Goal: Transaction & Acquisition: Obtain resource

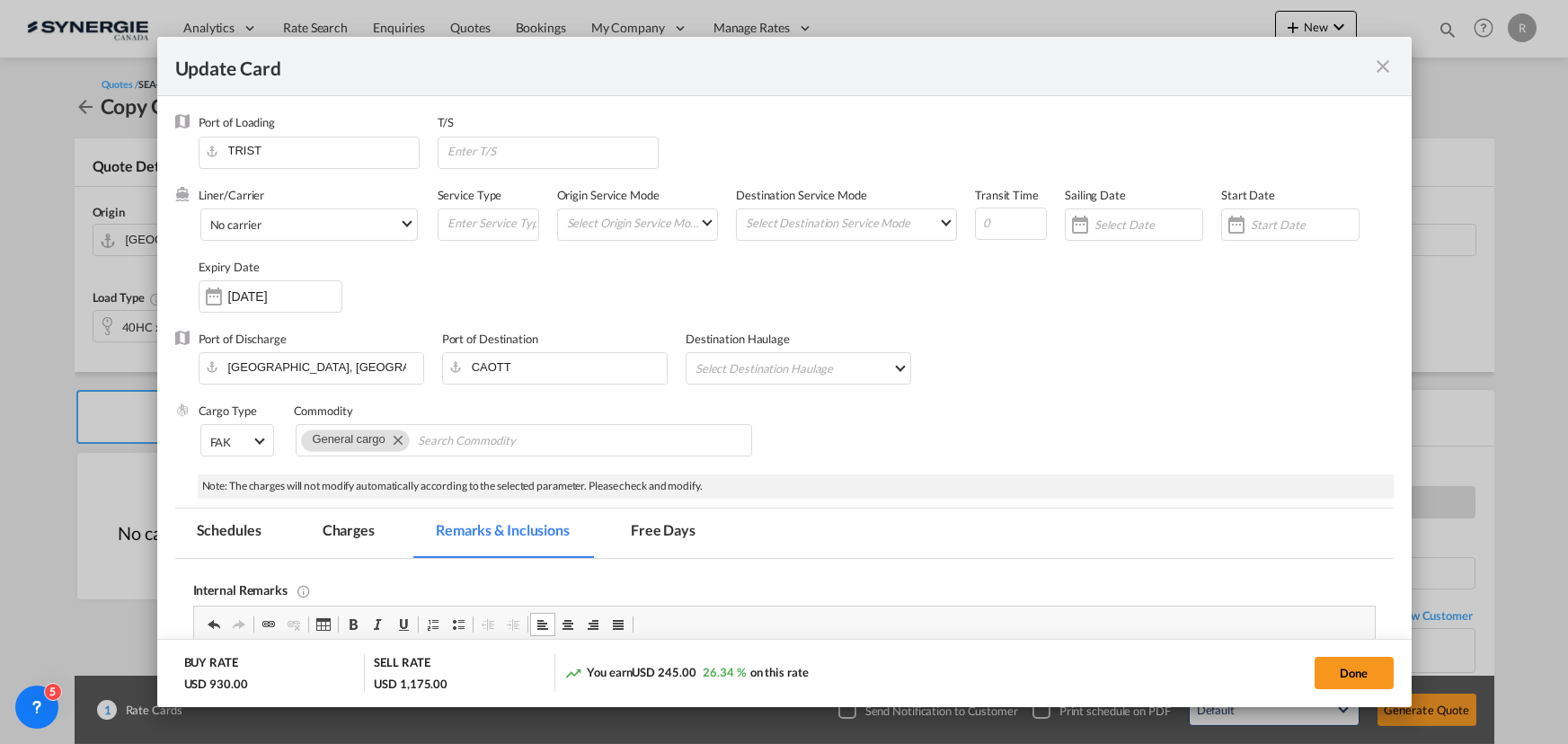
select select "per container"
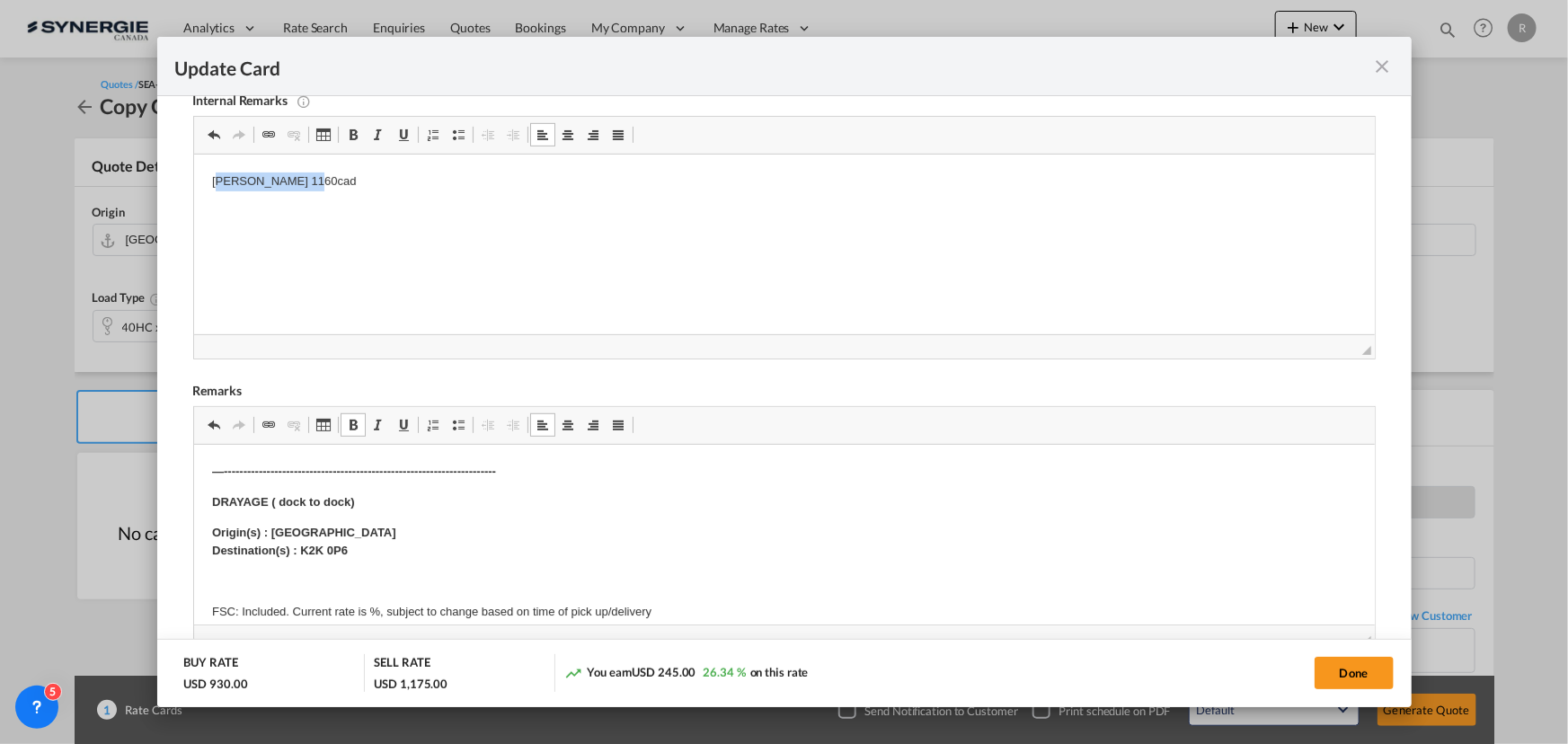
drag, startPoint x: 212, startPoint y: 181, endPoint x: 364, endPoint y: 182, distance: 152.0
click at [364, 182] on p "lafrance 1160cad" at bounding box center [783, 182] width 1144 height 19
click at [847, 196] on html "A1 https://app.frontapp.com/open/msg_1hwh96vj?key=c_5MygOvRK-agHrRIMcbdVh40cQy7…" at bounding box center [783, 181] width 1180 height 54
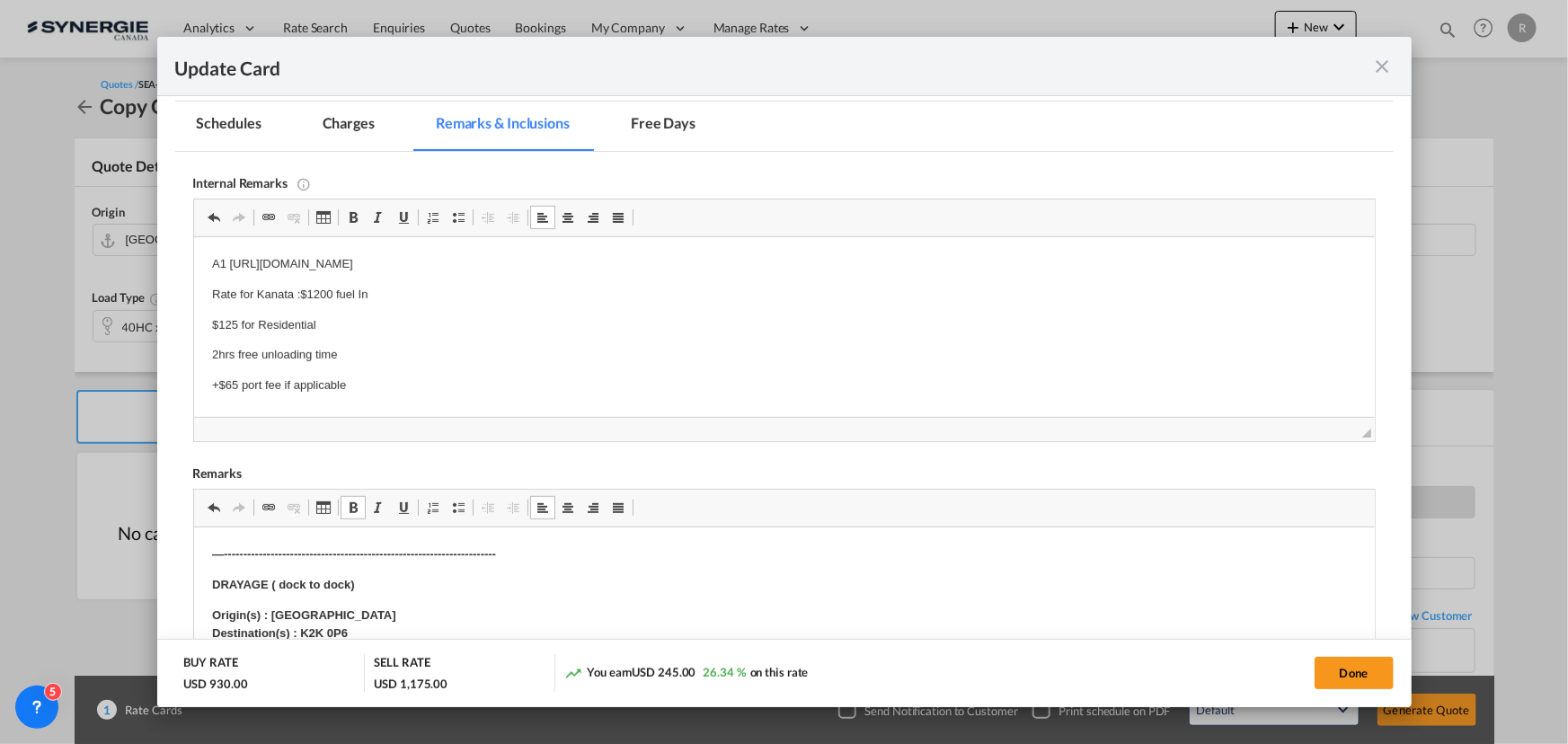
scroll to position [326, 0]
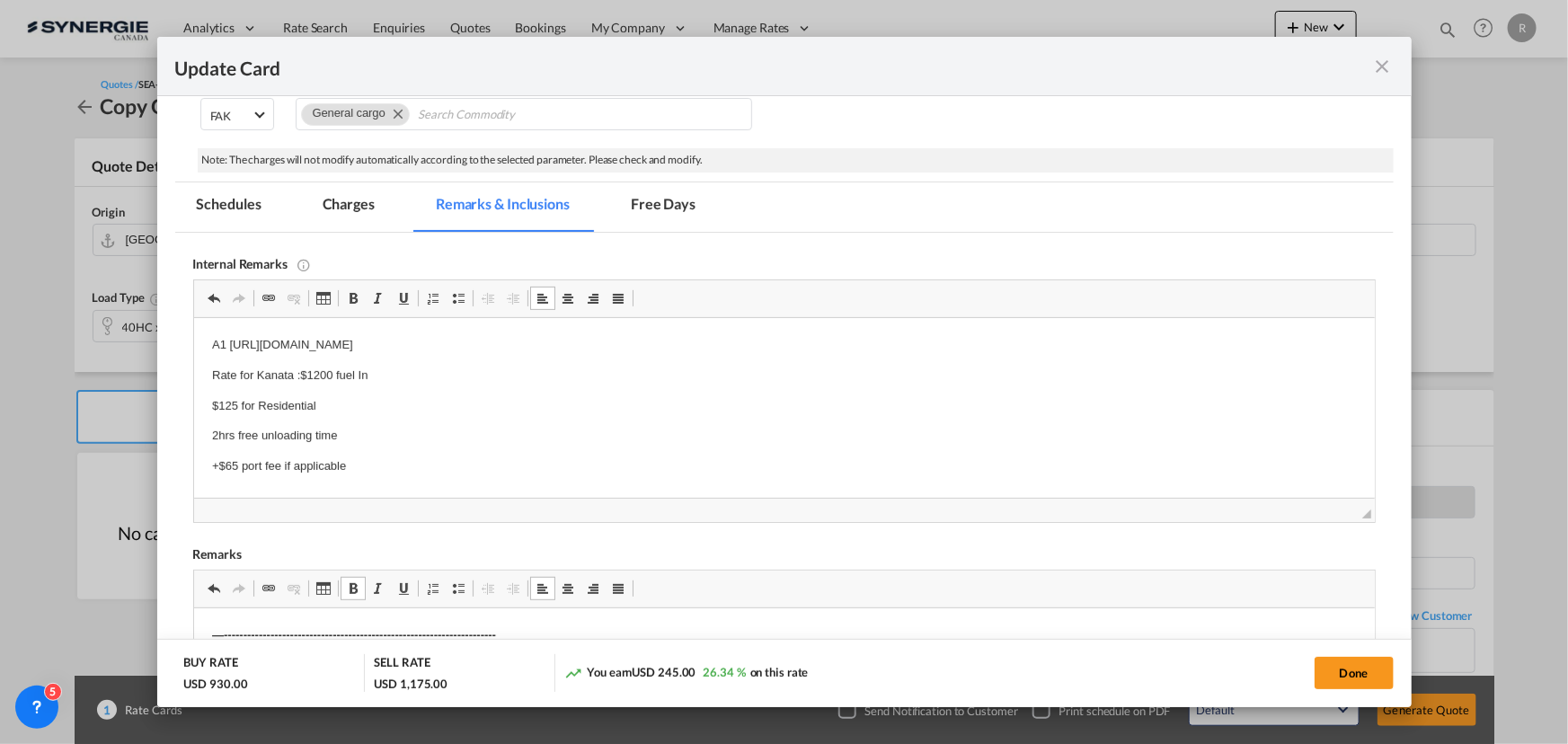
click at [356, 204] on md-tab-item "Charges" at bounding box center [349, 207] width 95 height 49
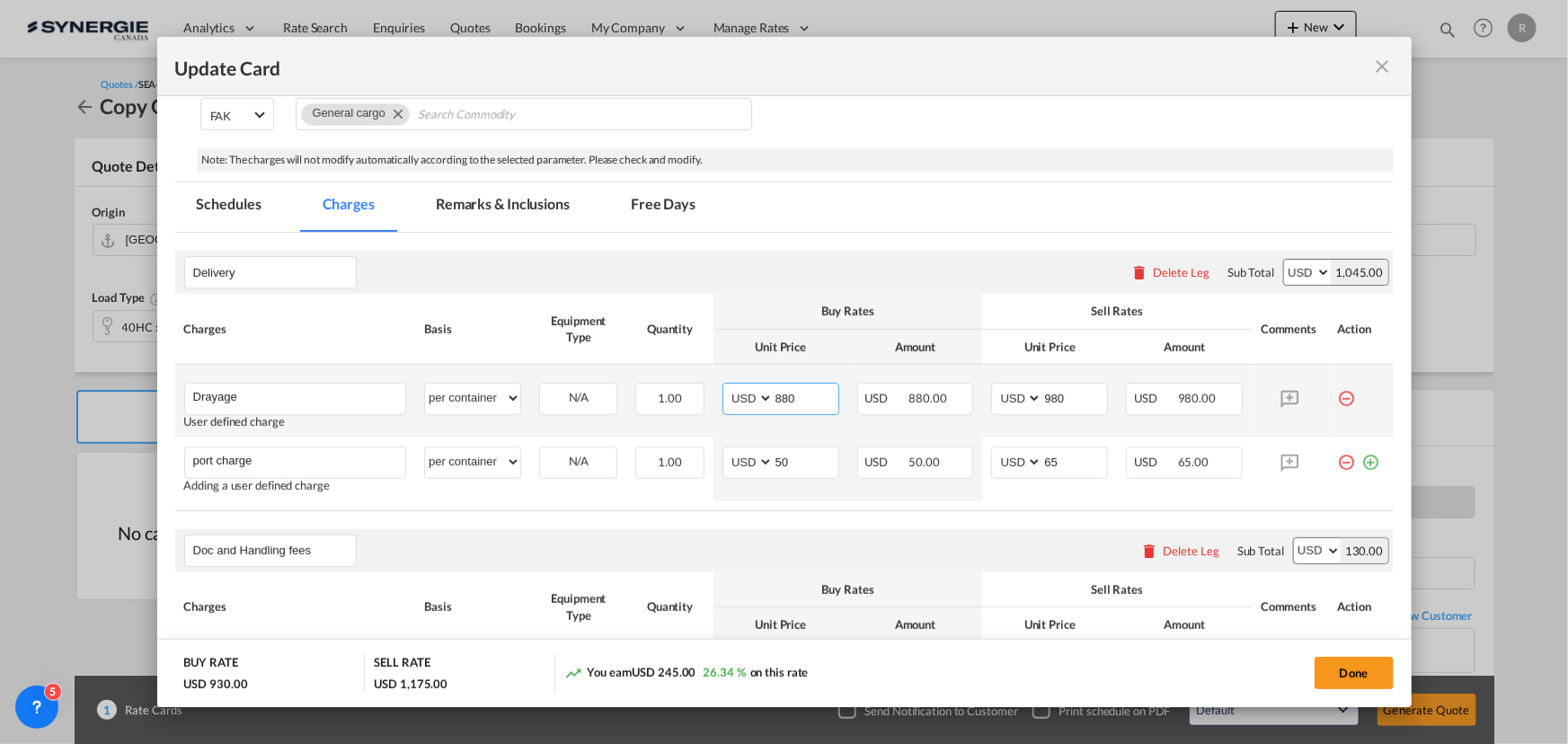
drag, startPoint x: 812, startPoint y: 399, endPoint x: 647, endPoint y: 379, distance: 166.2
click at [647, 379] on tr "Drayage Please Enter User Defined Charges Cannot Be Published User defined char…" at bounding box center [784, 401] width 1218 height 73
type input "900"
drag, startPoint x: 1082, startPoint y: 394, endPoint x: 960, endPoint y: 392, distance: 122.0
click at [960, 392] on tr "Drayage Please Enter User Defined Charges Cannot Be Published User defined char…" at bounding box center [784, 401] width 1218 height 73
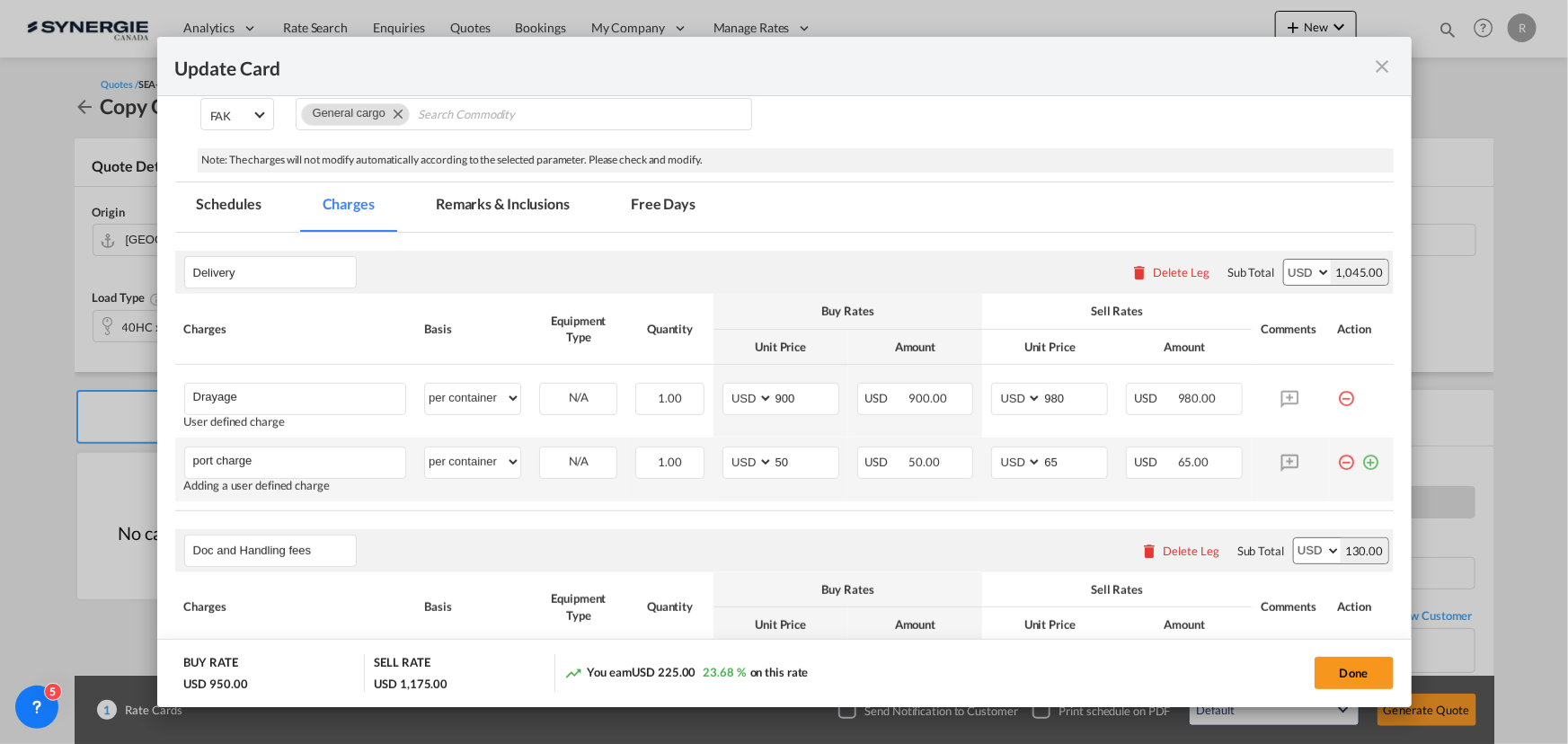
click at [1362, 460] on md-icon "icon-plus-circle-outline green-400-fg" at bounding box center [1371, 455] width 18 height 18
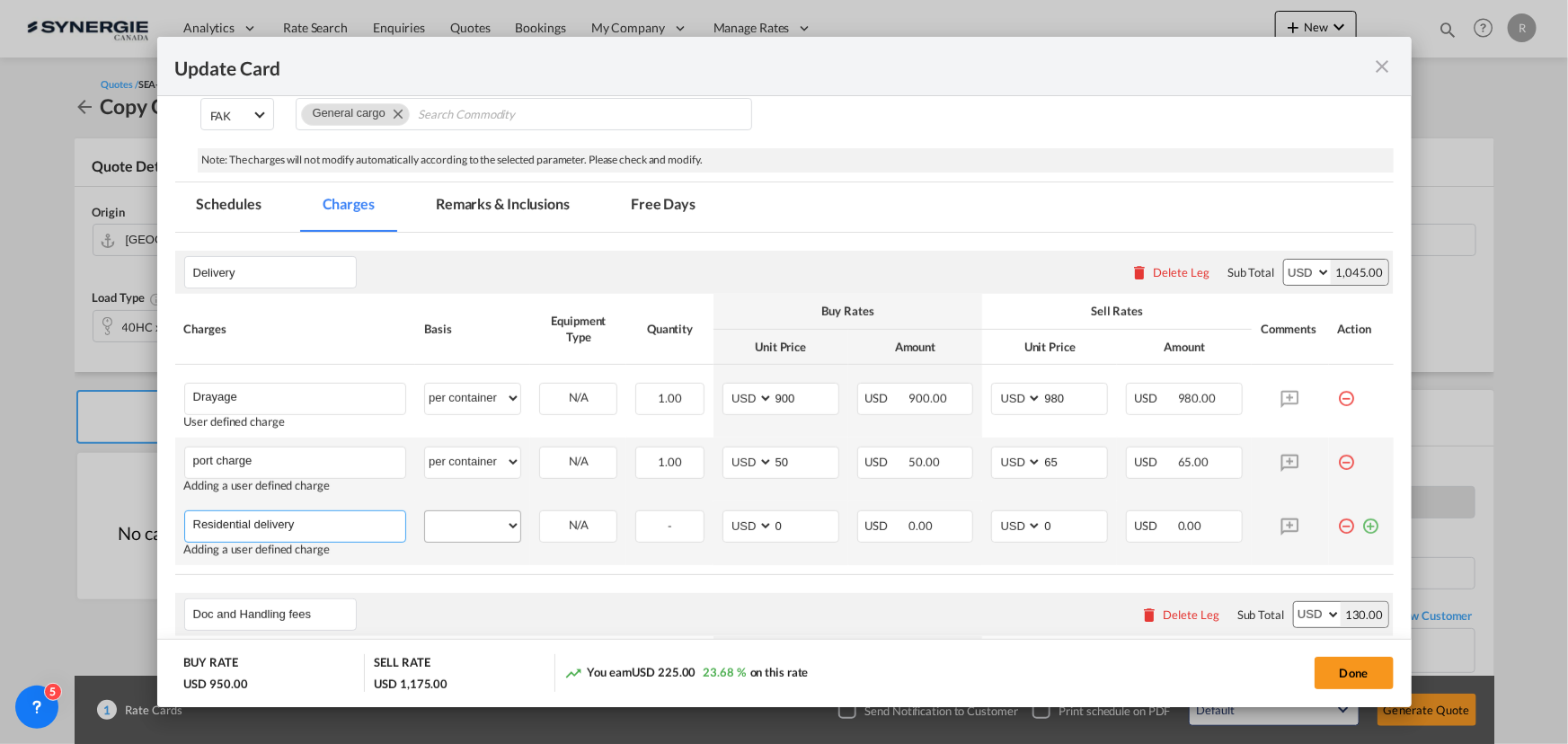
type input "Residential delivery"
click at [493, 516] on select "per equipment per container per B/L per shipping bill per shipment per pallet p…" at bounding box center [472, 526] width 95 height 29
select select "per container"
click at [425, 512] on select "per equipment per container per B/L per shipping bill per shipment per pallet p…" at bounding box center [472, 526] width 95 height 29
drag, startPoint x: 798, startPoint y: 530, endPoint x: 732, endPoint y: 523, distance: 66.4
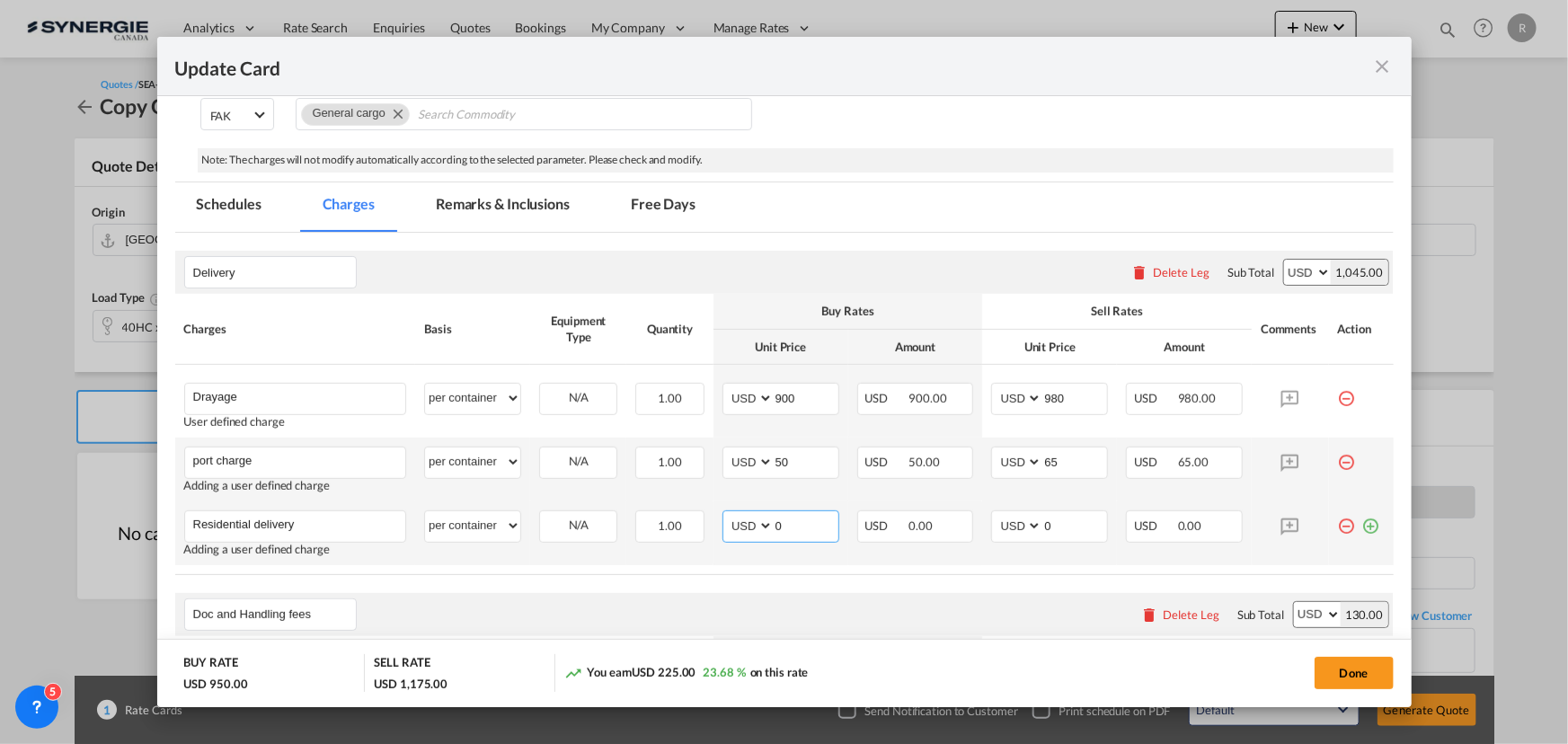
click at [732, 523] on md-input-container "AED AFN ALL AMD ANG AOA ARS AUD AWG AZN BAM BBD BDT BGN BHD BIF BMD BND BOB BRL…" at bounding box center [780, 527] width 117 height 33
type input "95"
drag, startPoint x: 1056, startPoint y: 530, endPoint x: 988, endPoint y: 528, distance: 68.0
click at [990, 529] on md-input-container "AED AFN ALL AMD ANG AOA ARS AUD AWG AZN BAM BBD BDT BGN BHD BIF BMD BND BOB BRL…" at bounding box center [1049, 527] width 117 height 33
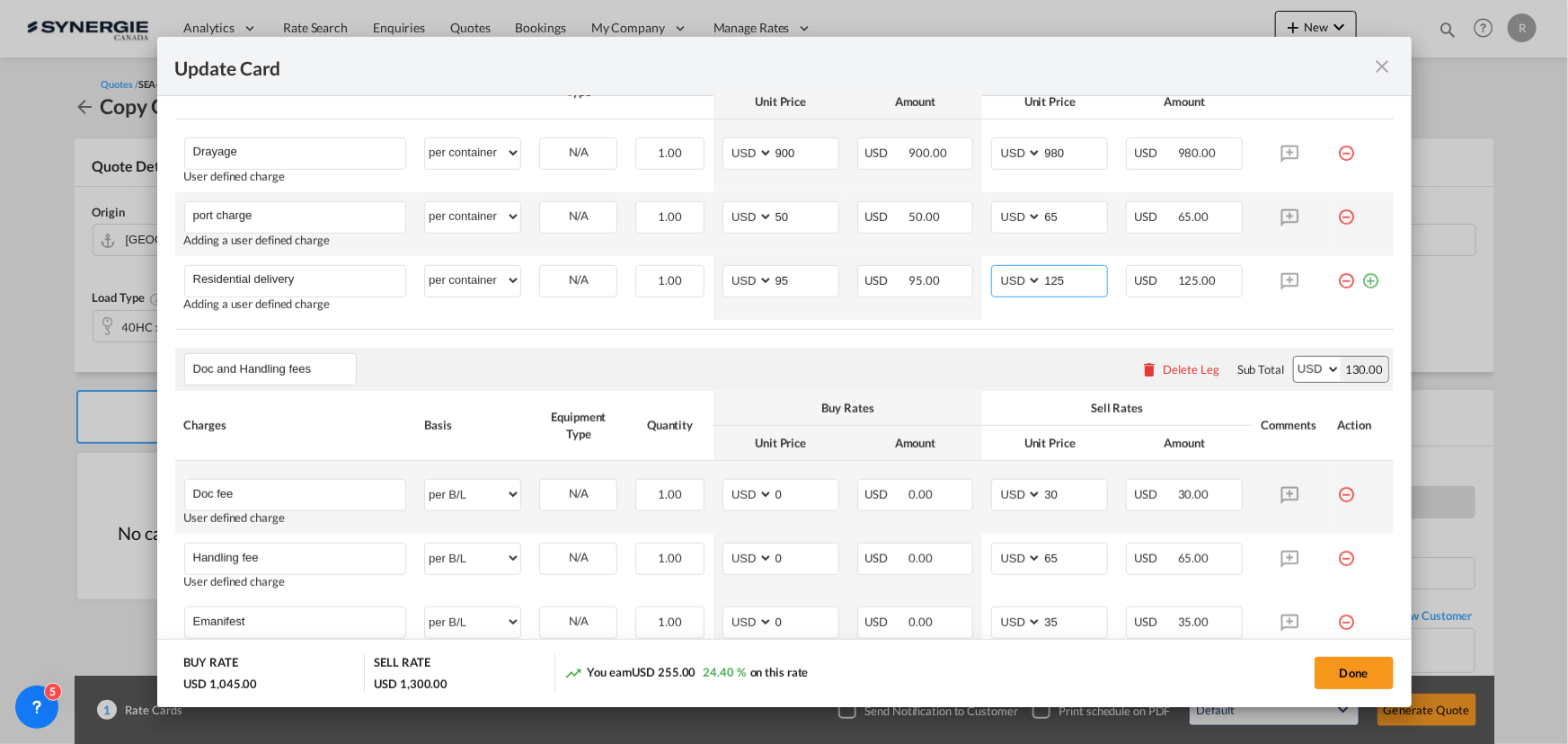
scroll to position [653, 0]
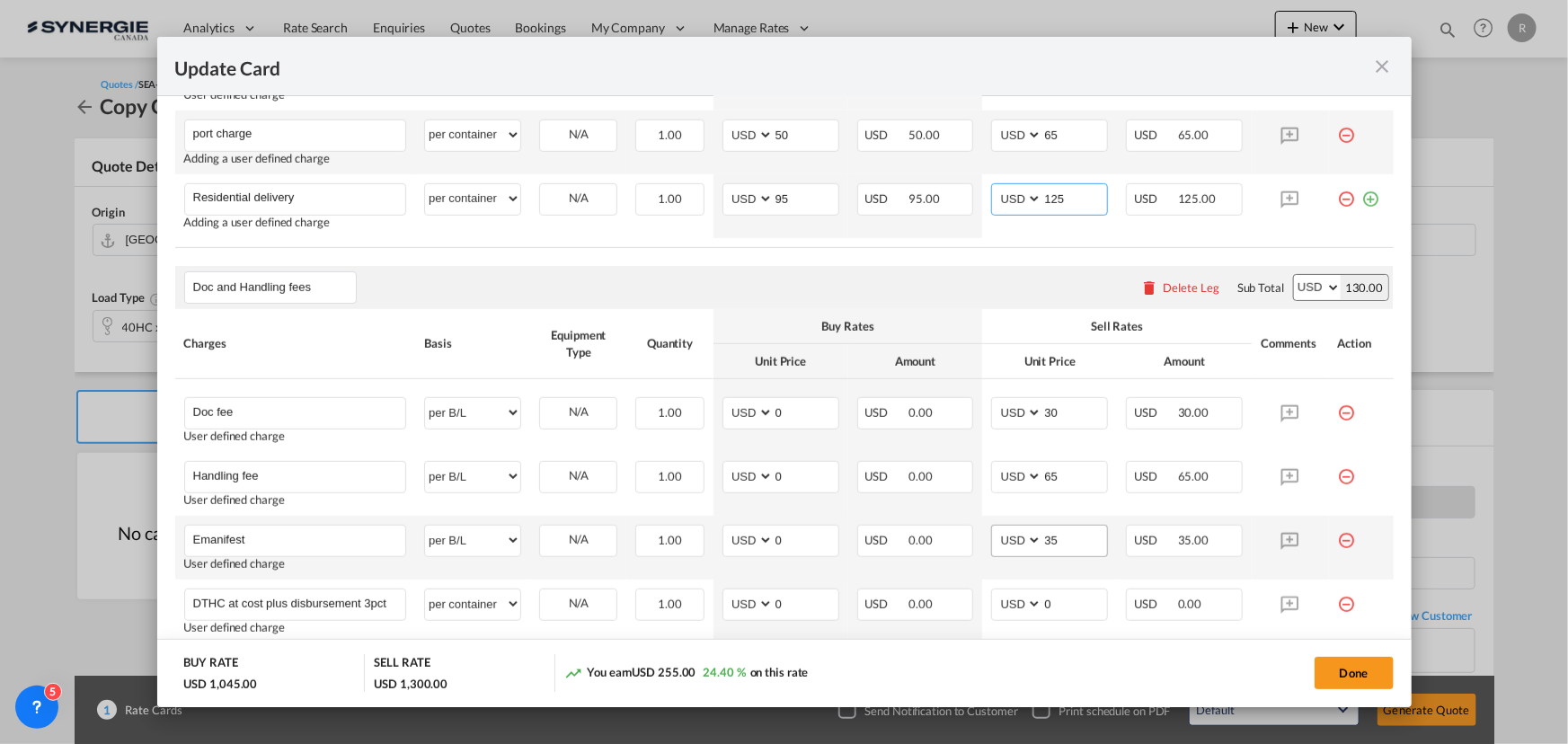
type input "125"
drag, startPoint x: 1067, startPoint y: 537, endPoint x: 946, endPoint y: 524, distance: 121.7
click at [946, 524] on tr "Emanifest Please Enter User Defined Charges Cannot Be Published User defined ch…" at bounding box center [784, 547] width 1218 height 64
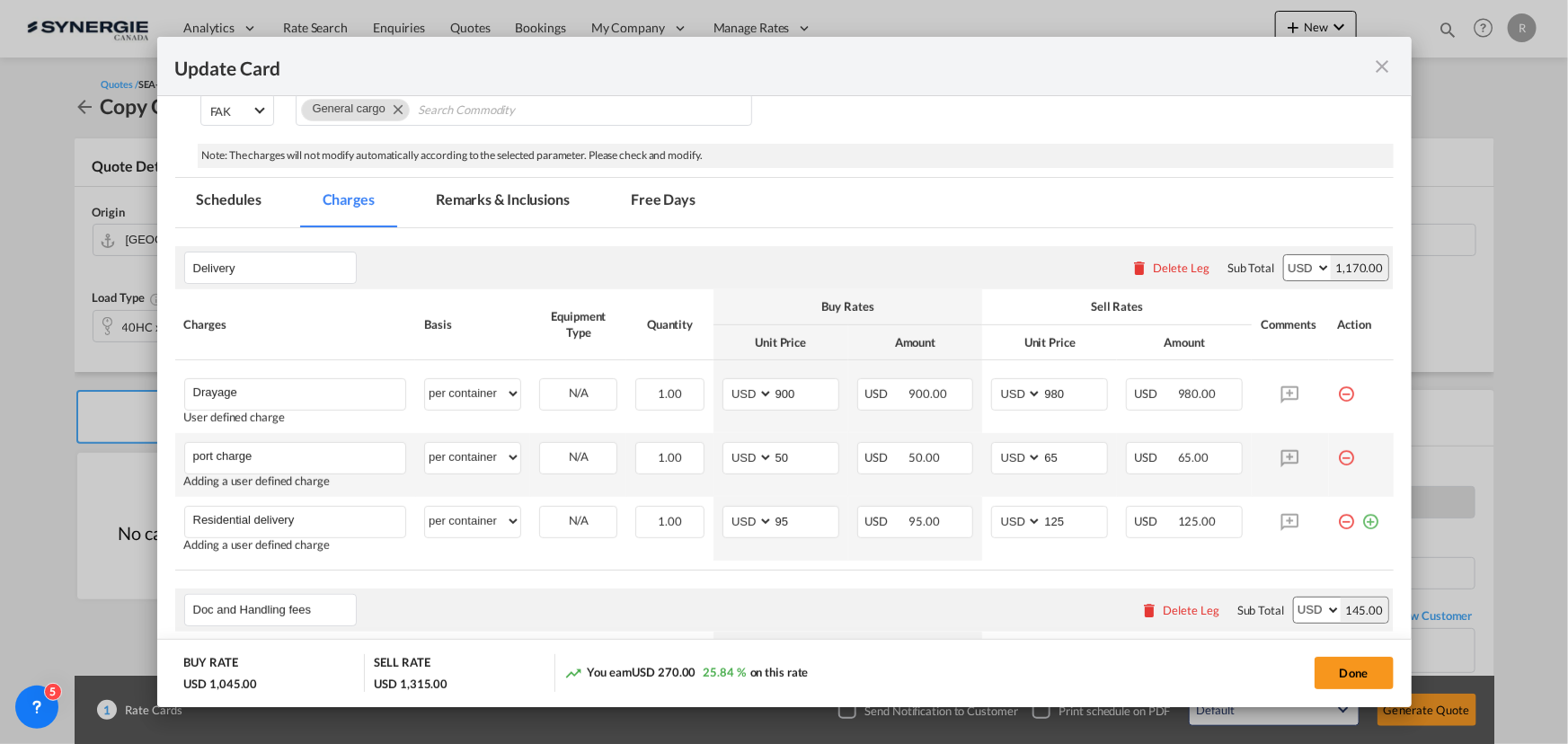
scroll to position [326, 0]
type input "50"
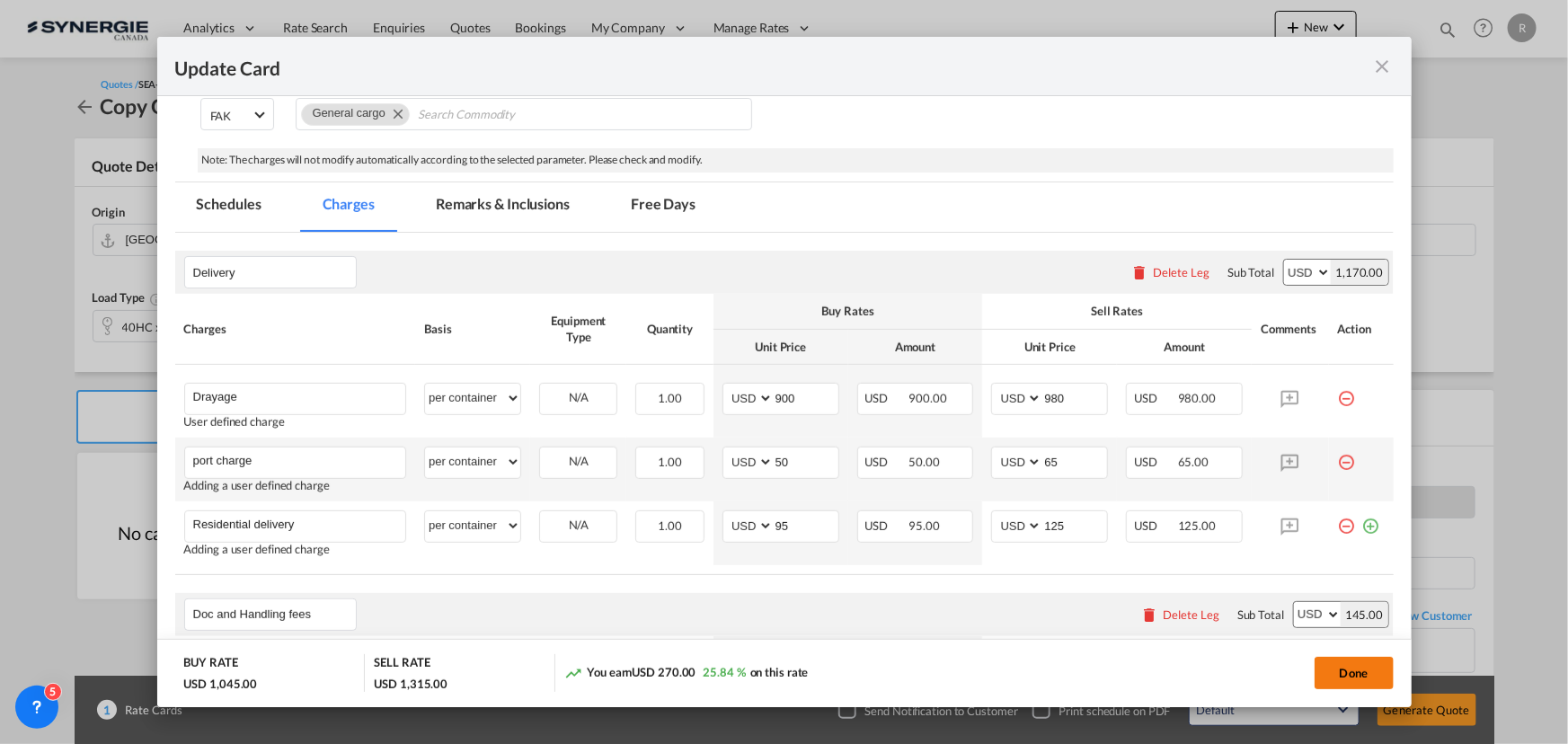
drag, startPoint x: 1337, startPoint y: 669, endPoint x: 1347, endPoint y: 661, distance: 12.8
click at [1337, 669] on button "Done" at bounding box center [1354, 673] width 79 height 33
type input "30 Oct 2025"
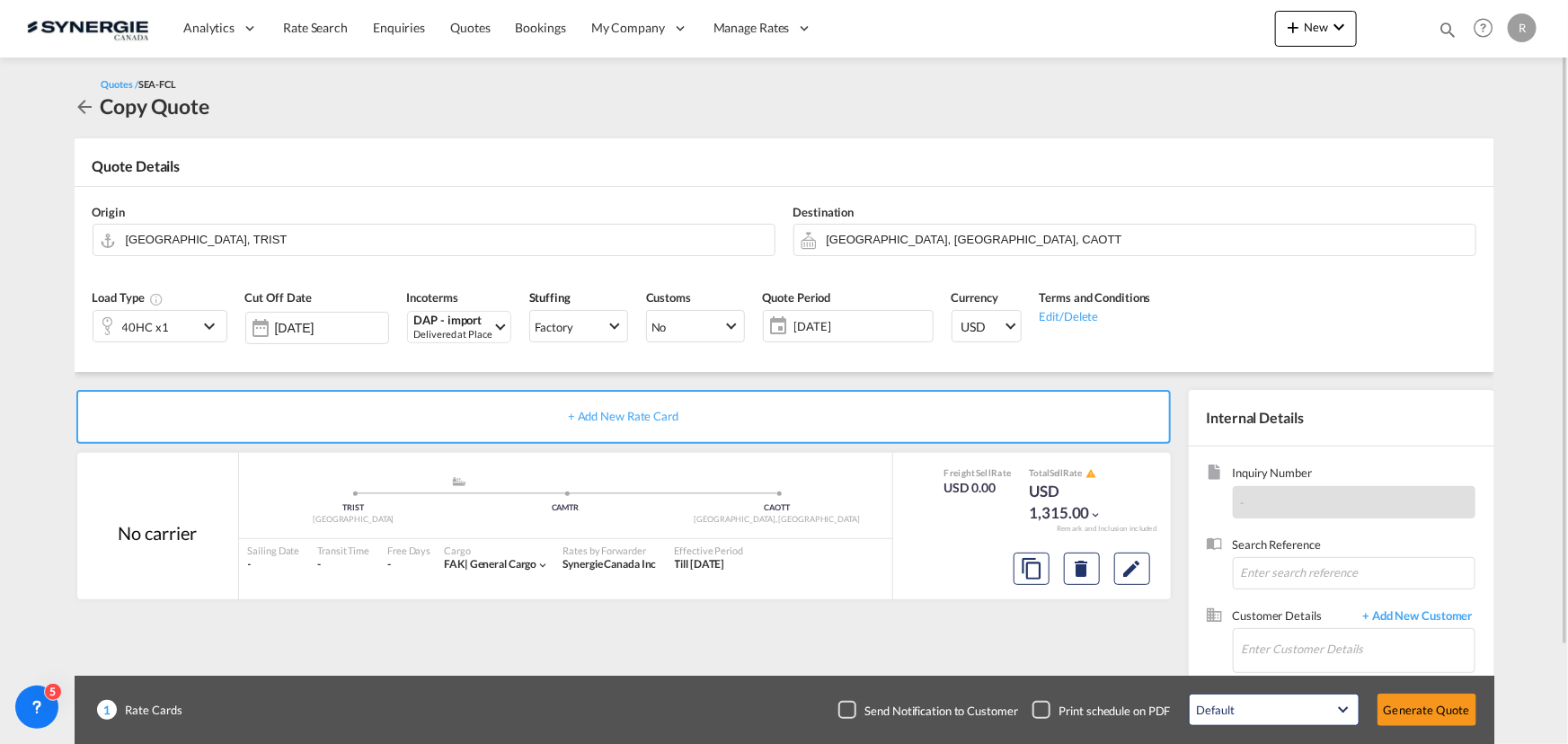
scroll to position [112, 0]
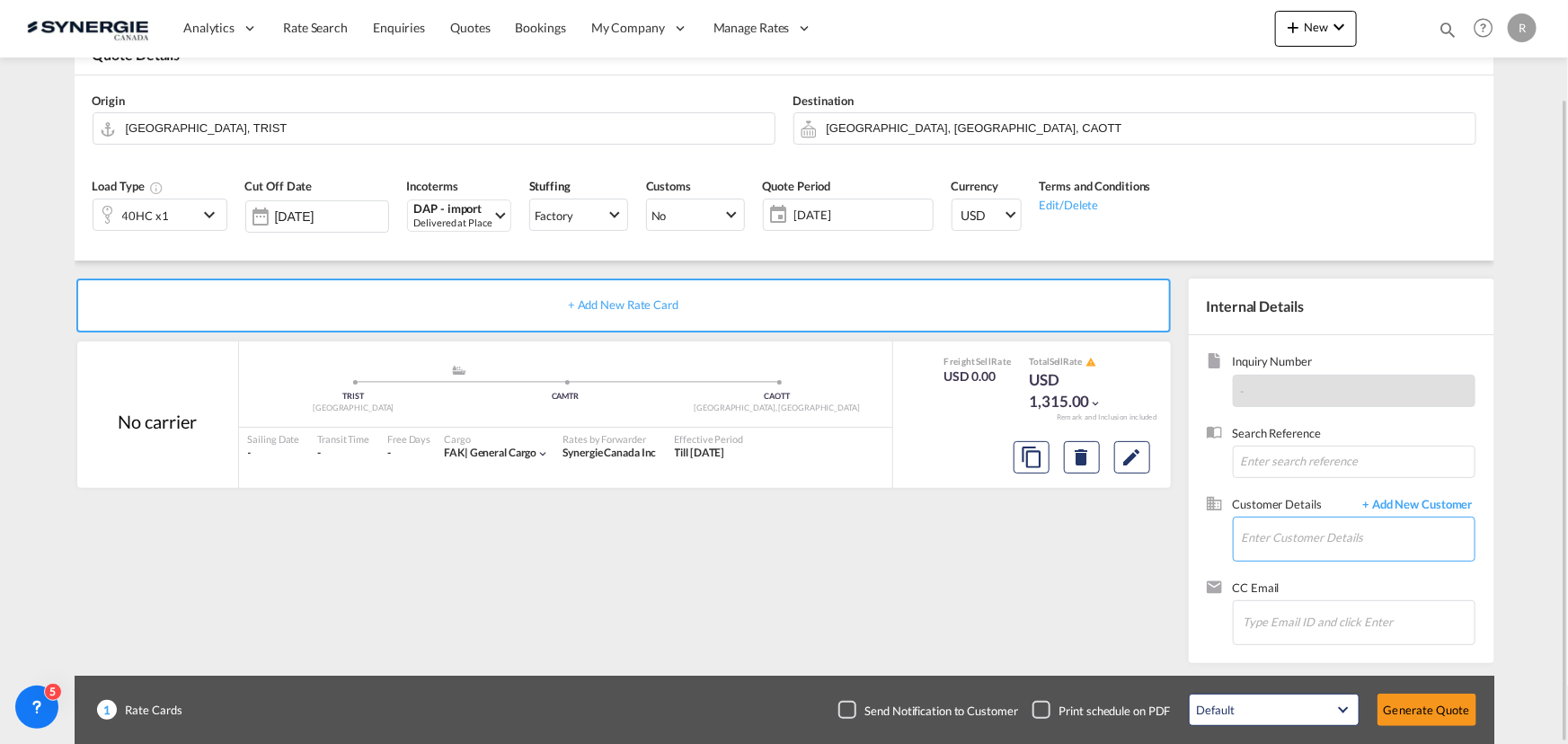
click at [1267, 534] on input "Enter Customer Details" at bounding box center [1358, 537] width 233 height 41
paste input "toygunkayhan@altunlojistik.com.tr>"
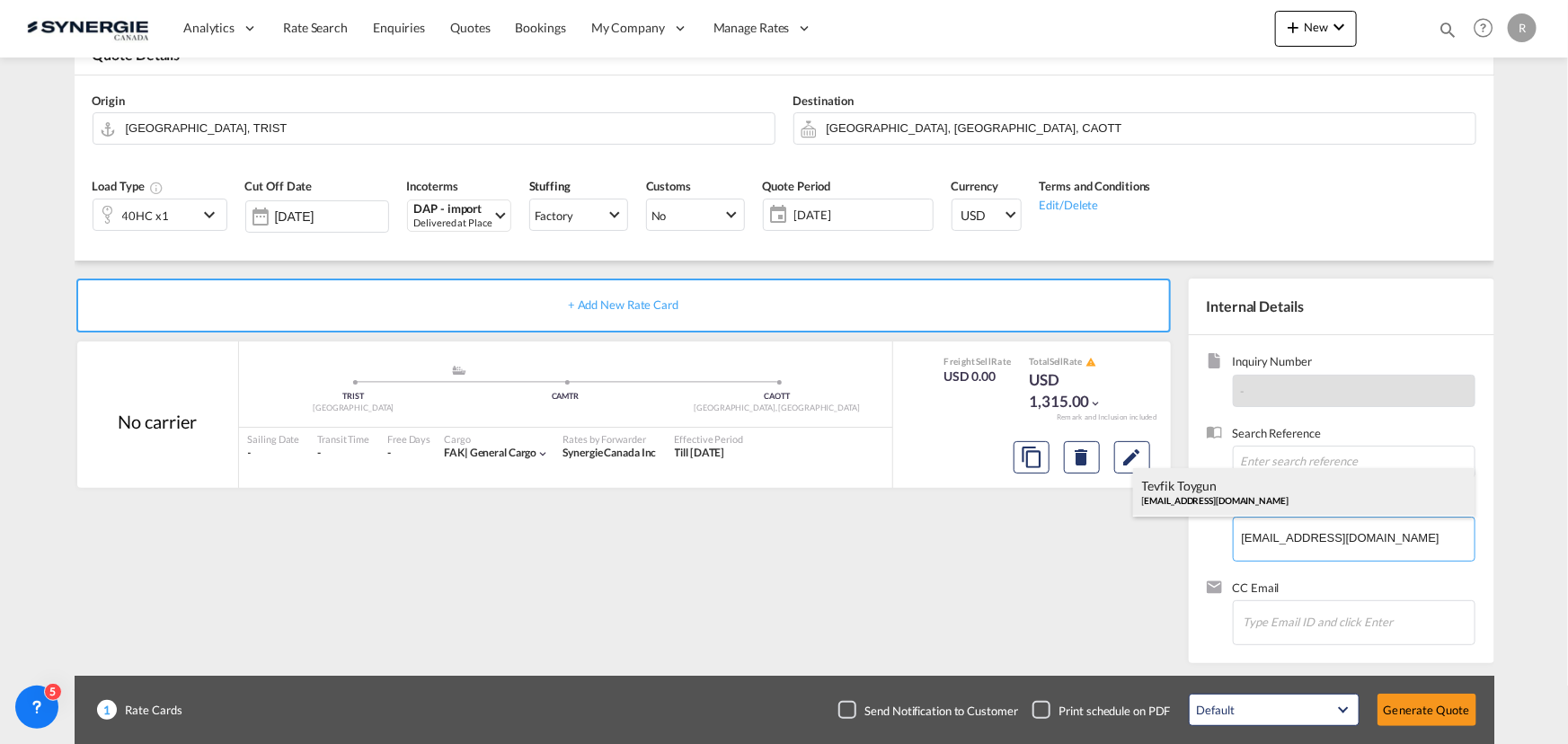
click at [1223, 494] on div "Tevfik Toygun toygunkayhan@altunlojistik.com.tr" at bounding box center [1303, 492] width 342 height 48
type input "ALTUN LOGISTICS, Tevfik Toygun, toygunkayhan@altunlojistik.com.tr"
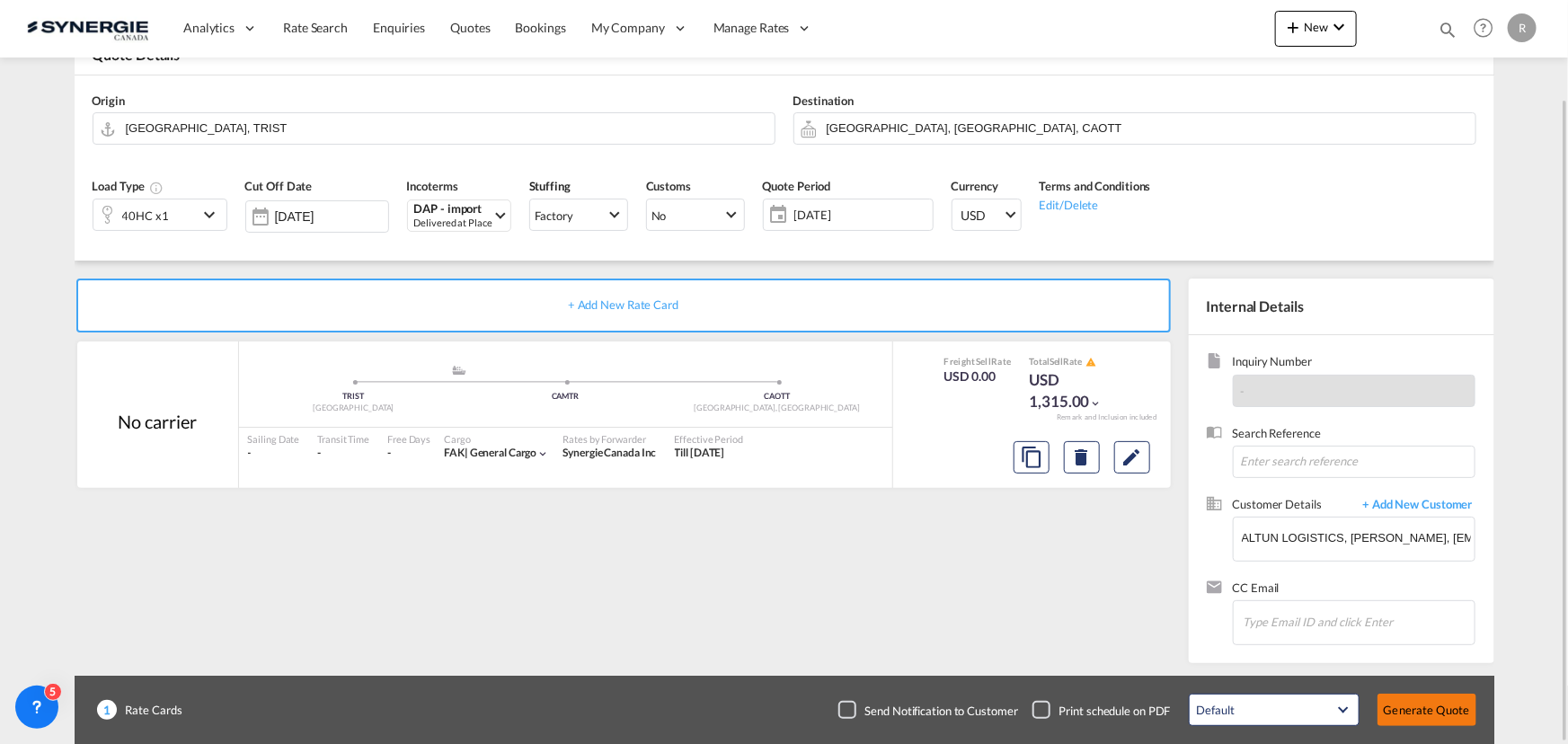
click at [1424, 713] on button "Generate Quote" at bounding box center [1427, 709] width 99 height 33
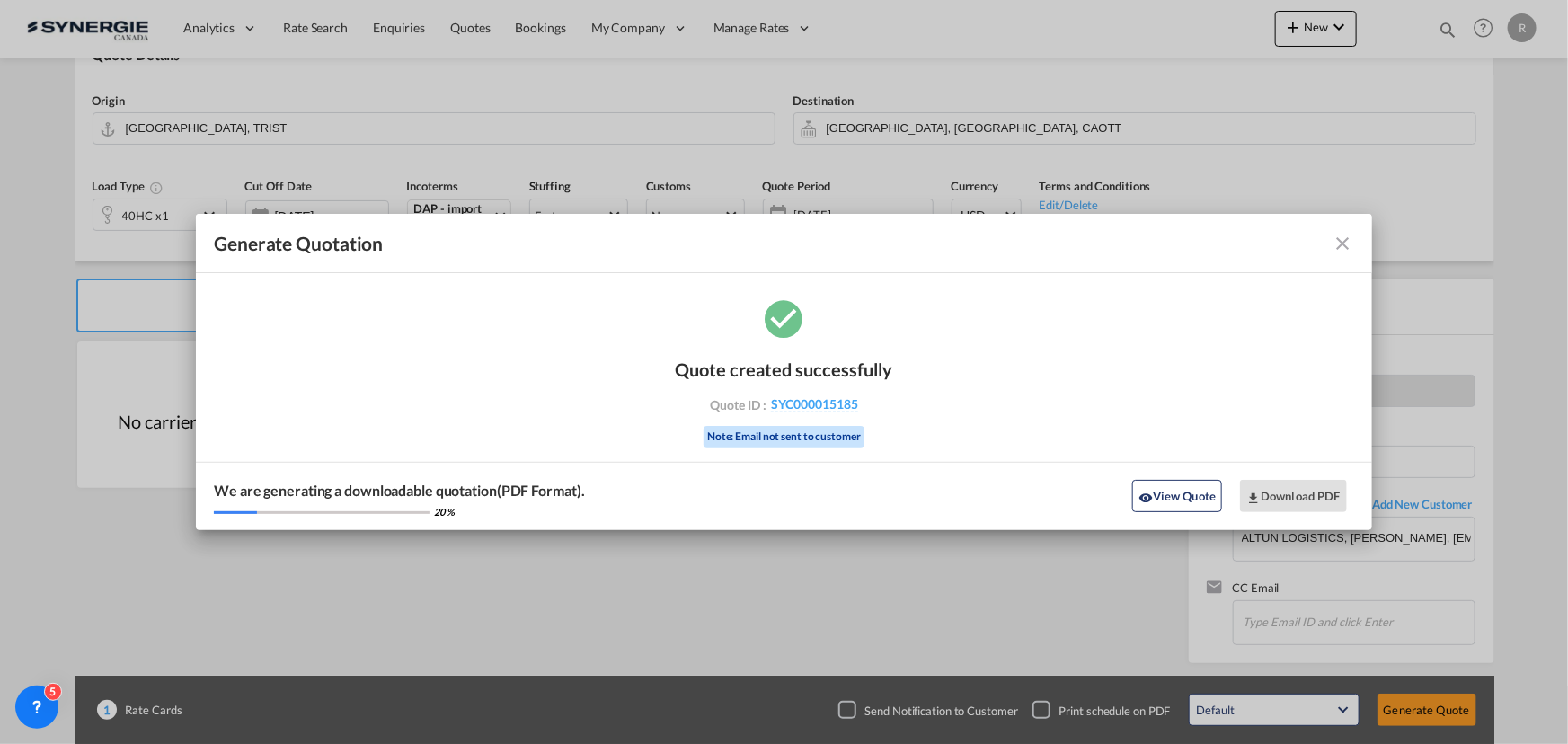
click at [1341, 243] on md-icon "icon-close fg-AAA8AD cursor m-0" at bounding box center [1343, 244] width 22 height 22
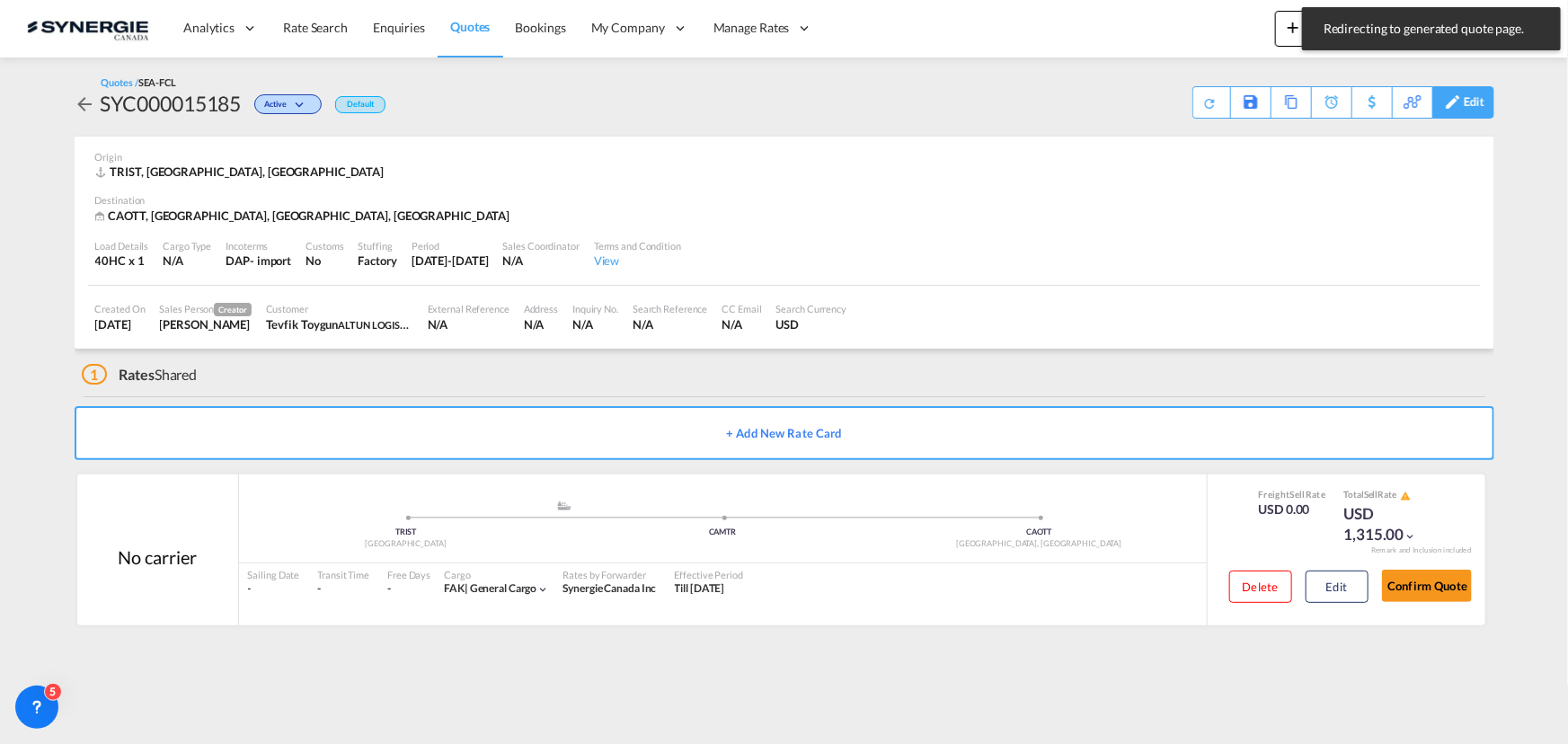
click at [1470, 108] on div "Edit" at bounding box center [1473, 102] width 21 height 31
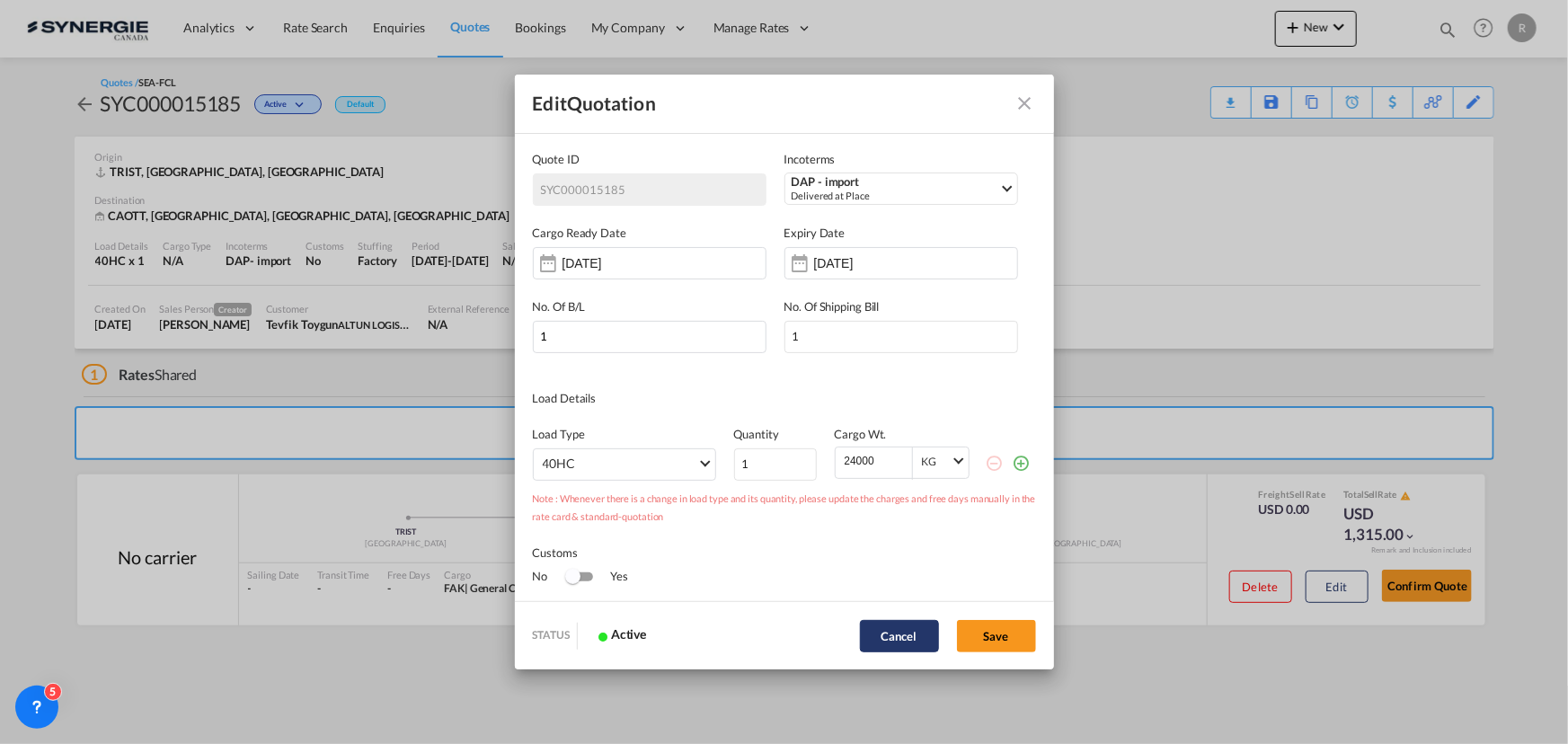
click at [901, 640] on button "Cancel" at bounding box center [900, 636] width 79 height 33
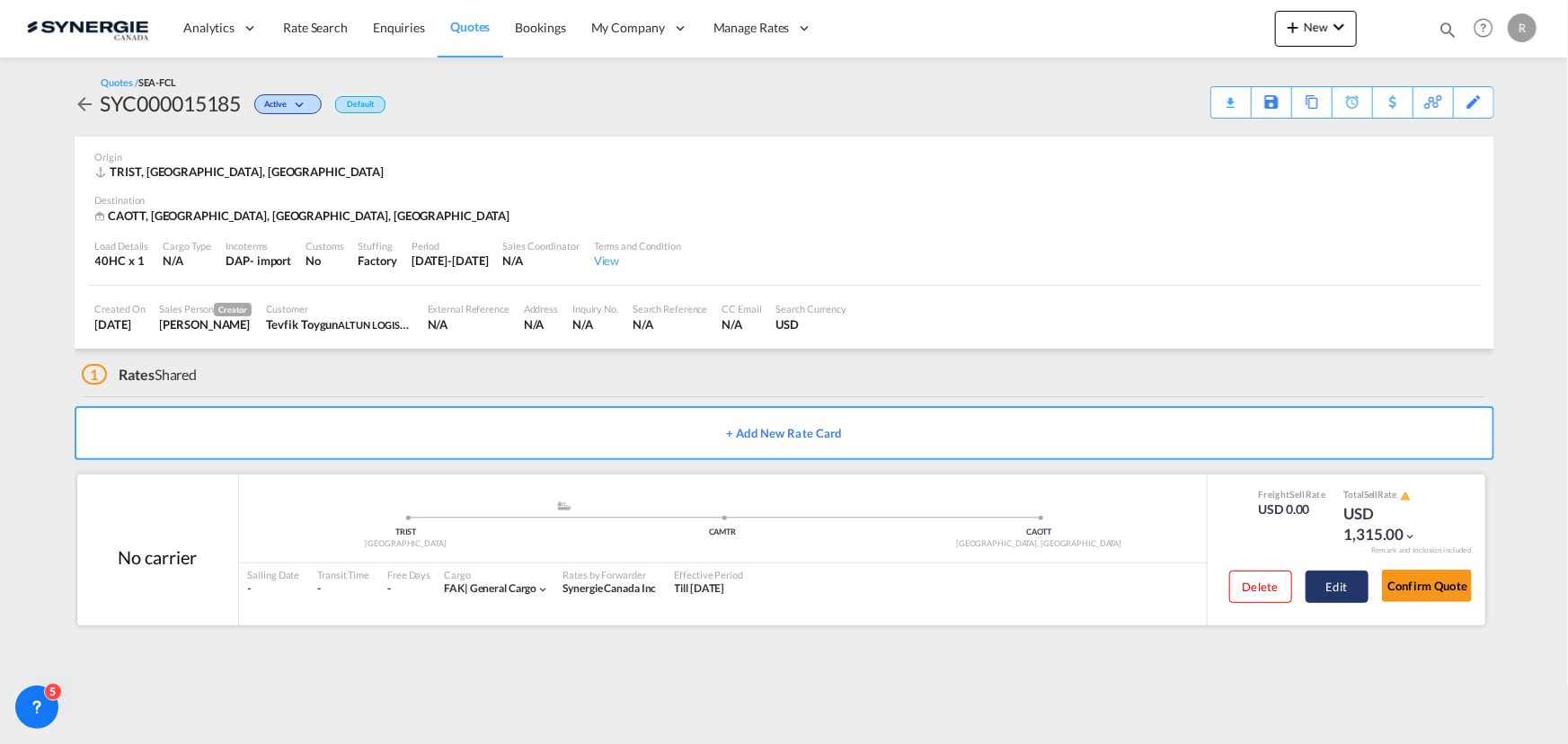
click at [1329, 596] on button "Edit" at bounding box center [1337, 587] width 63 height 33
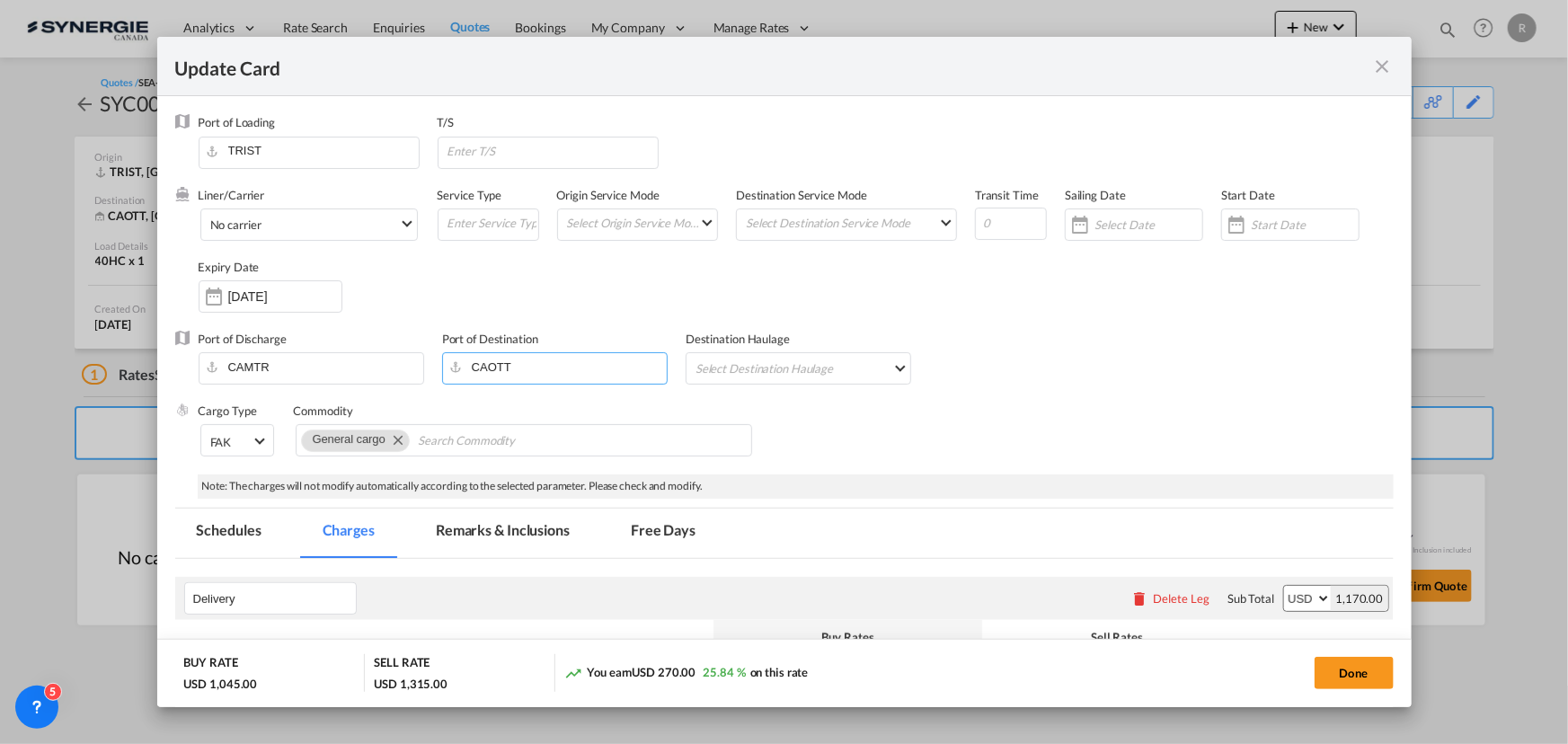
drag, startPoint x: 555, startPoint y: 362, endPoint x: 342, endPoint y: 347, distance: 213.5
click at [342, 347] on div "Port of Discharge CAMTR Port of Destination CAOTT Destination Haulage Select De…" at bounding box center [784, 367] width 1218 height 72
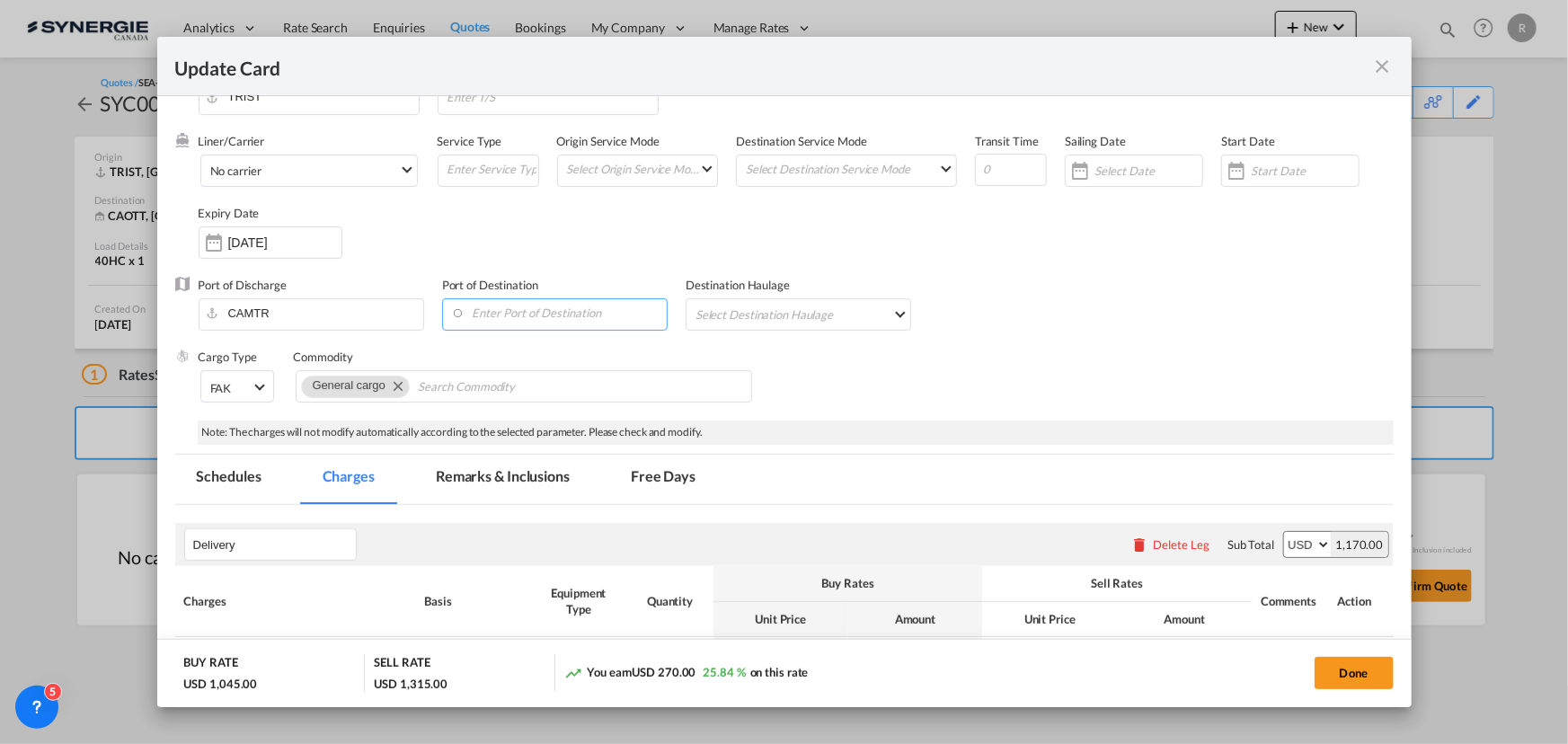
scroll to position [81, 0]
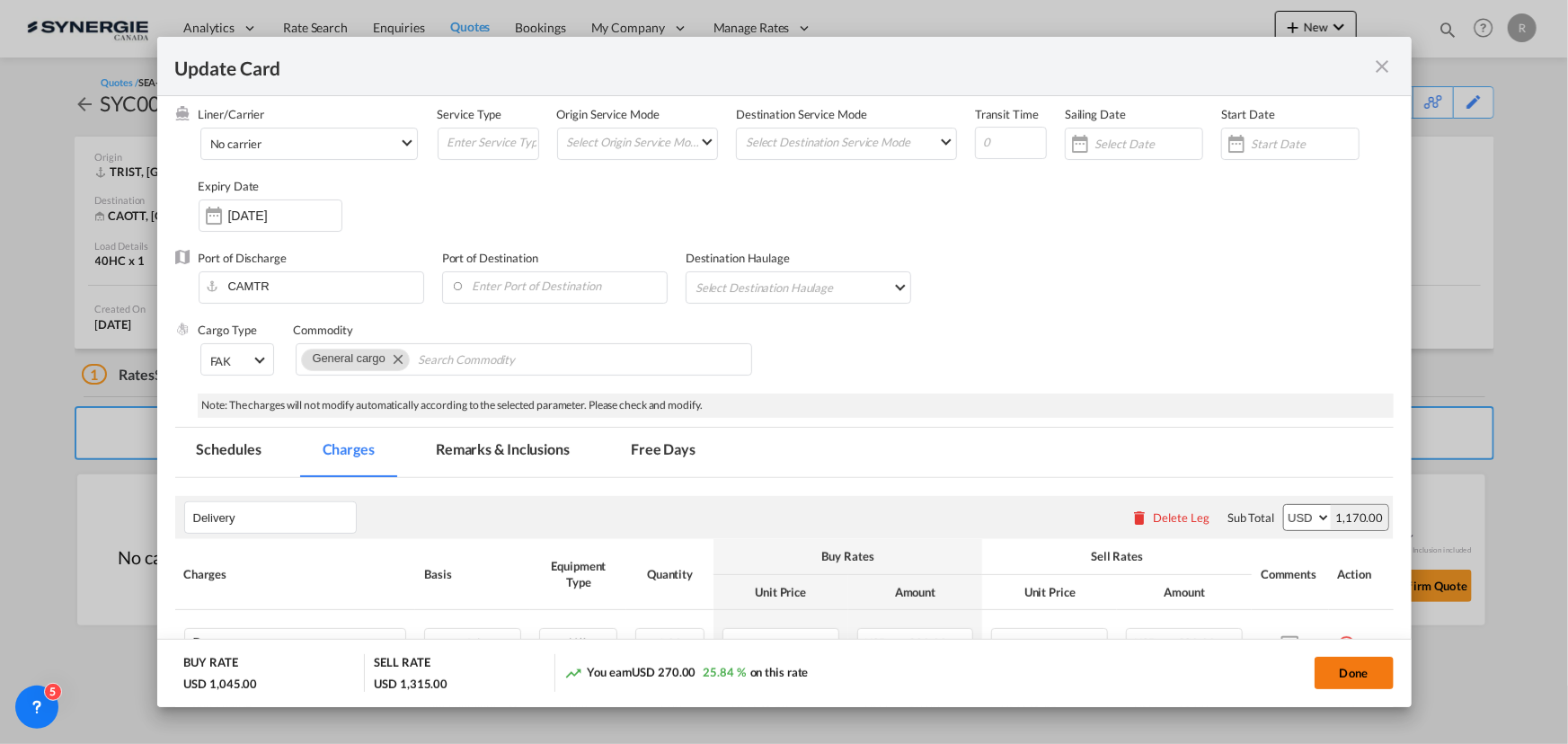
click at [1347, 674] on button "Done" at bounding box center [1354, 673] width 79 height 33
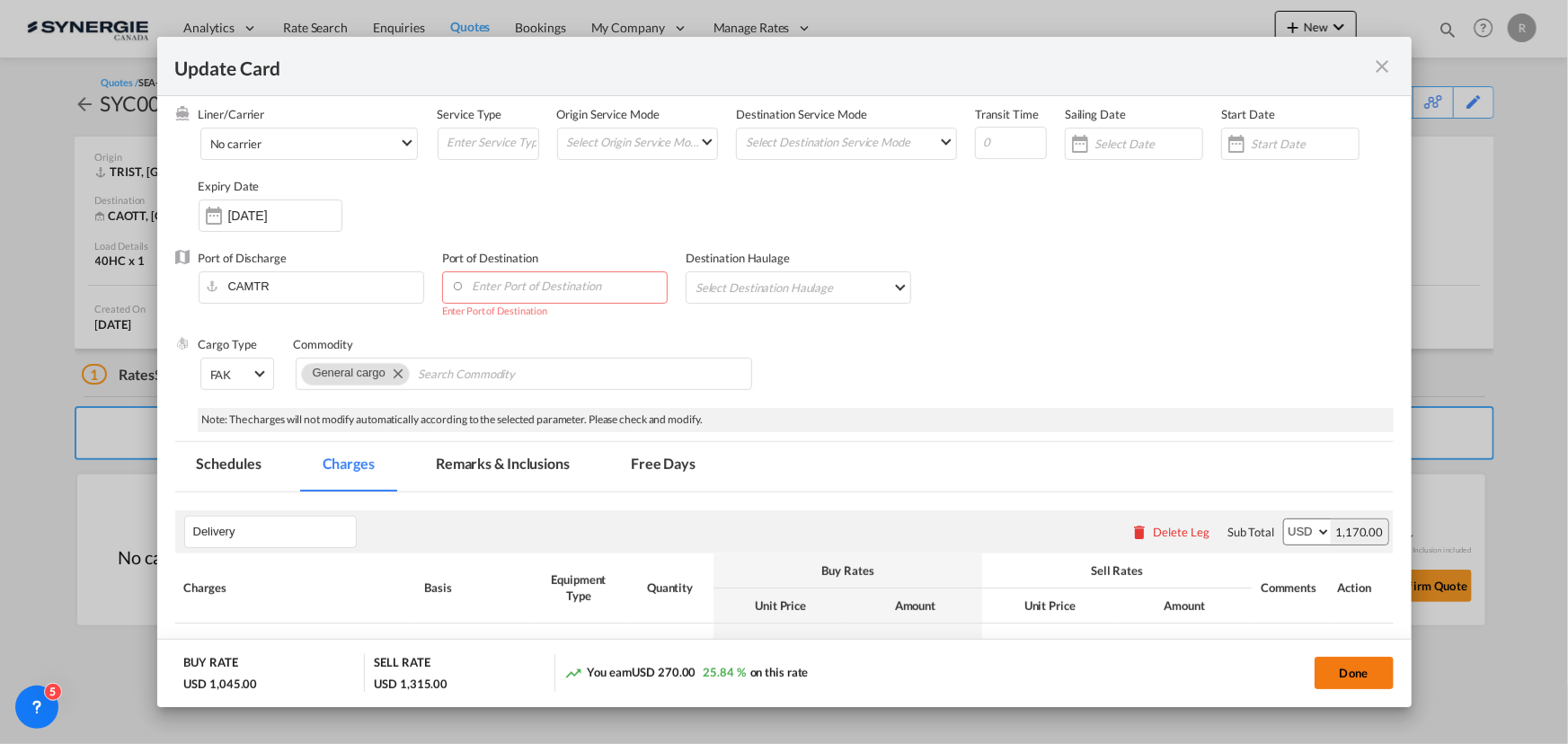
scroll to position [0, 0]
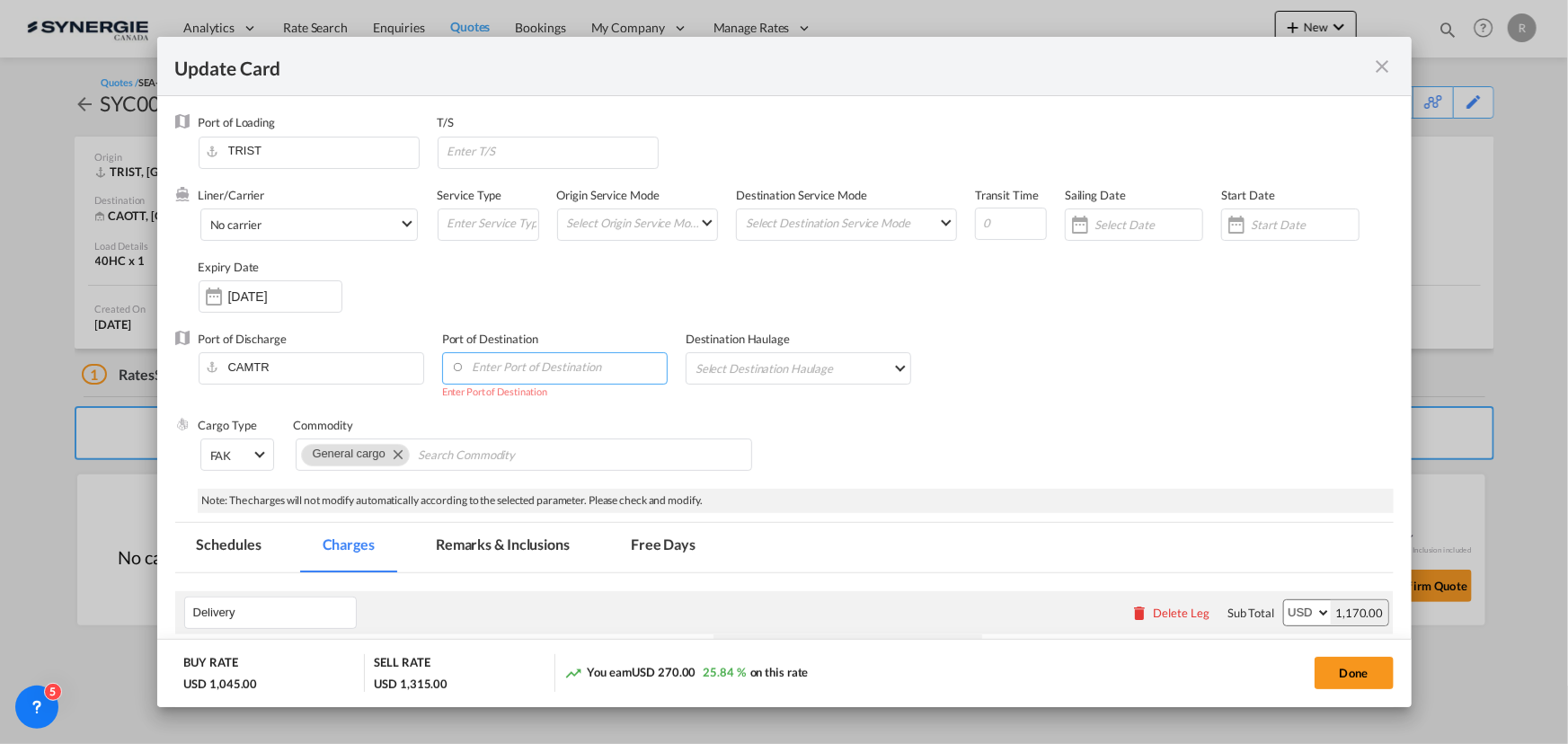
click at [532, 376] on input "Enter Port of Destination" at bounding box center [559, 367] width 215 height 27
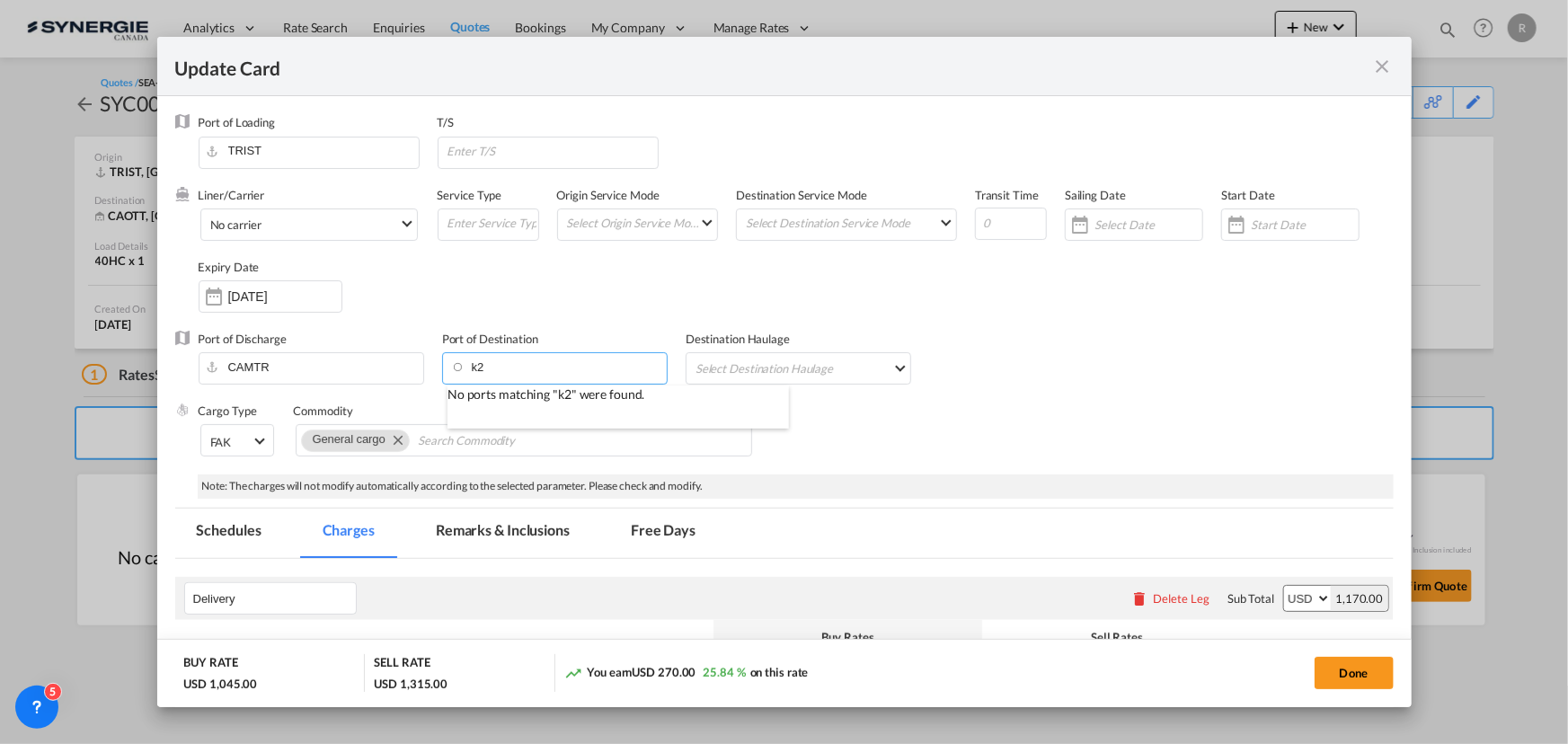
type input "k"
type input "K"
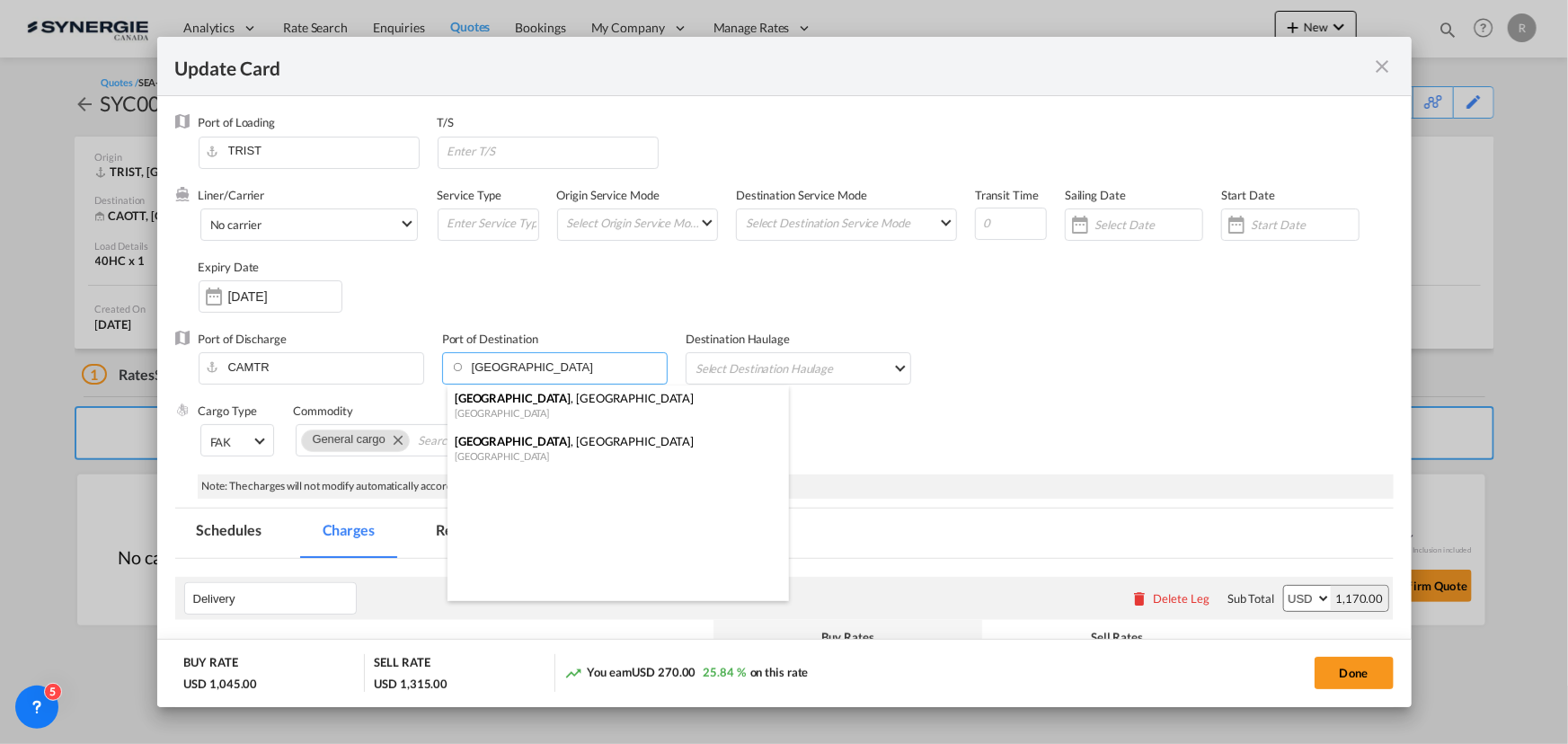
click at [478, 450] on div "Canada" at bounding box center [612, 456] width 316 height 14
type input "Montreal, QC, CAMTR"
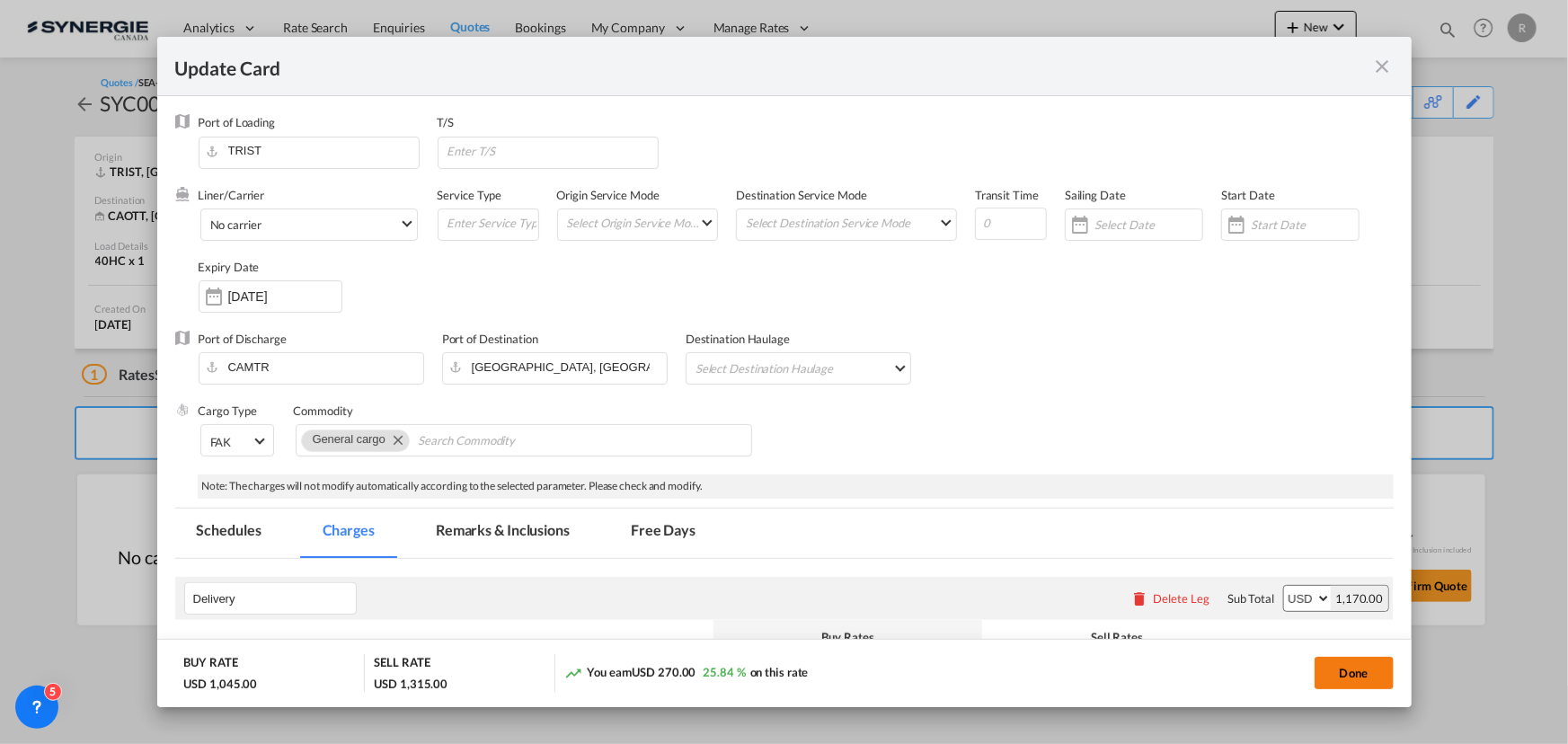
click at [1383, 678] on button "Done" at bounding box center [1354, 673] width 79 height 33
type input "30 Oct 2025"
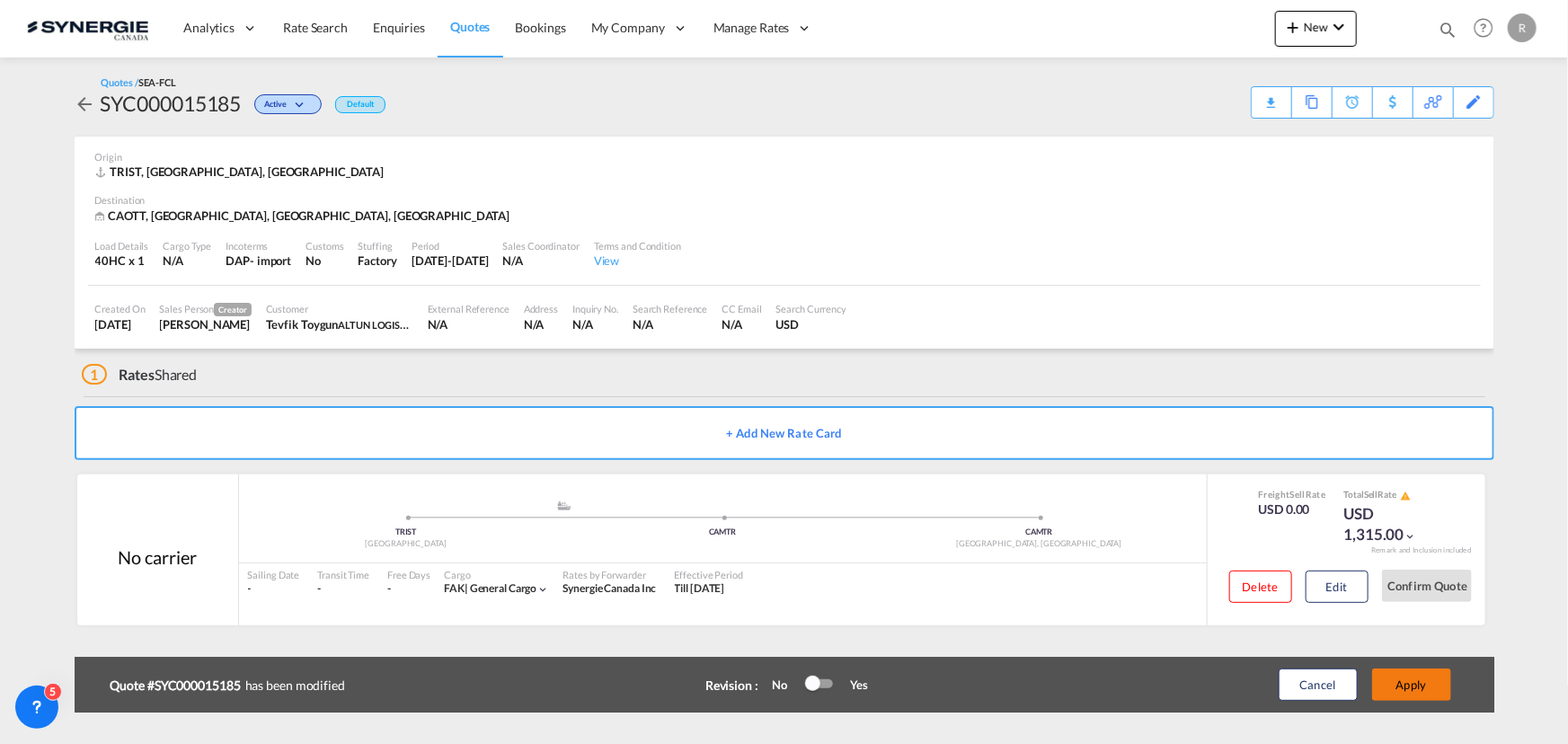
click at [1419, 690] on button "Apply" at bounding box center [1411, 685] width 79 height 33
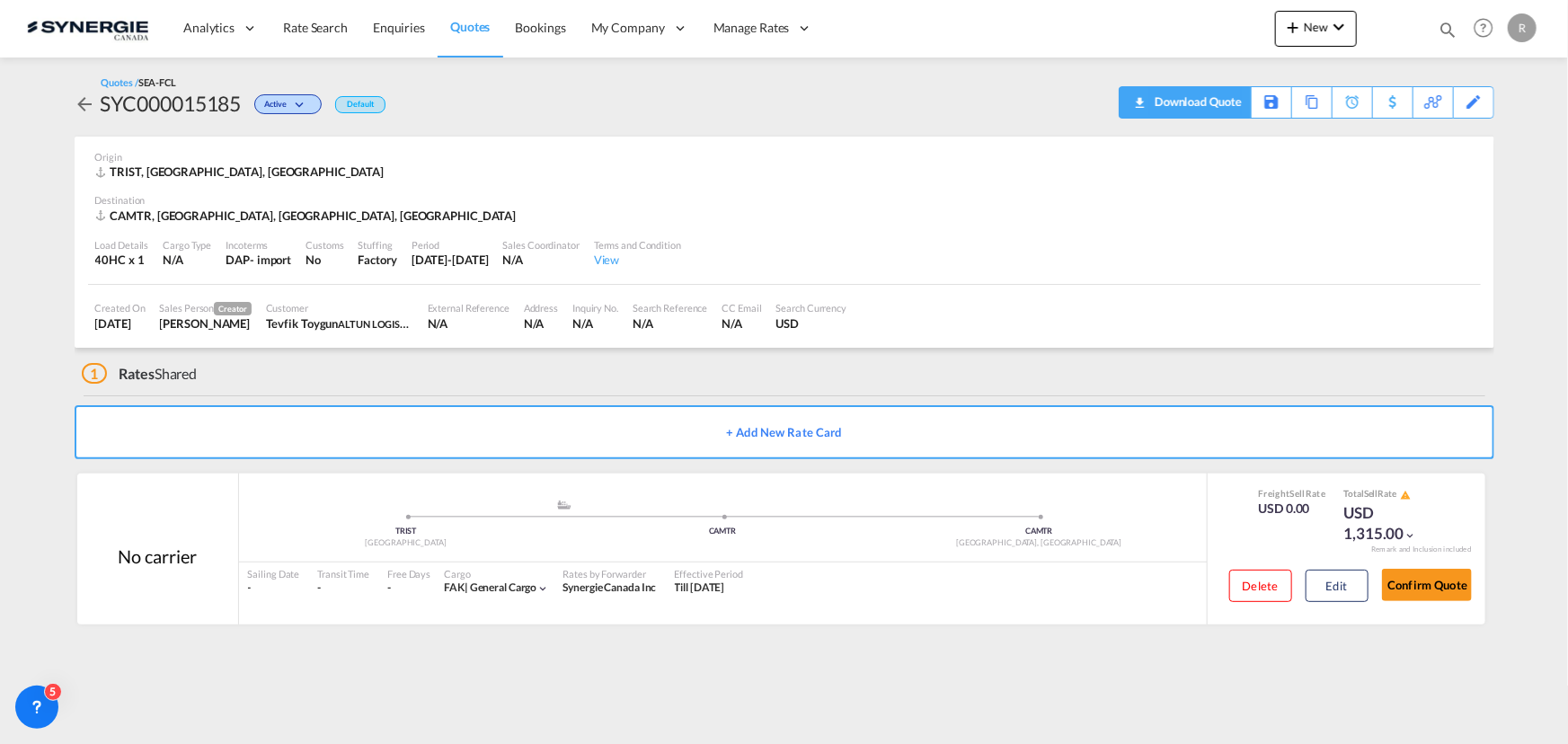
click at [1221, 114] on div "Download Quote" at bounding box center [1195, 101] width 92 height 29
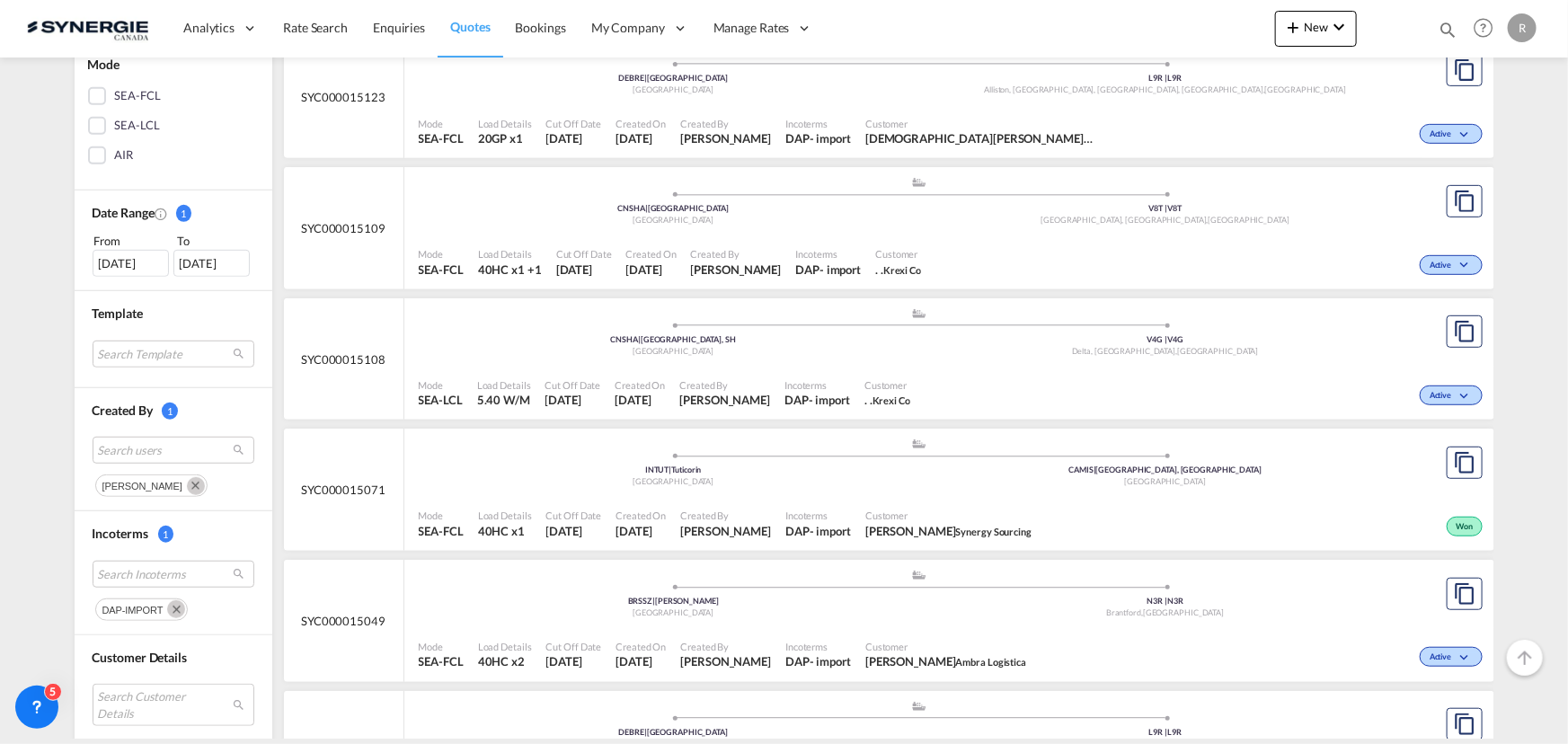
scroll to position [490, 0]
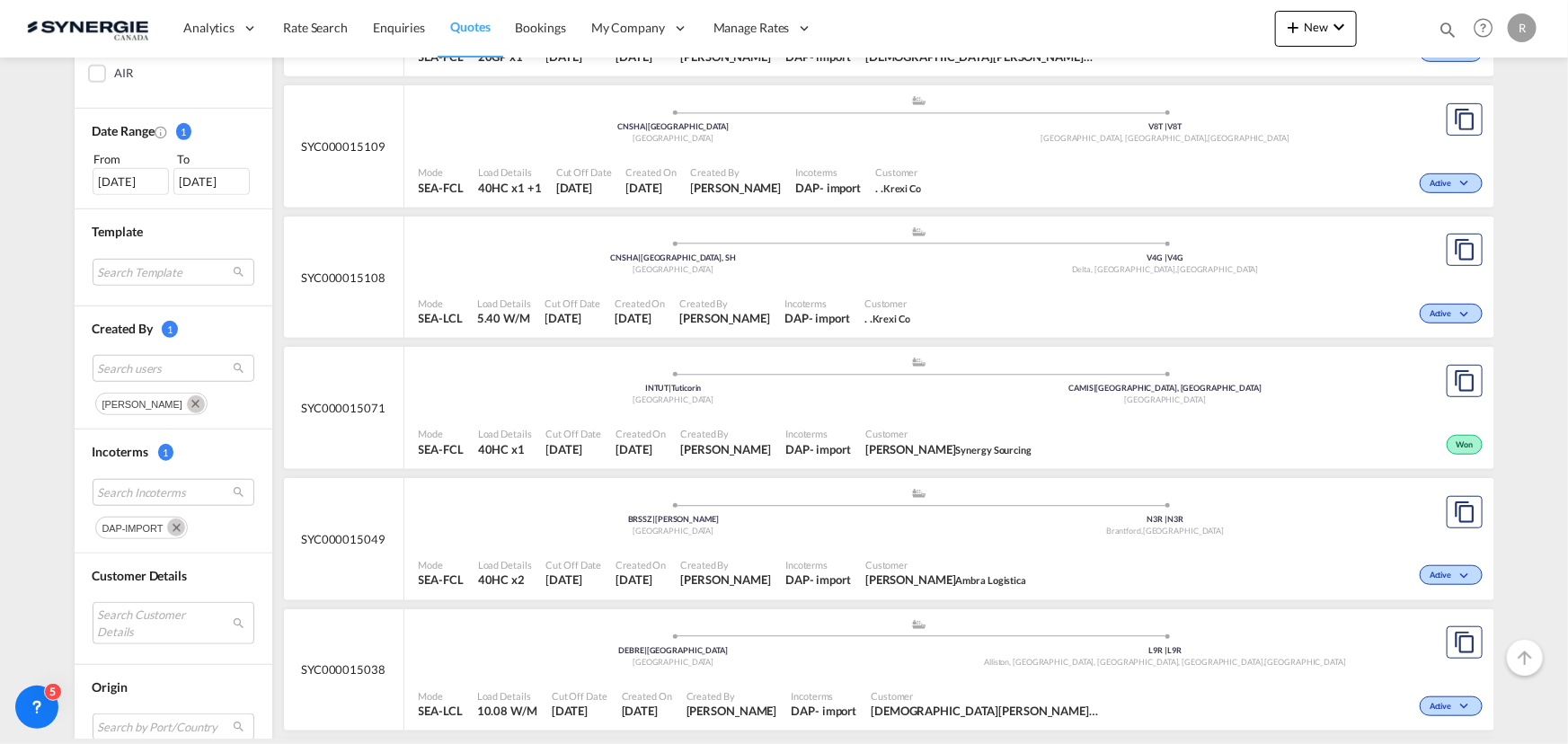
click at [170, 525] on md-icon "Remove" at bounding box center [176, 528] width 18 height 18
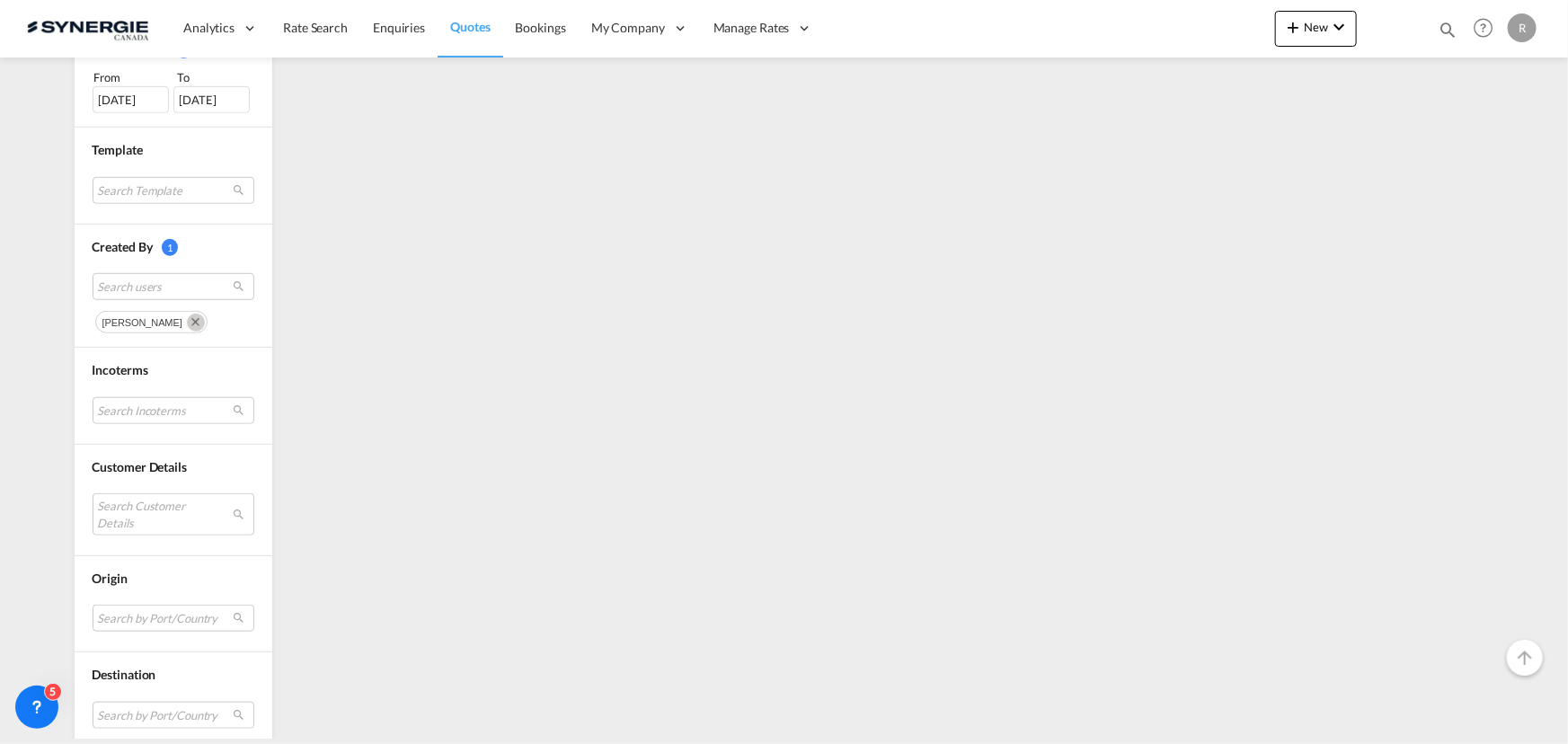
scroll to position [675, 0]
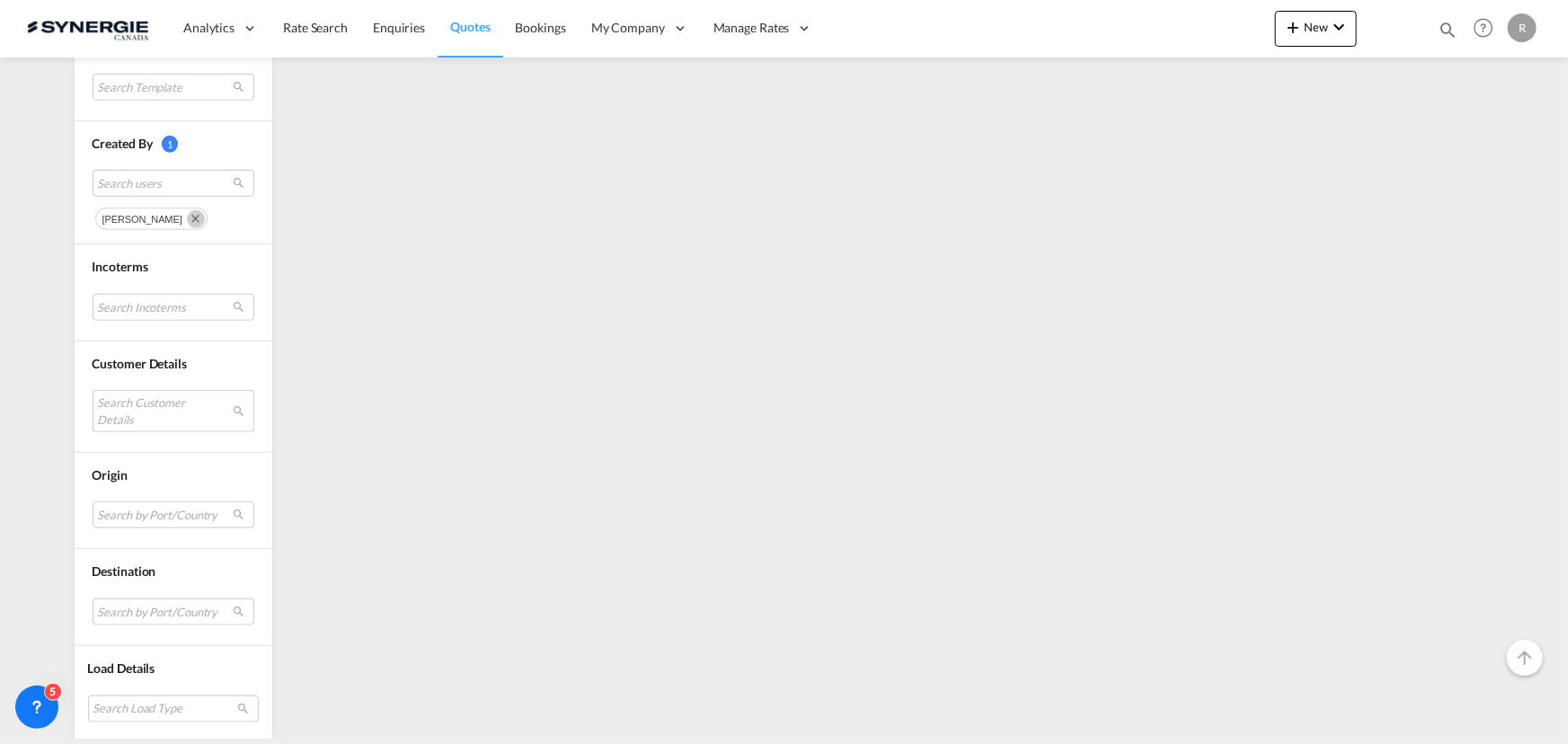
click at [169, 400] on md-select "Search Customer Details" at bounding box center [174, 411] width 162 height 41
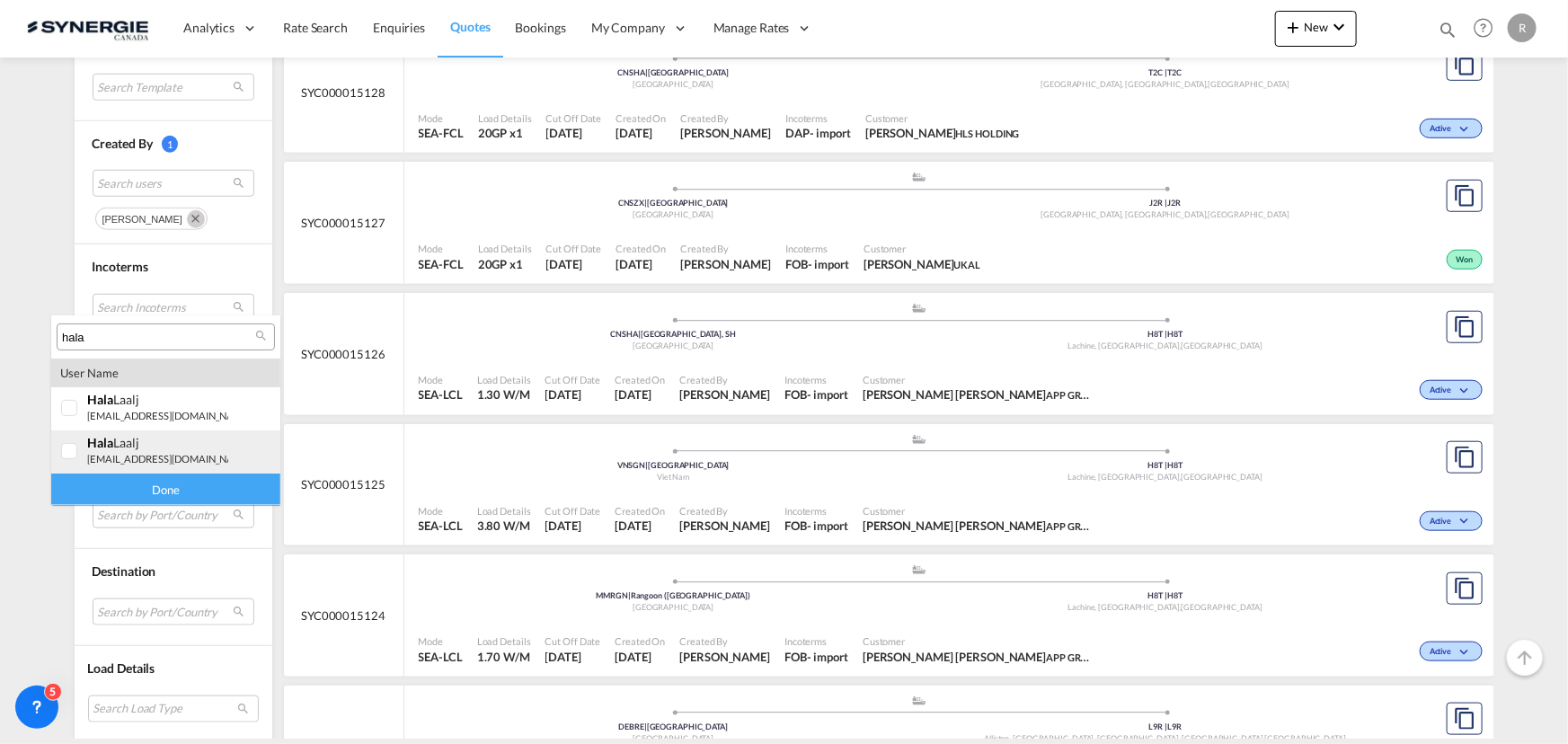
click at [134, 455] on small "freightus@hlc.bike" at bounding box center [169, 459] width 164 height 12
click at [171, 493] on div "Done" at bounding box center [166, 489] width 229 height 32
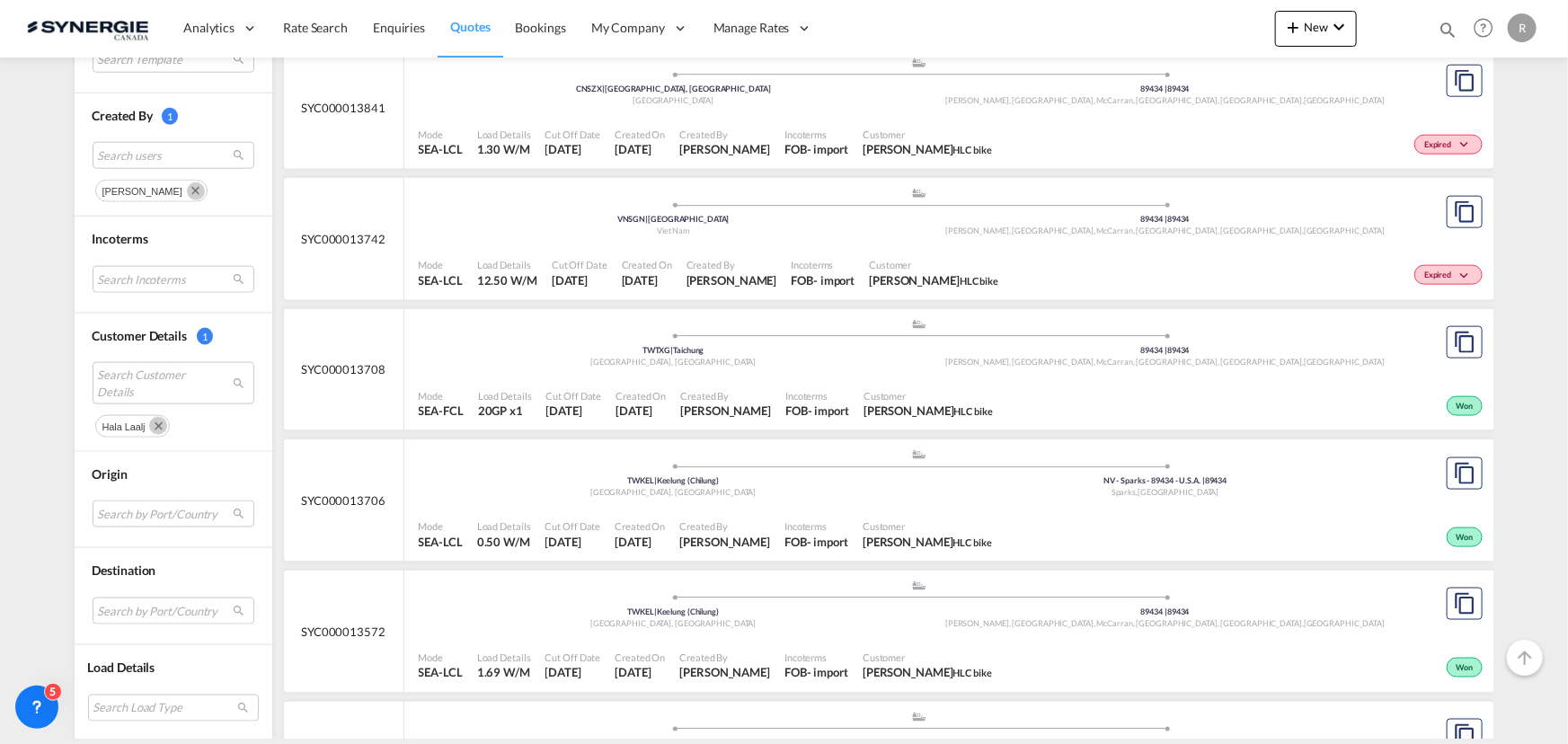
scroll to position [1143, 0]
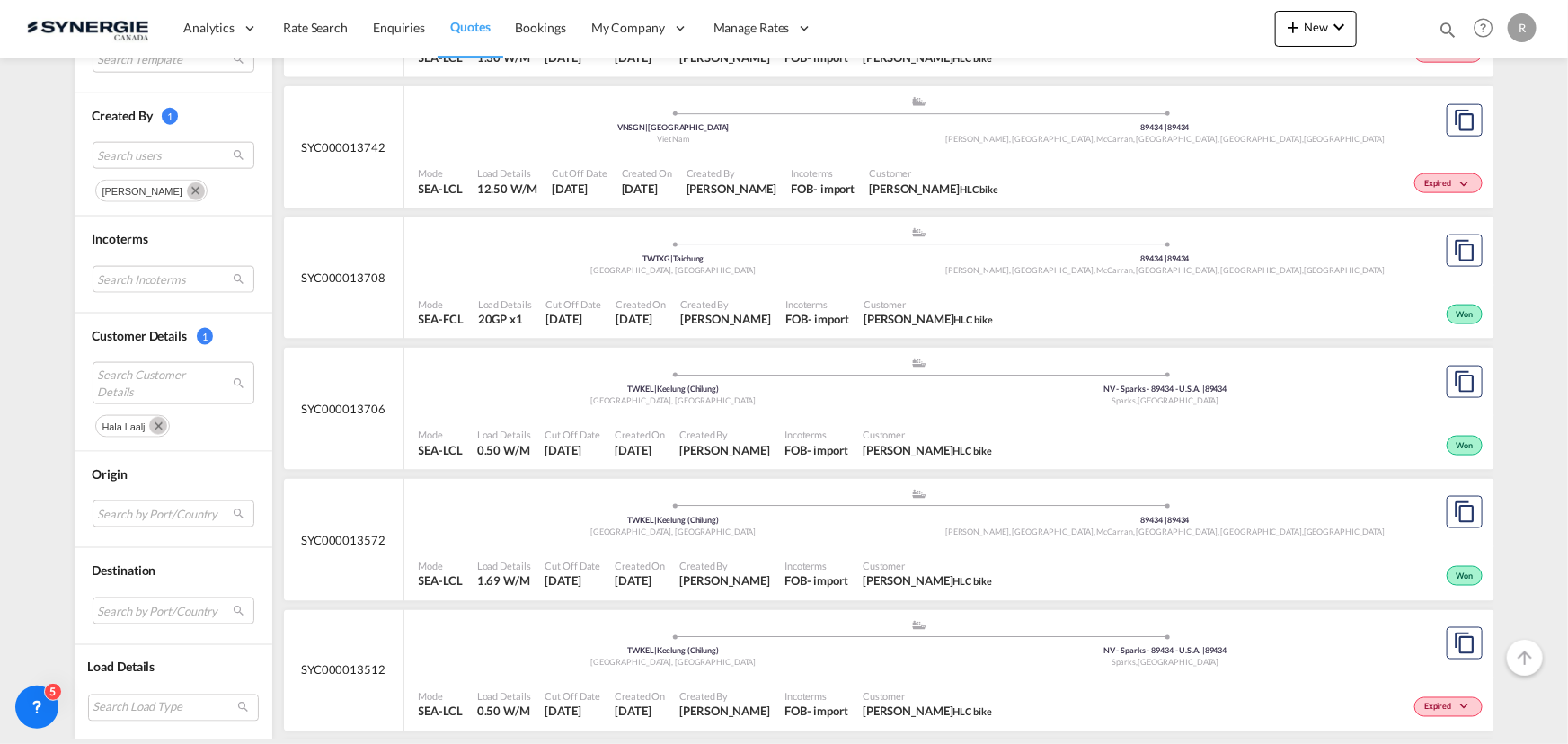
click at [862, 436] on span "Customer" at bounding box center [926, 435] width 129 height 14
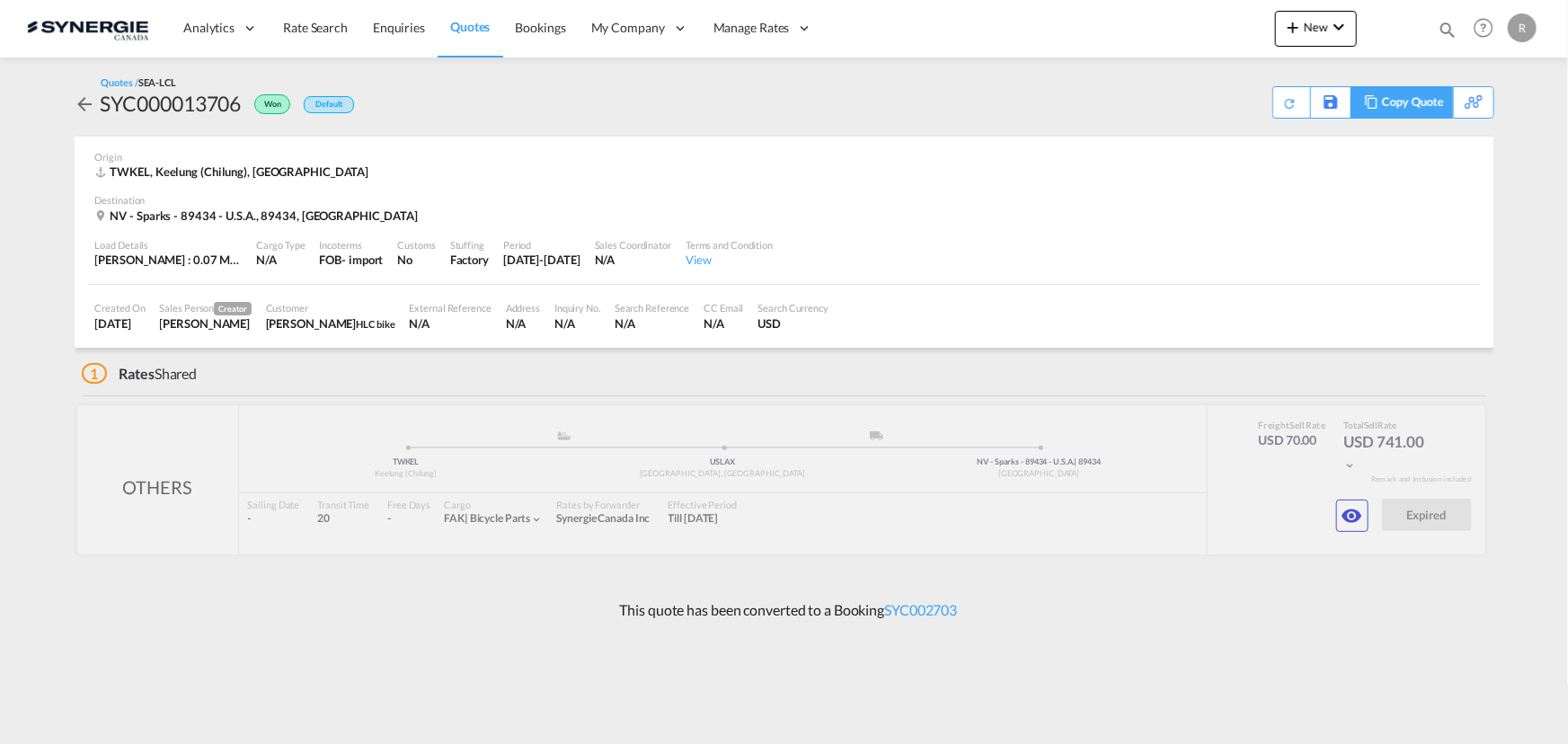
click at [1397, 105] on div "Copy Quote" at bounding box center [1412, 102] width 61 height 31
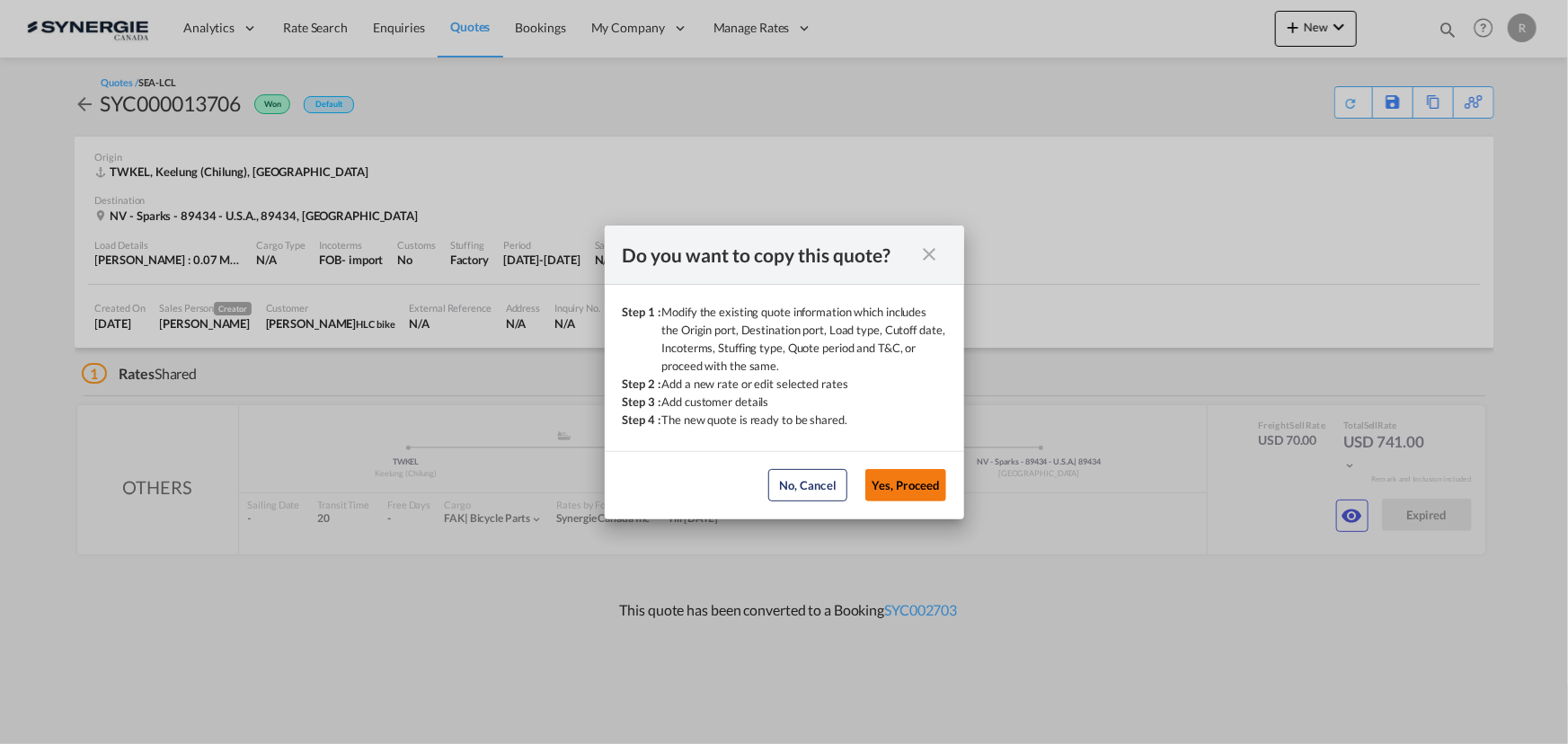
click at [913, 476] on button "Yes, Proceed" at bounding box center [905, 485] width 81 height 33
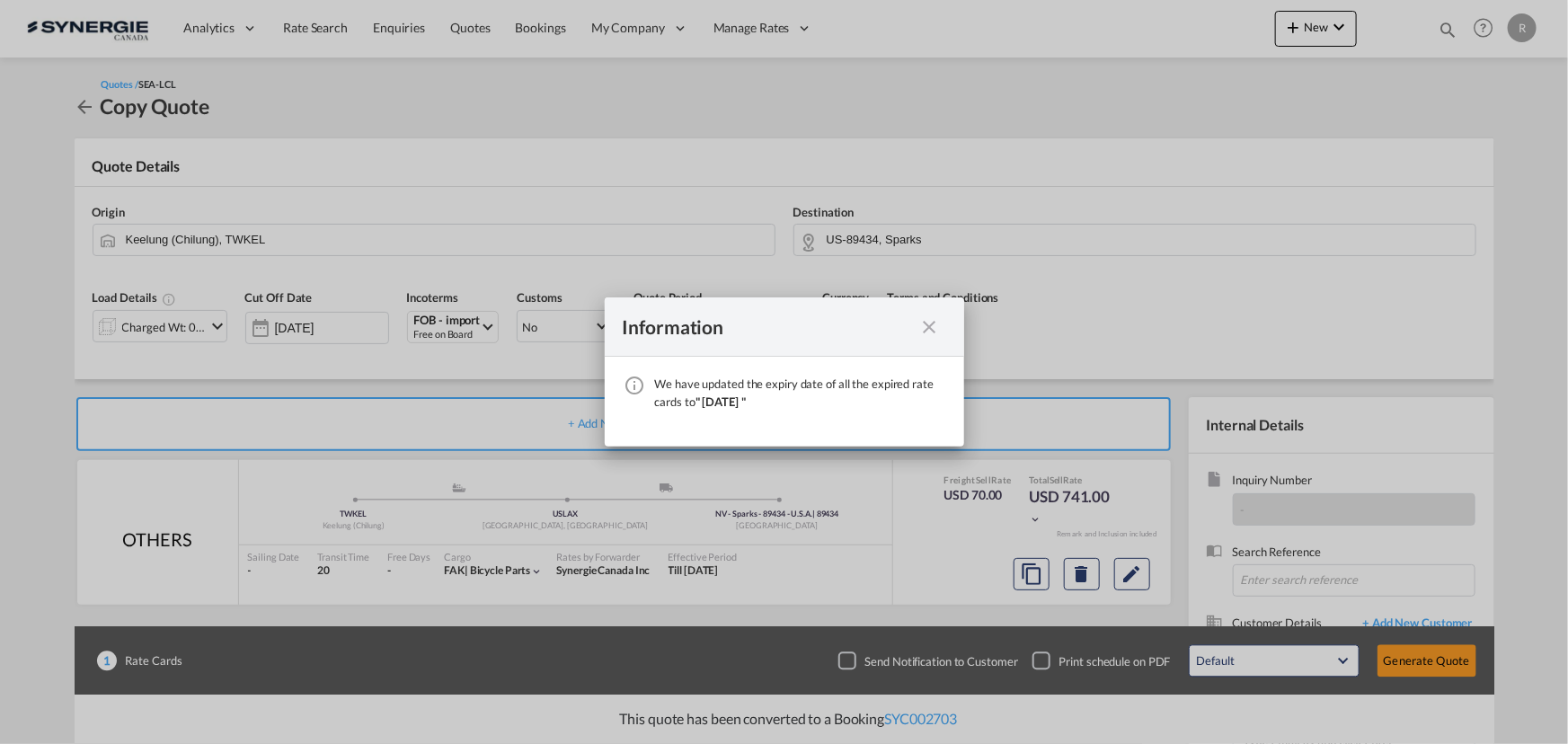
click at [930, 327] on md-icon "icon-close fg-AAA8AD cursor" at bounding box center [930, 327] width 22 height 22
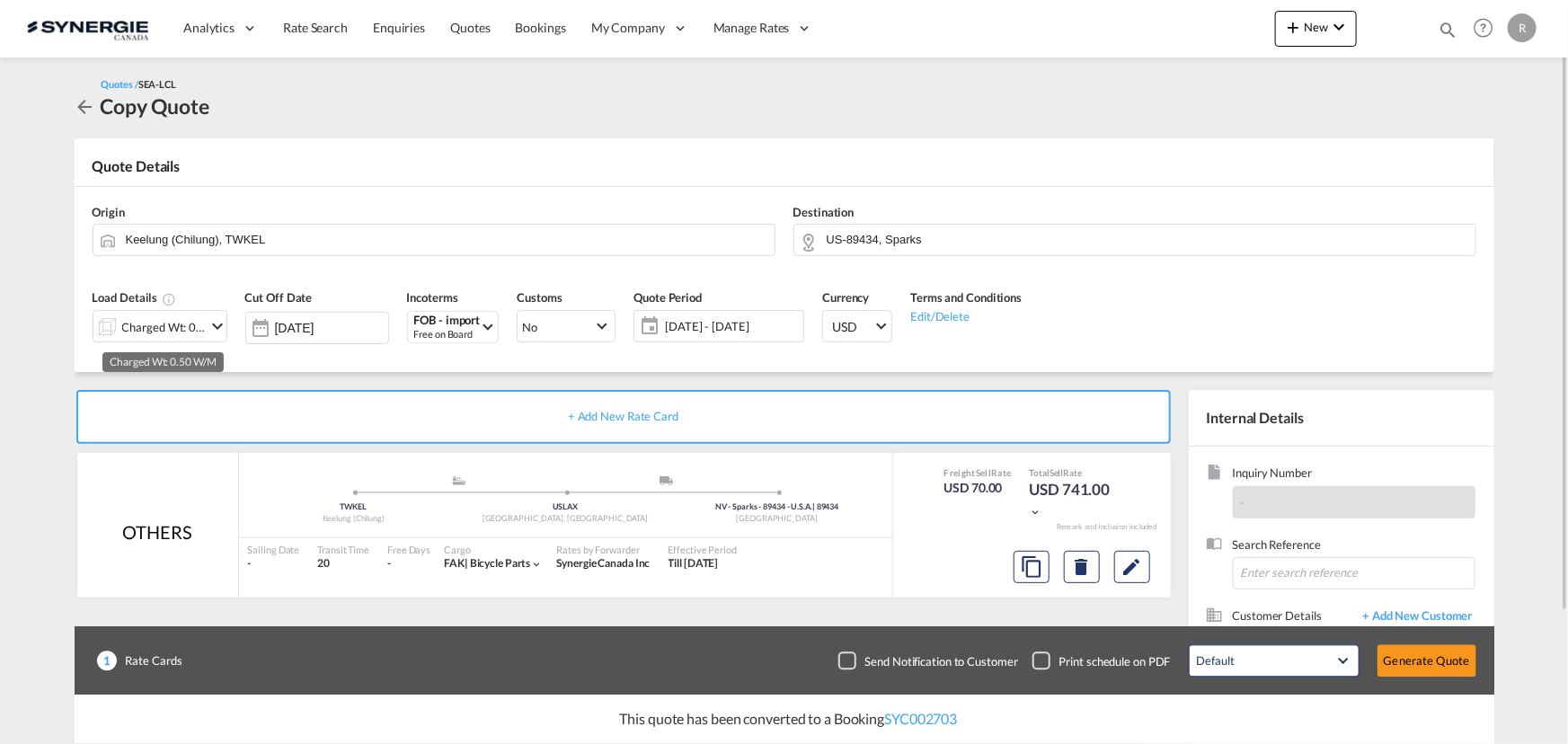
click at [154, 319] on div "Charged Wt: 0.50 W/M" at bounding box center [165, 326] width 85 height 25
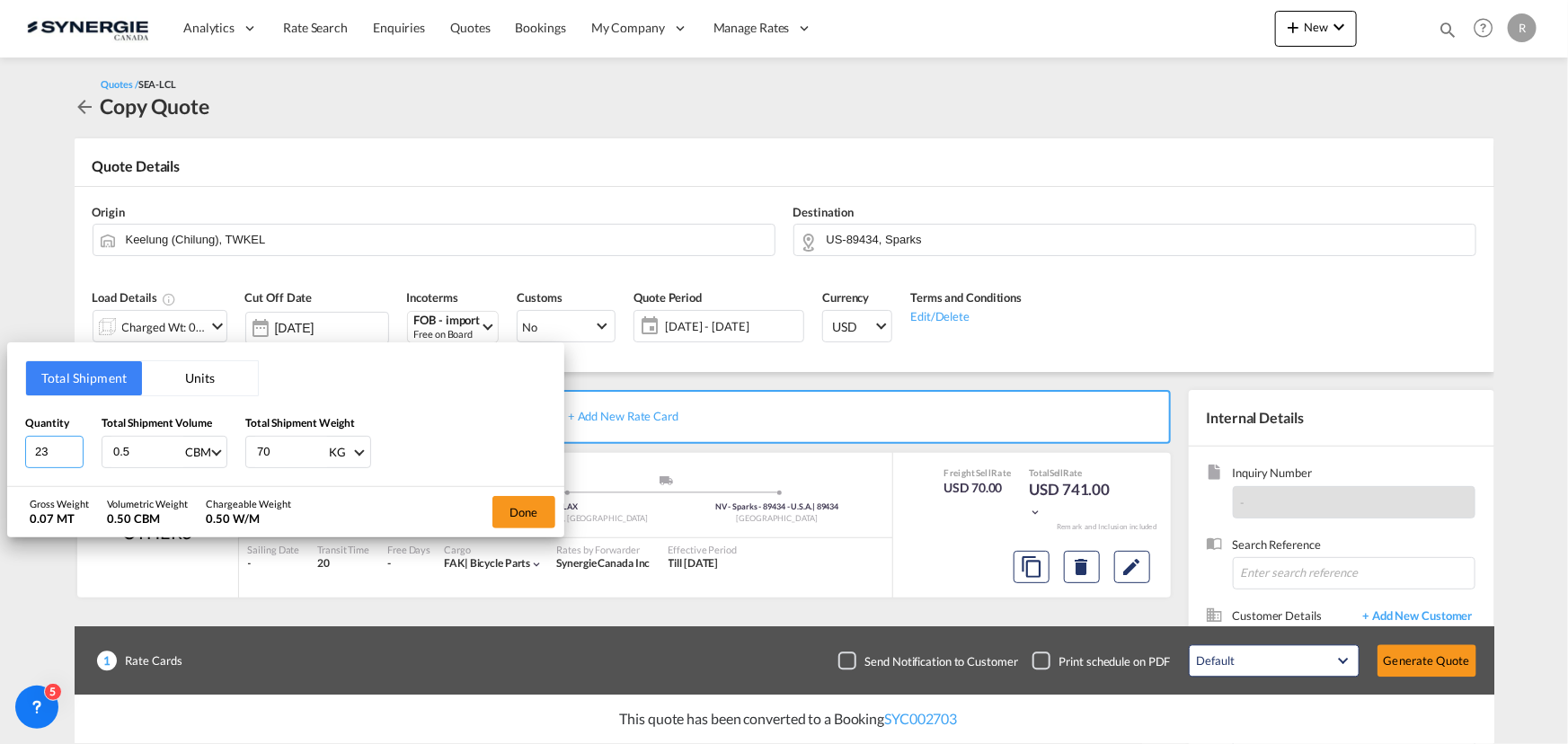
drag, startPoint x: 51, startPoint y: 449, endPoint x: -115, endPoint y: 434, distance: 166.7
click at [0, 434] on html "Analytics Reports Dashboard Rate Search Enquiries Quotes" at bounding box center [784, 372] width 1568 height 744
click at [56, 451] on input "23" at bounding box center [53, 452] width 58 height 33
drag, startPoint x: 56, startPoint y: 451, endPoint x: -39, endPoint y: 444, distance: 95.3
click at [0, 444] on html "Analytics Reports Dashboard Rate Search Enquiries Quotes" at bounding box center [784, 372] width 1568 height 744
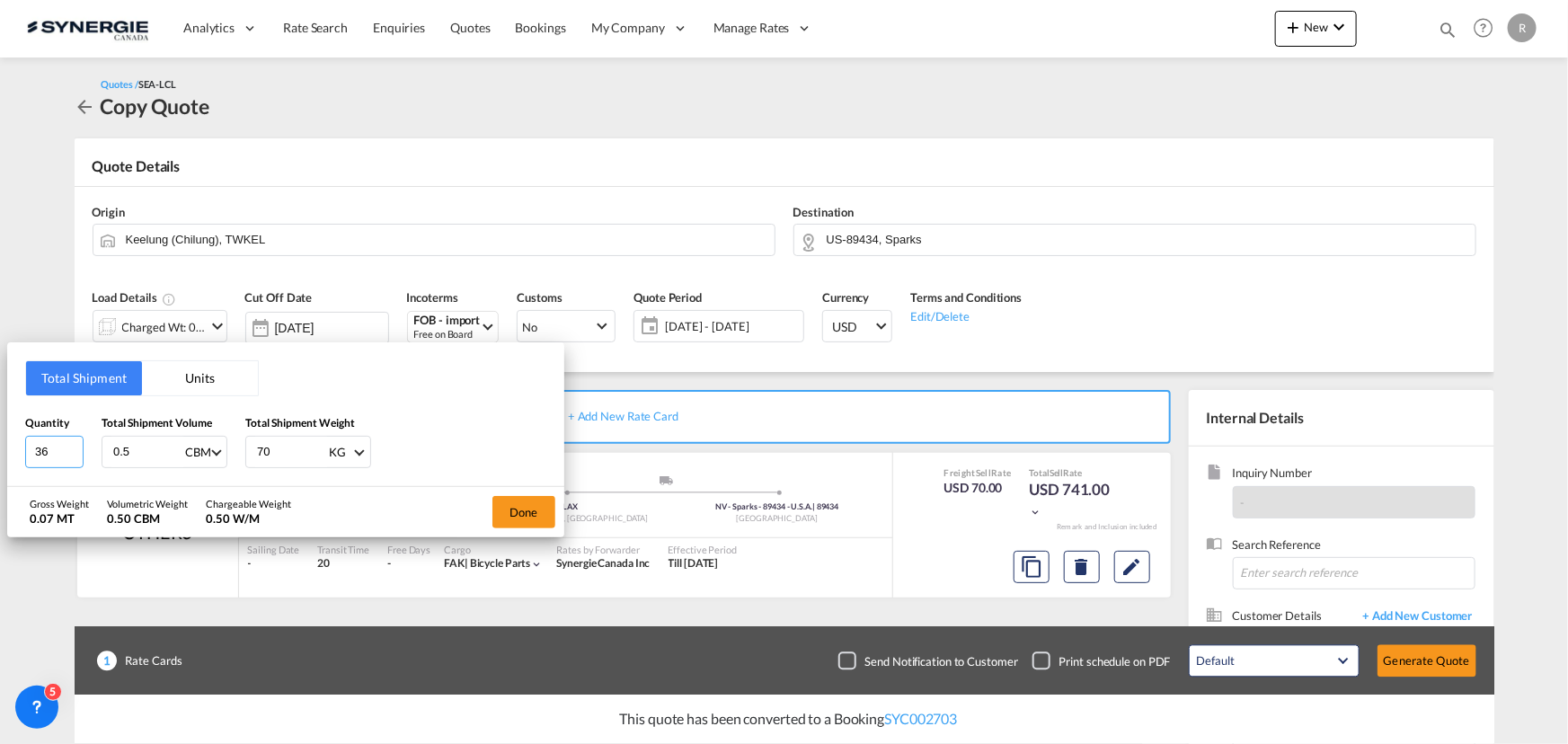
type input "36"
drag, startPoint x: 133, startPoint y: 452, endPoint x: 34, endPoint y: 431, distance: 101.2
click at [45, 445] on div "Quantity 36 Total Shipment Volume 0.5 CBM CBM CFT Total Shipment Weight 70 KG K…" at bounding box center [285, 441] width 521 height 54
type input "0.91"
drag, startPoint x: 290, startPoint y: 457, endPoint x: 64, endPoint y: 427, distance: 228.0
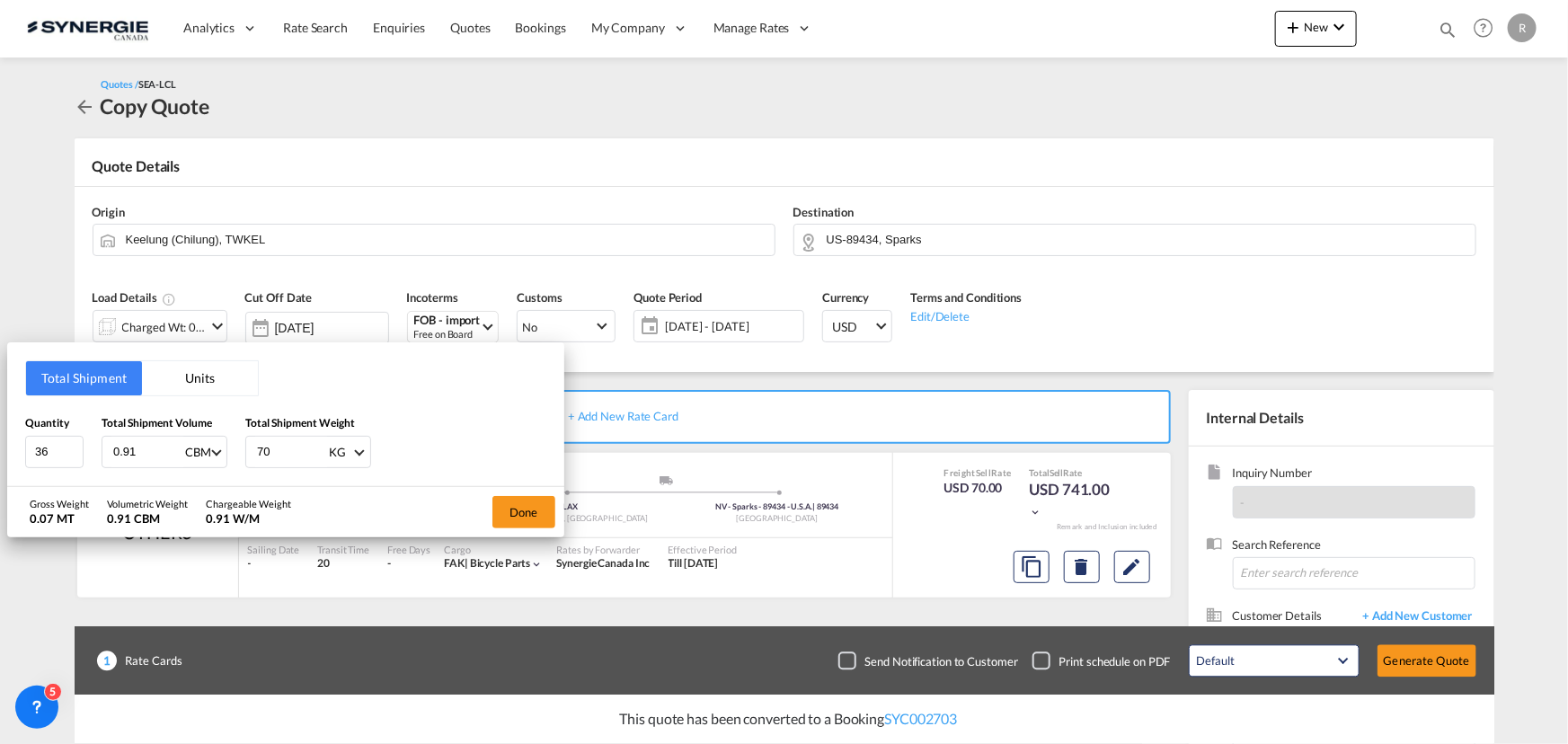
click at [64, 427] on div "Quantity 36 Total Shipment Volume 0.91 CBM CBM CFT Total Shipment Weight 70 KG …" at bounding box center [285, 441] width 521 height 54
type input "165"
click at [527, 507] on button "Done" at bounding box center [524, 512] width 63 height 33
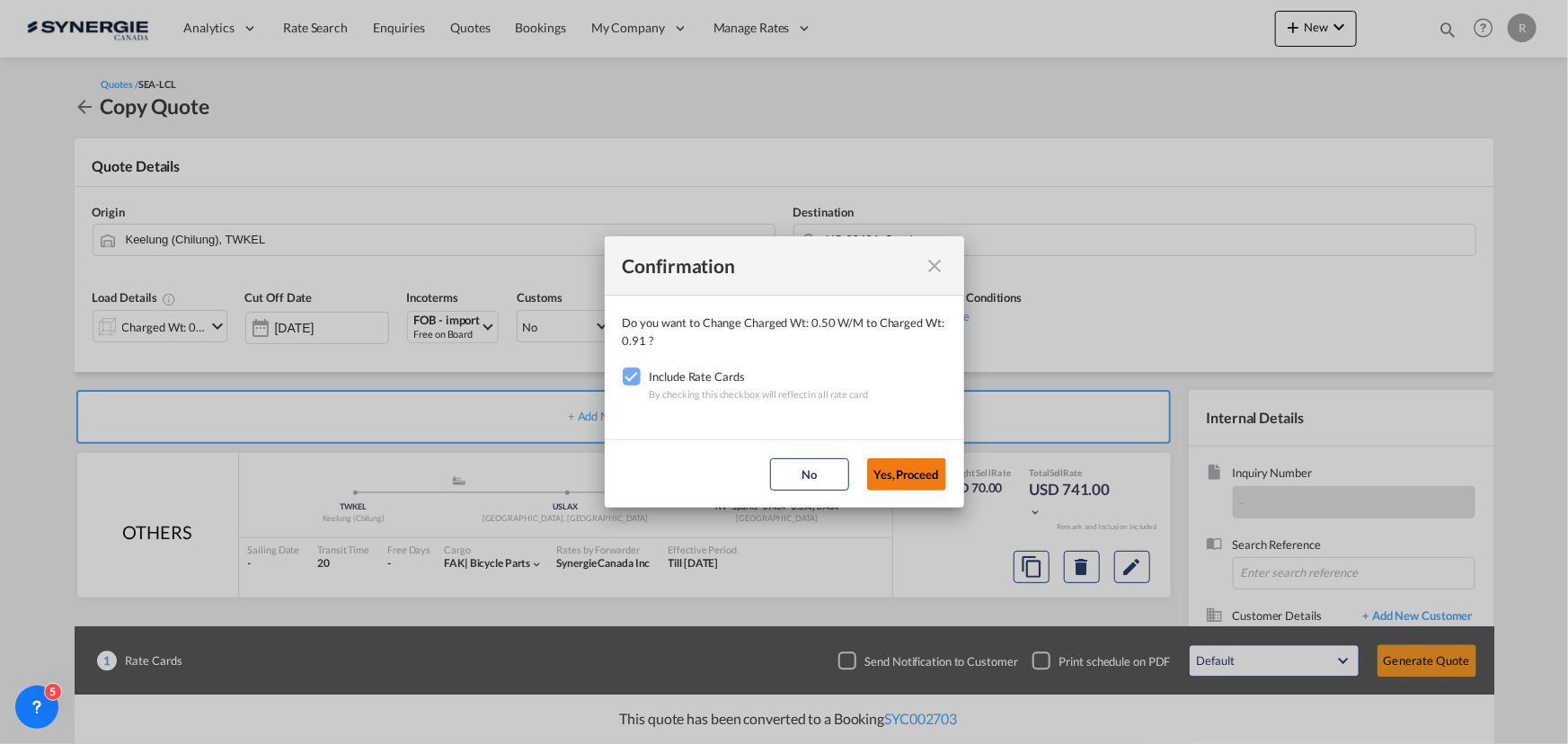
click at [920, 472] on button "Yes,Proceed" at bounding box center [906, 474] width 79 height 33
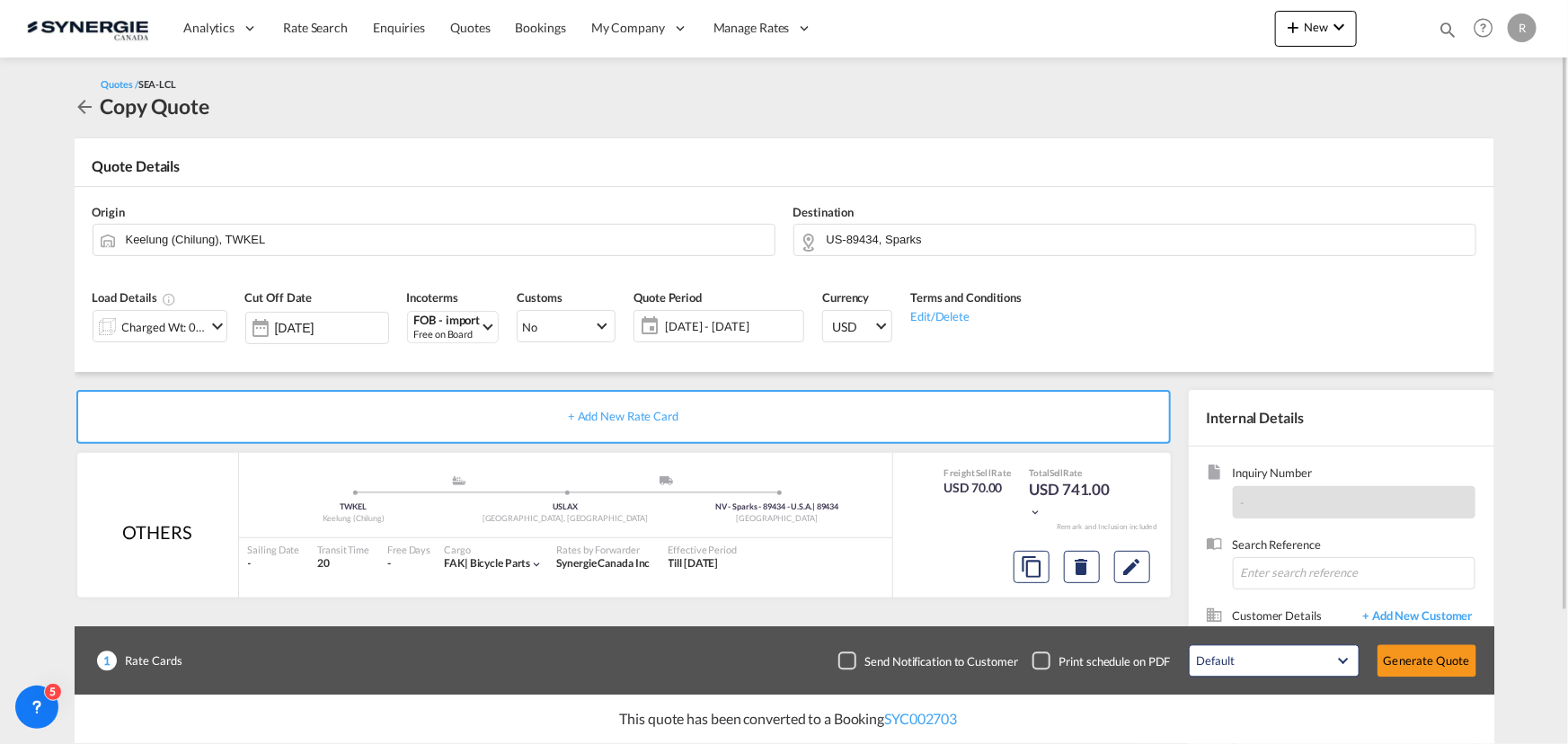
click at [739, 324] on span "01 - 31 Oct 2025" at bounding box center [732, 326] width 134 height 16
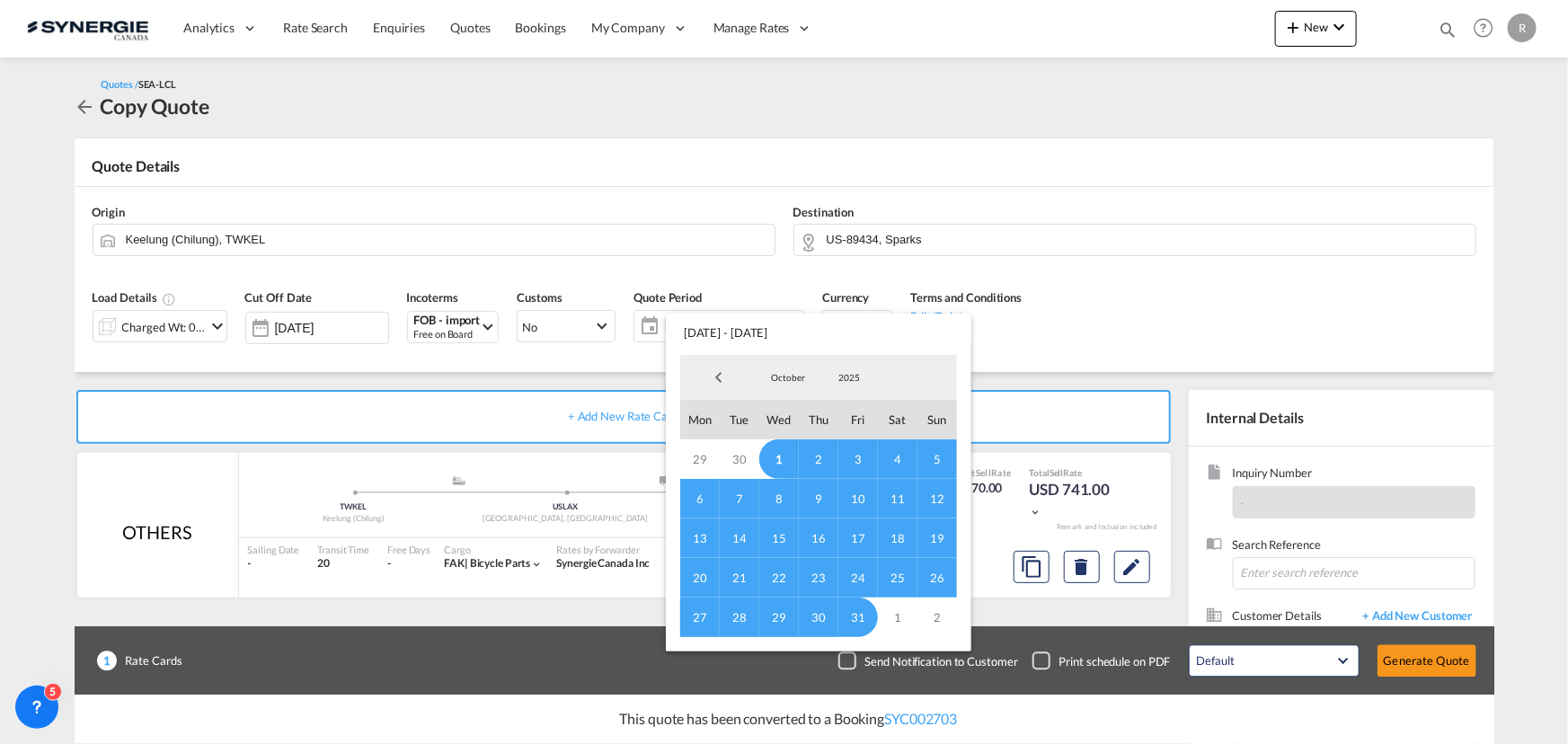
click at [731, 536] on span "14" at bounding box center [740, 538] width 39 height 40
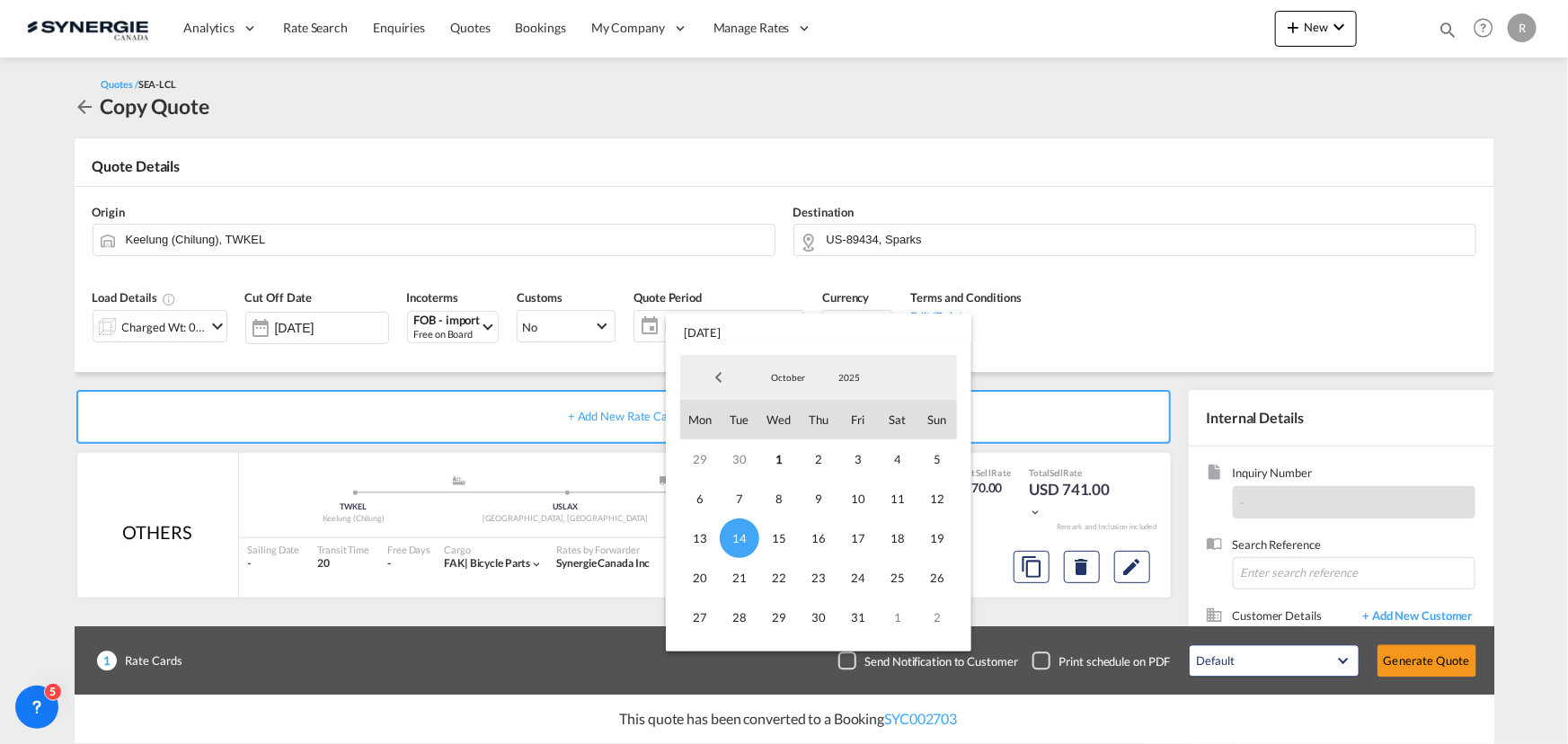
click at [1131, 348] on md-backdrop at bounding box center [784, 372] width 1568 height 744
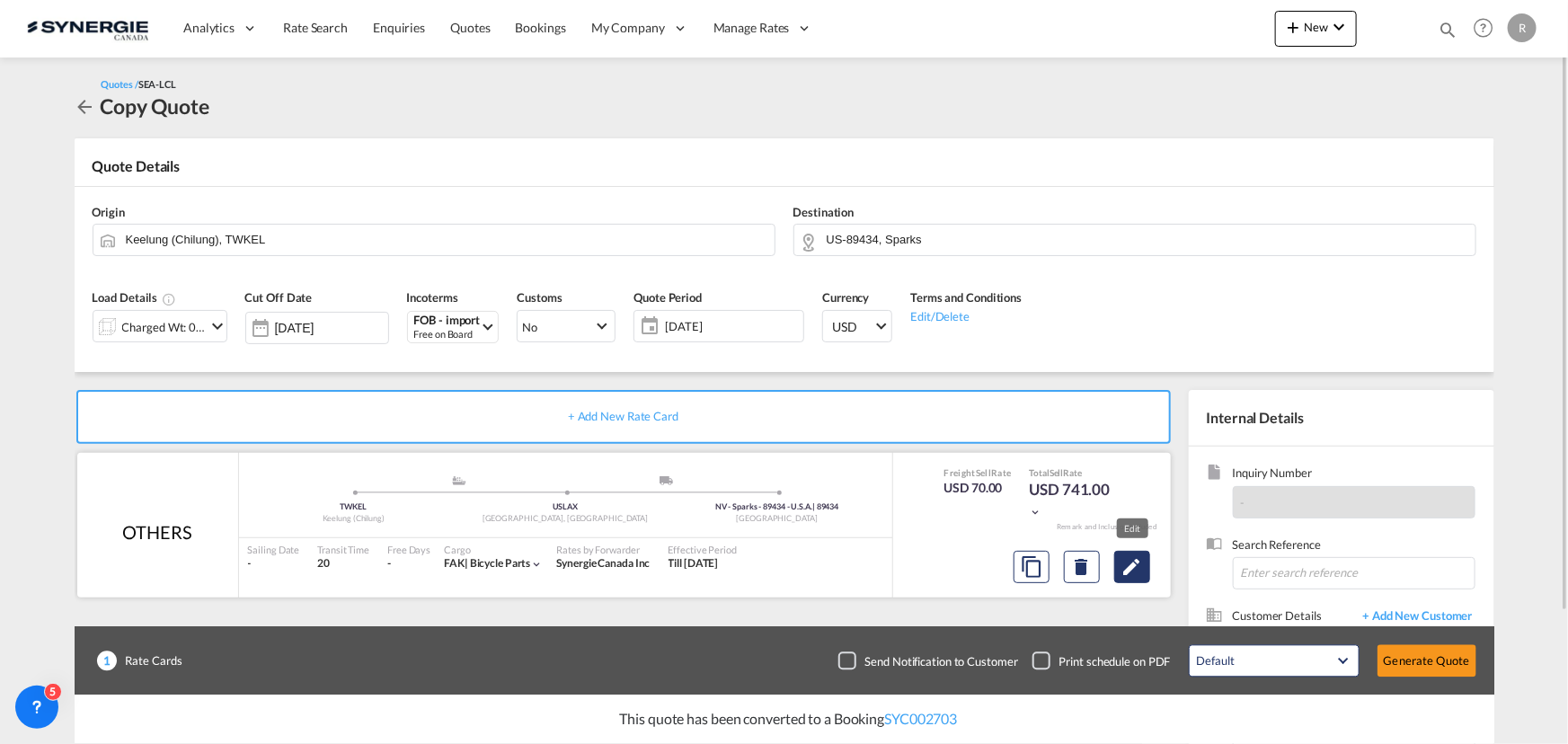
click at [1140, 571] on md-icon "Edit" at bounding box center [1132, 567] width 22 height 22
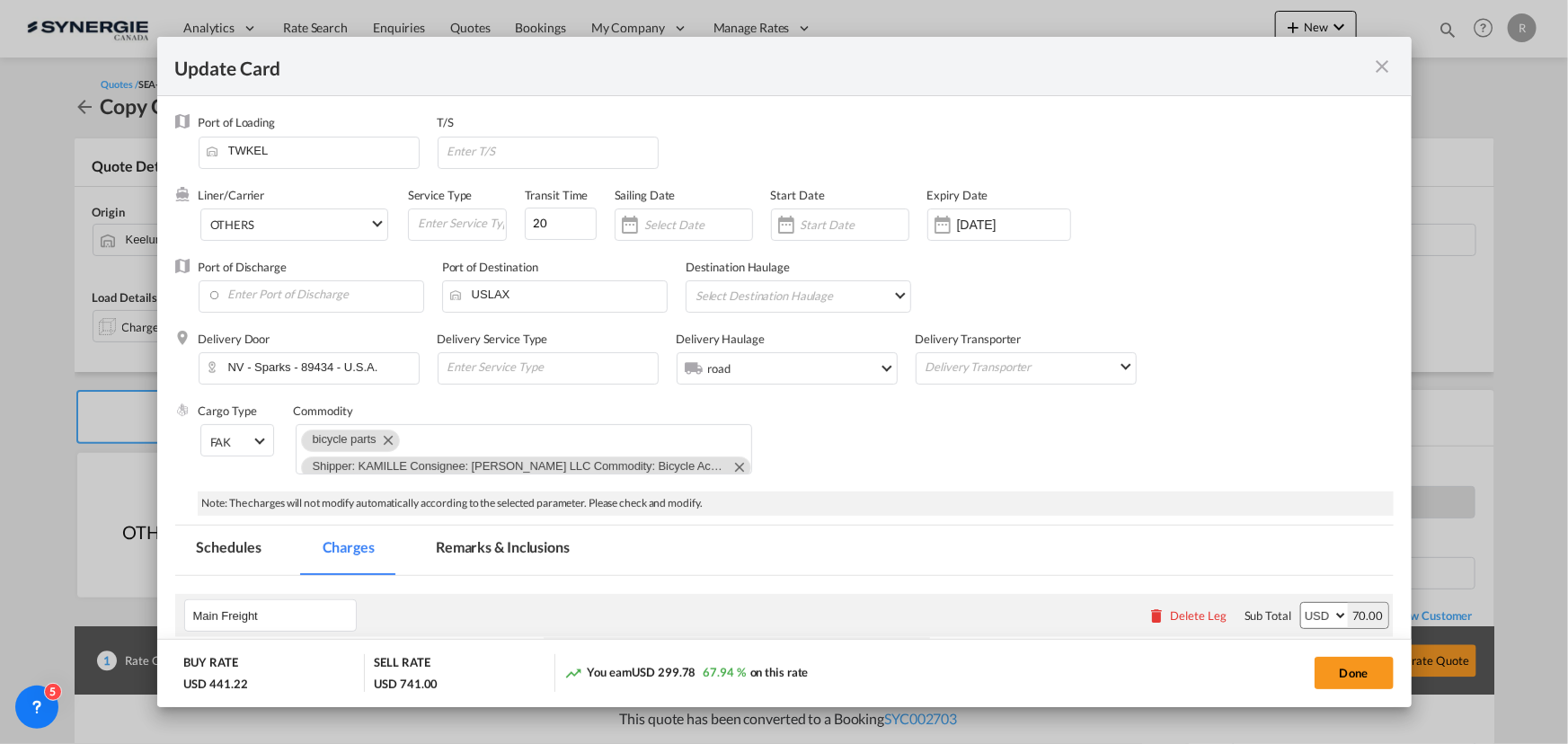
select select "per_w/m"
select select "per_bl"
select select "flat"
select select "per_bl"
select select "per_shipment"
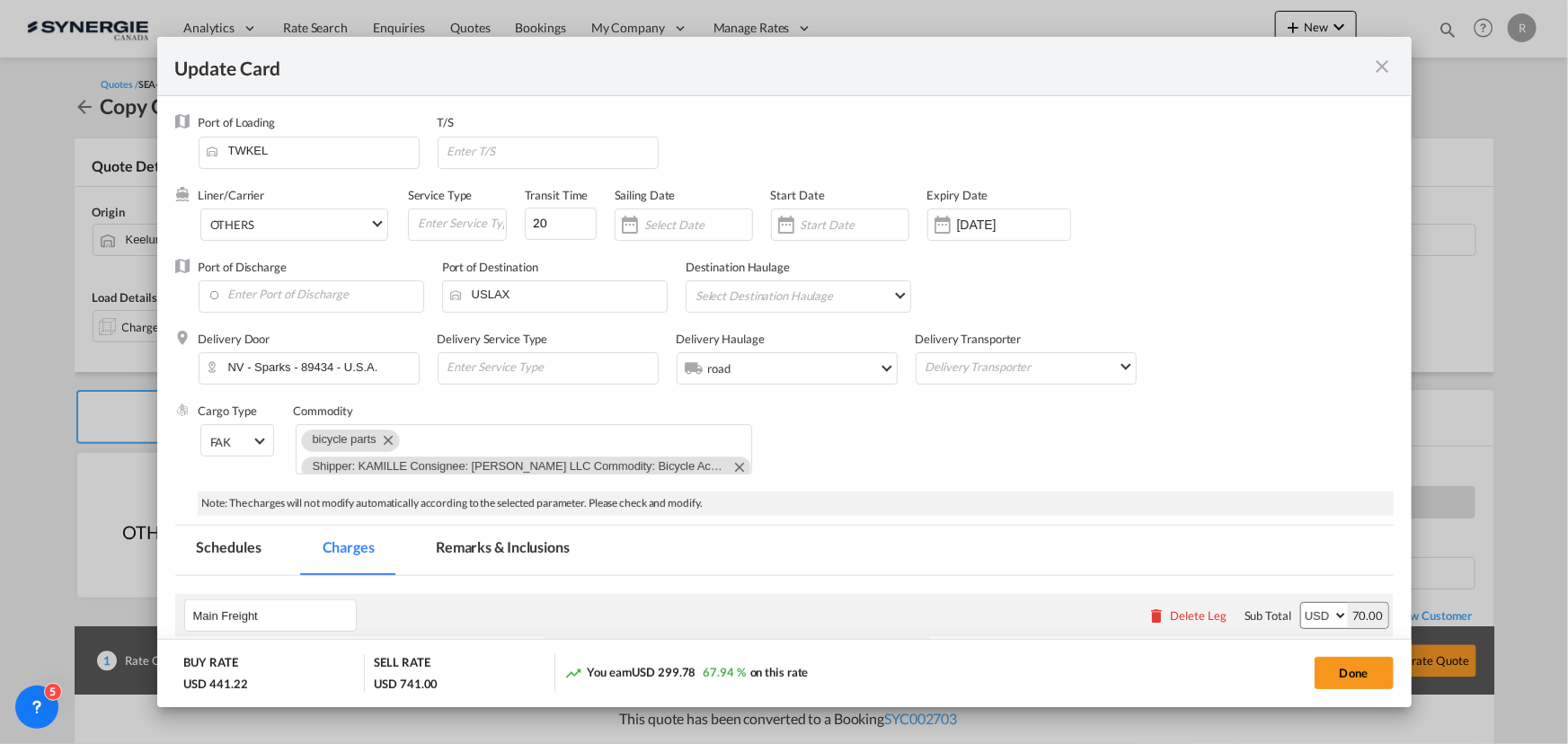
select select "per_bl"
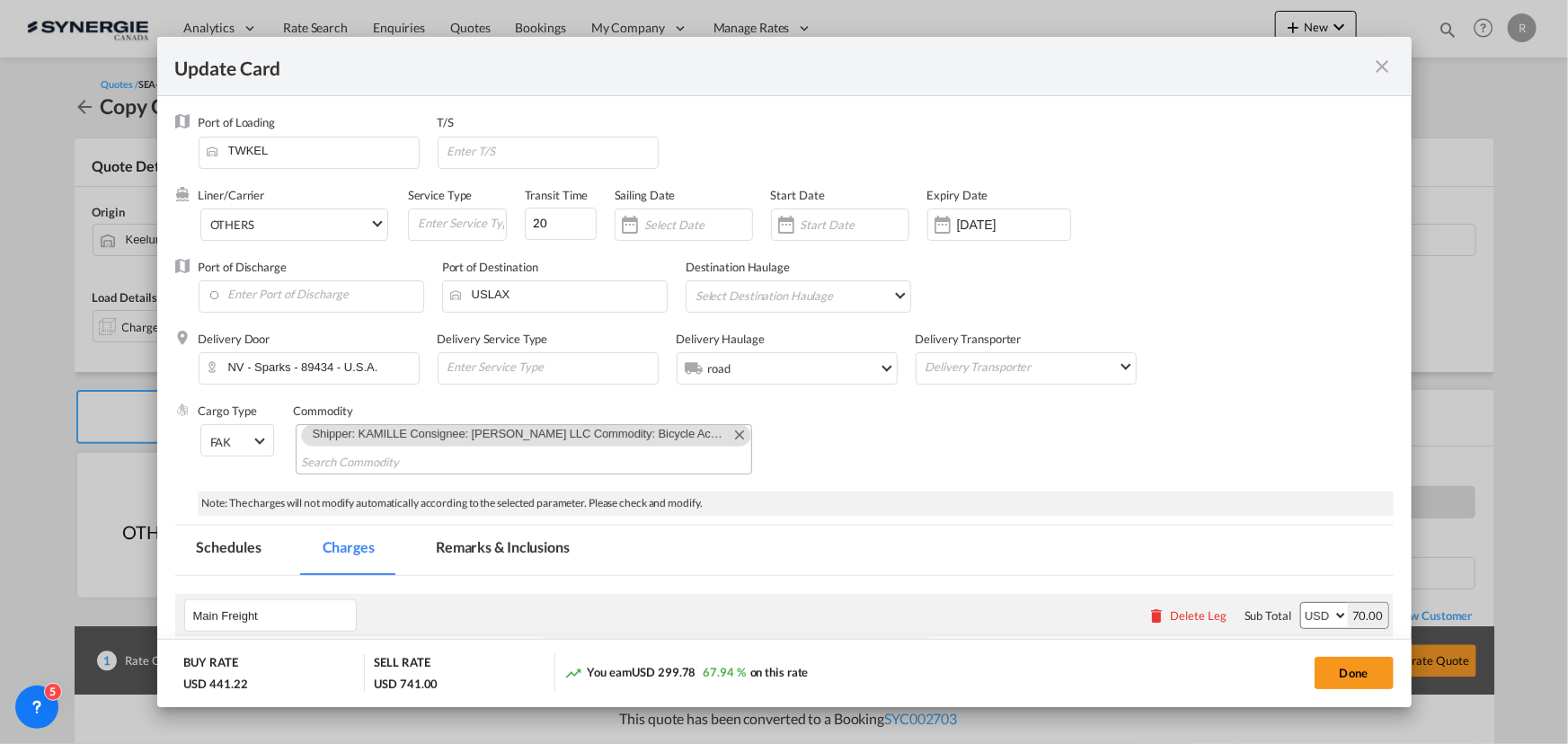
scroll to position [38, 0]
click at [728, 432] on md-icon "Remove Shipper: KAMILLE Consignee: HAWLEY LLC Commodity: Bicycle Accessories P/…" at bounding box center [739, 431] width 22 height 22
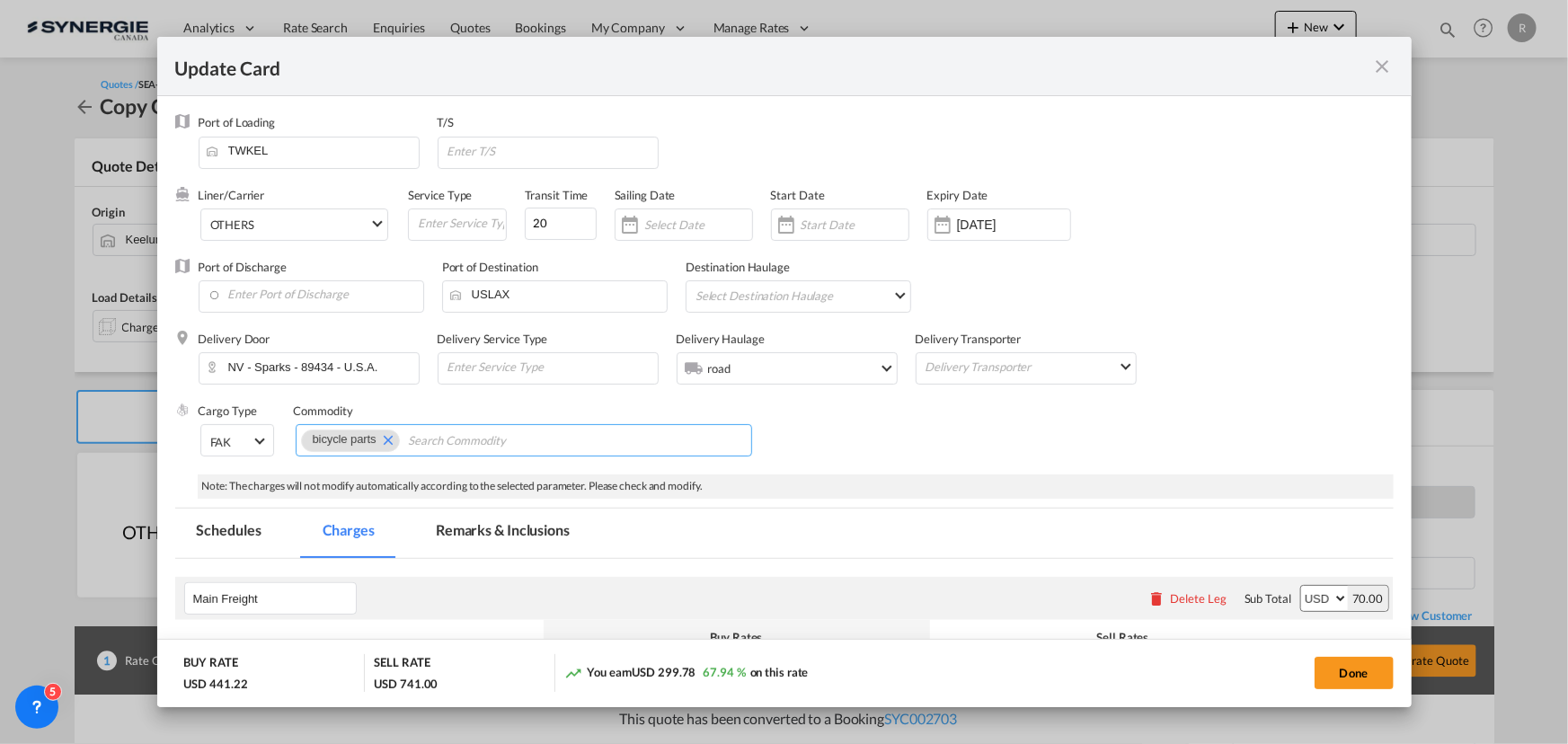
scroll to position [0, 0]
paste input "Cargo volume: 36CTNS / 164.5KGS / 0.91 CBM PO NO.H080473-6"
type input "Cargo volume: 36CTNS / 164.5KGS / 0.91 CBM PO NO.H080473-6"
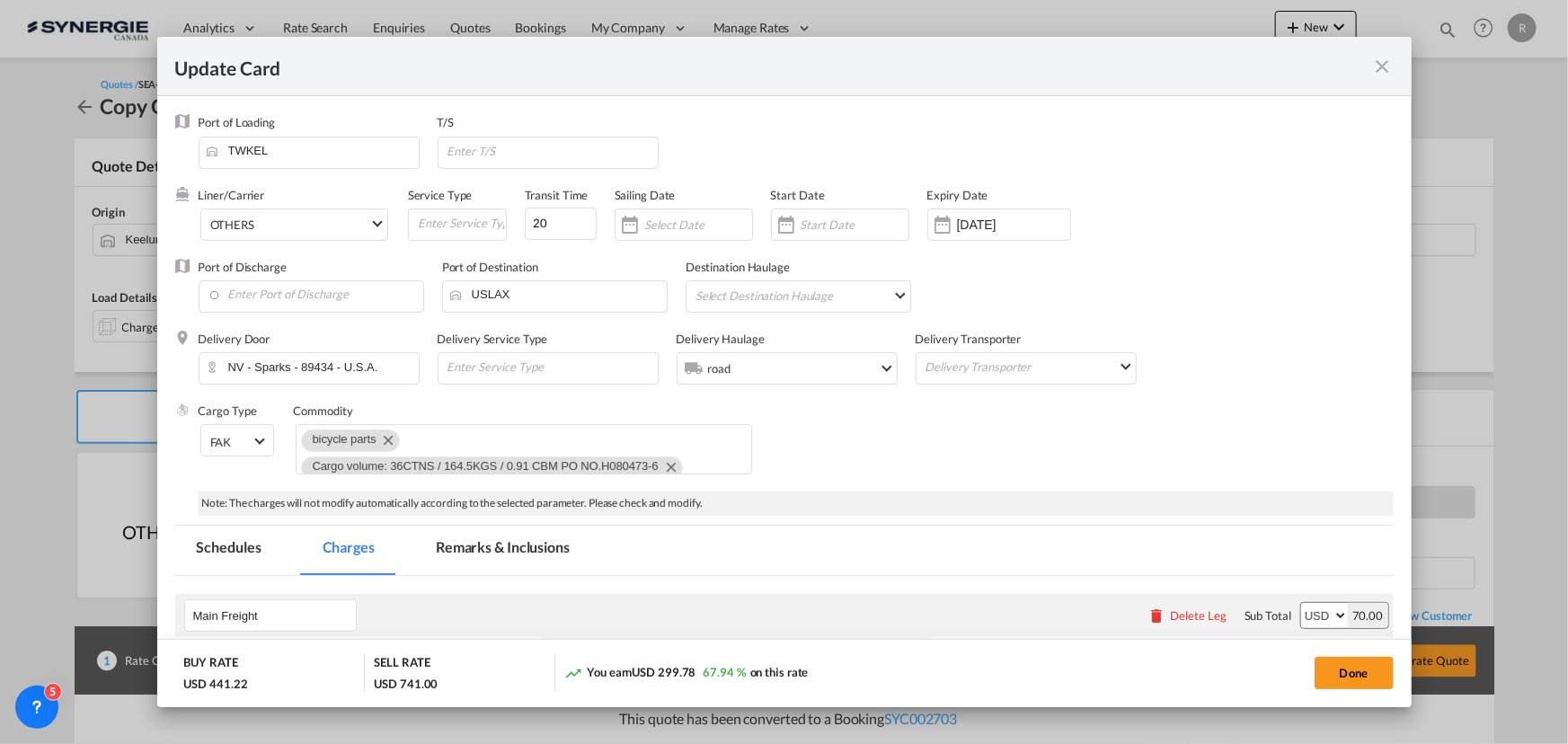
scroll to position [0, 0]
click at [734, 459] on md-chips-wrap "bicycle parts Cargo volume: 36CTNS / 164.5KGS / 0.91 CBM PO NO.H080473-6" at bounding box center [523, 449] width 456 height 50
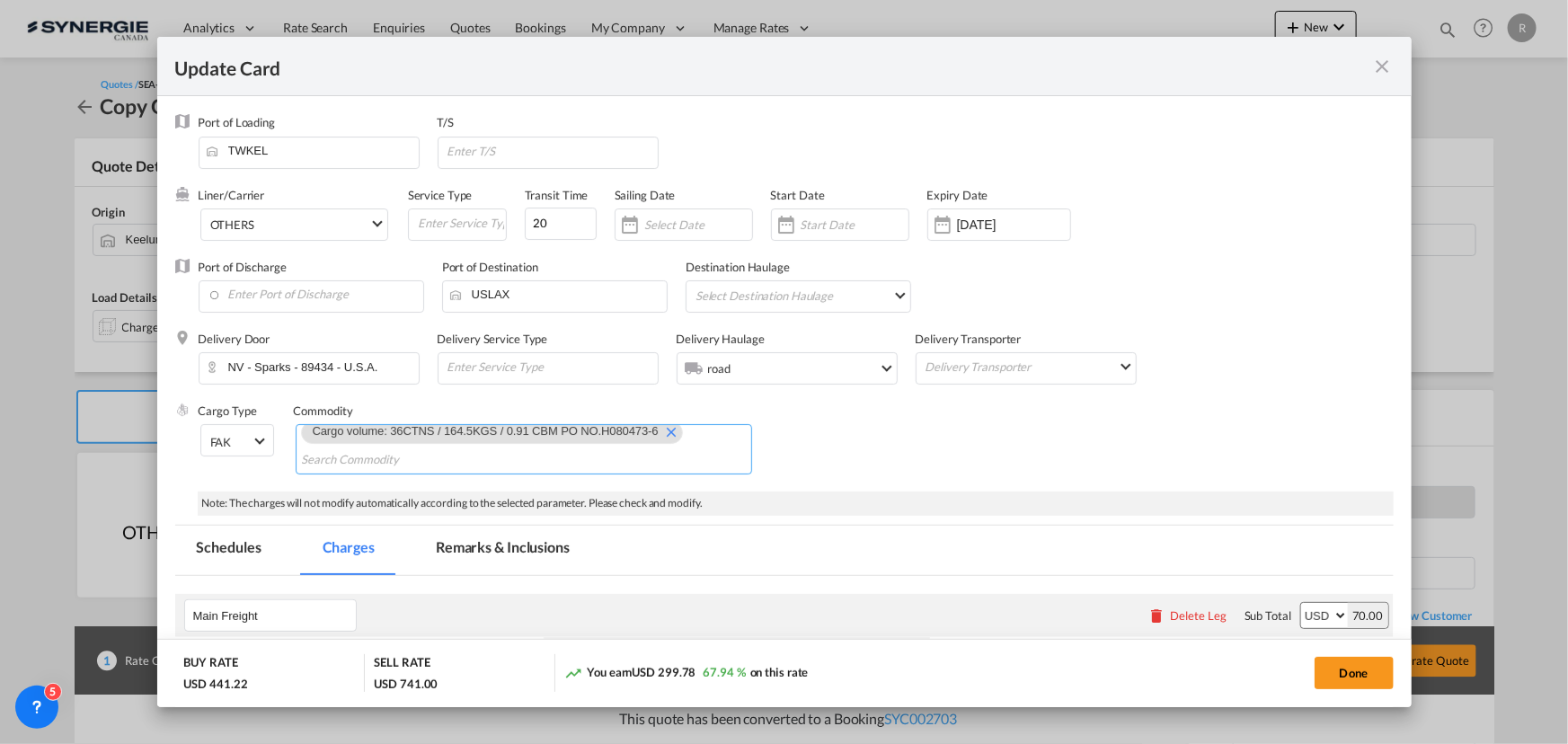
paste input "Cargo volume: 36CTNS / 164.5KGS / 0.91 CBM PO NO.H080473-6"
type input "Cargo volume: 36CTNS / 164.5KGS / 0.91 CBM PO NO.H080473-6"
click at [981, 444] on div "Cargo Type FAK FAK GCR GDSM General Cargo Hazardous Cargo Ambient Foodstuff Chi…" at bounding box center [796, 448] width 1195 height 89
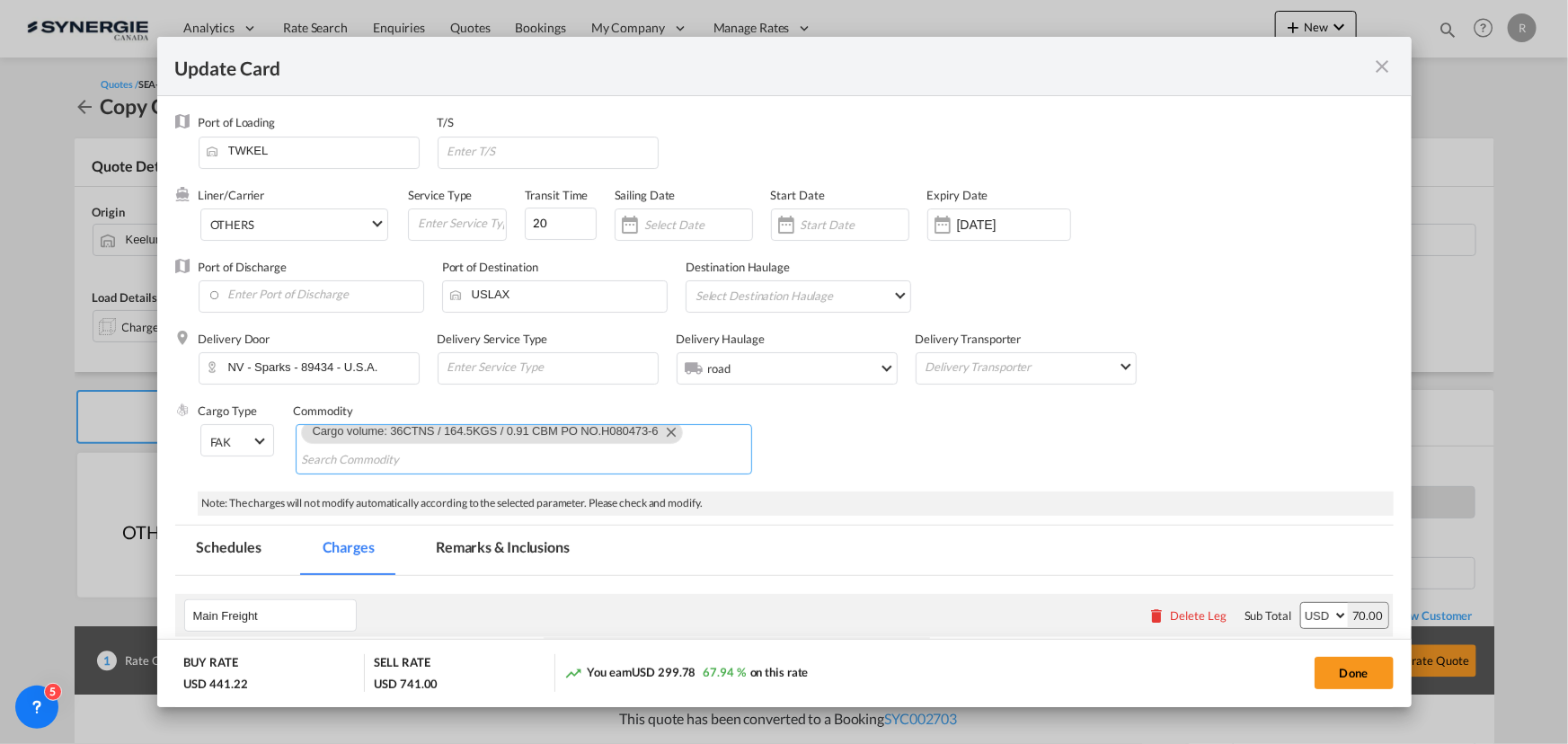
click at [340, 456] on input "Chips input." at bounding box center [384, 459] width 164 height 29
paste input "NEW LCL BOOKING FROM S/Kamille C/HAWLEY LLC, CRD Oct.20 - 36 CTNS / 164.5KGS / …"
type input "NEW LCL BOOKING FROM S/Kamille C/HAWLEY LLC, CRD Oct.20 - 36 CTNS / 164.5KGS / …"
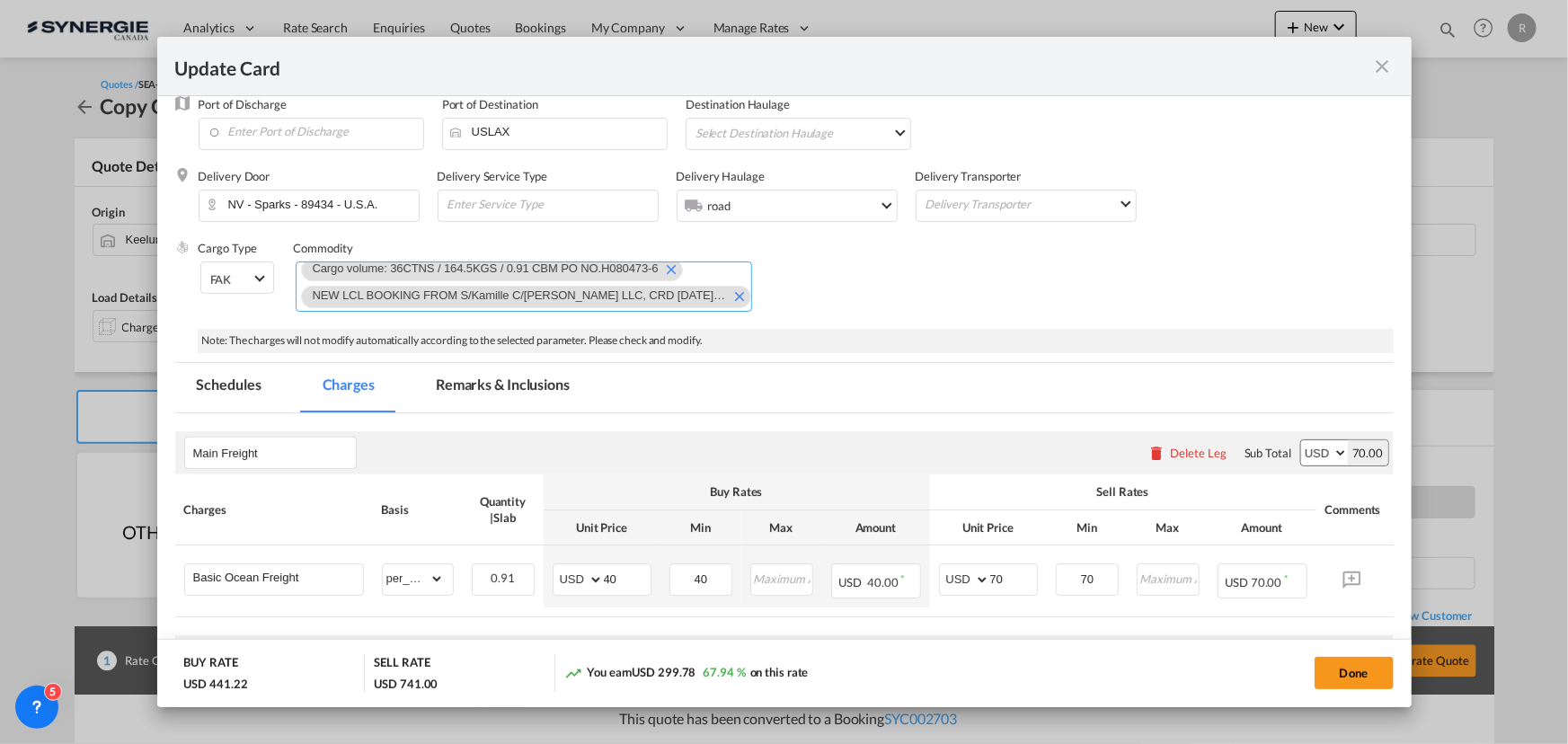
scroll to position [244, 0]
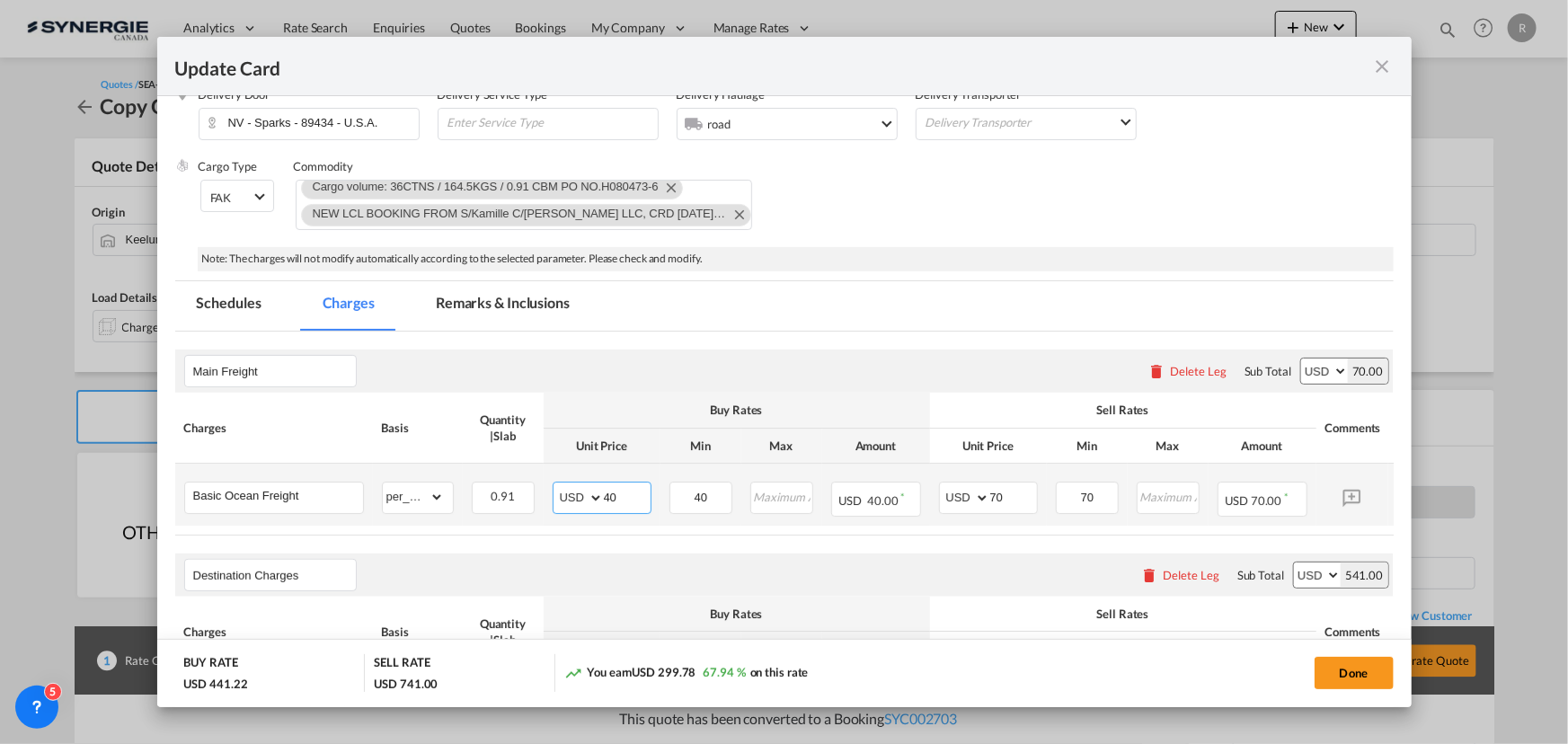
drag, startPoint x: 627, startPoint y: 494, endPoint x: 467, endPoint y: 473, distance: 161.4
click at [467, 473] on tr "Basic Ocean Freight Please Enter Already Exists gross_weight volumetric_weight …" at bounding box center [811, 494] width 1273 height 62
type input "25"
drag, startPoint x: 723, startPoint y: 494, endPoint x: 622, endPoint y: 483, distance: 101.6
click at [624, 487] on tr "Basic Ocean Freight Please Enter Already Exists gross_weight volumetric_weight …" at bounding box center [811, 494] width 1273 height 62
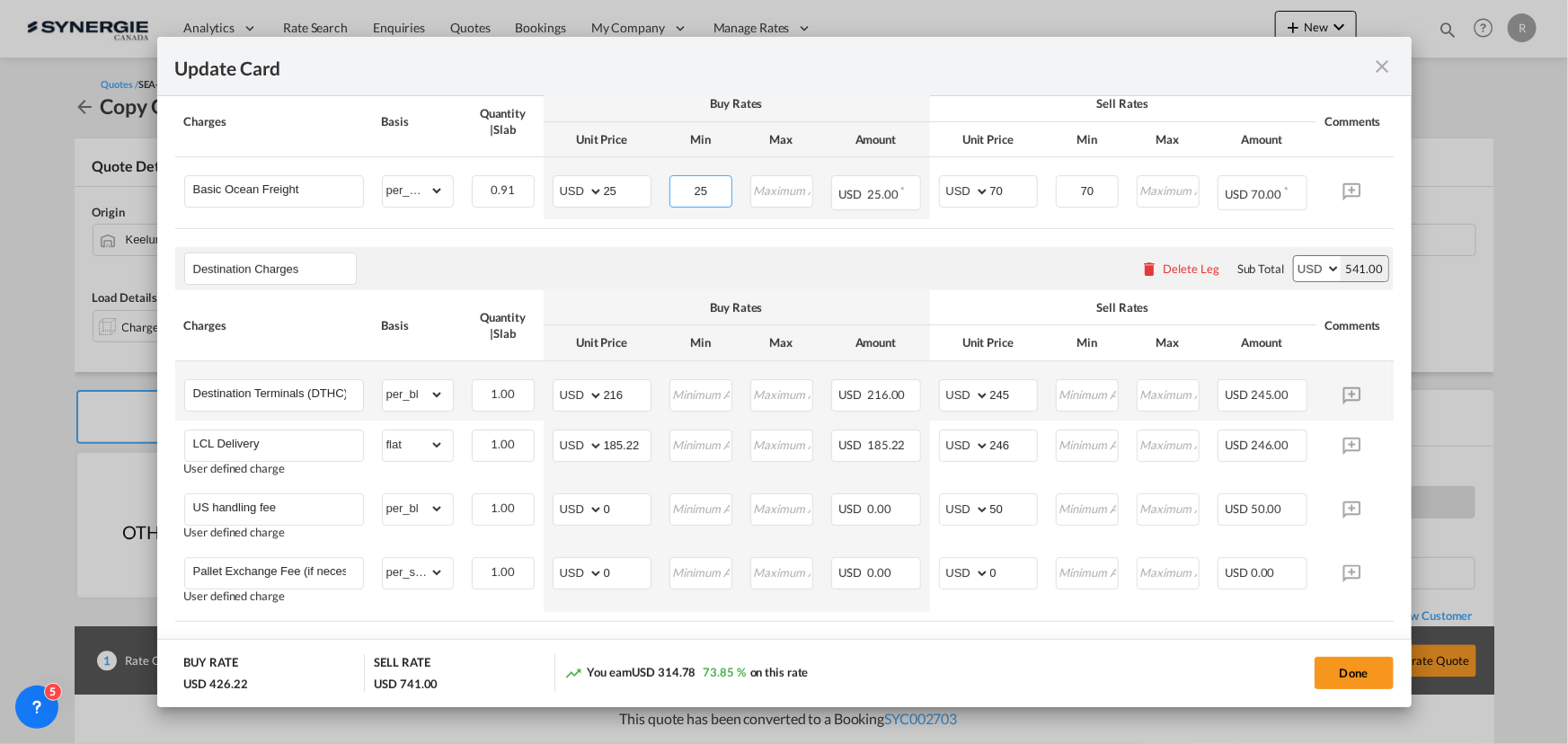
scroll to position [572, 0]
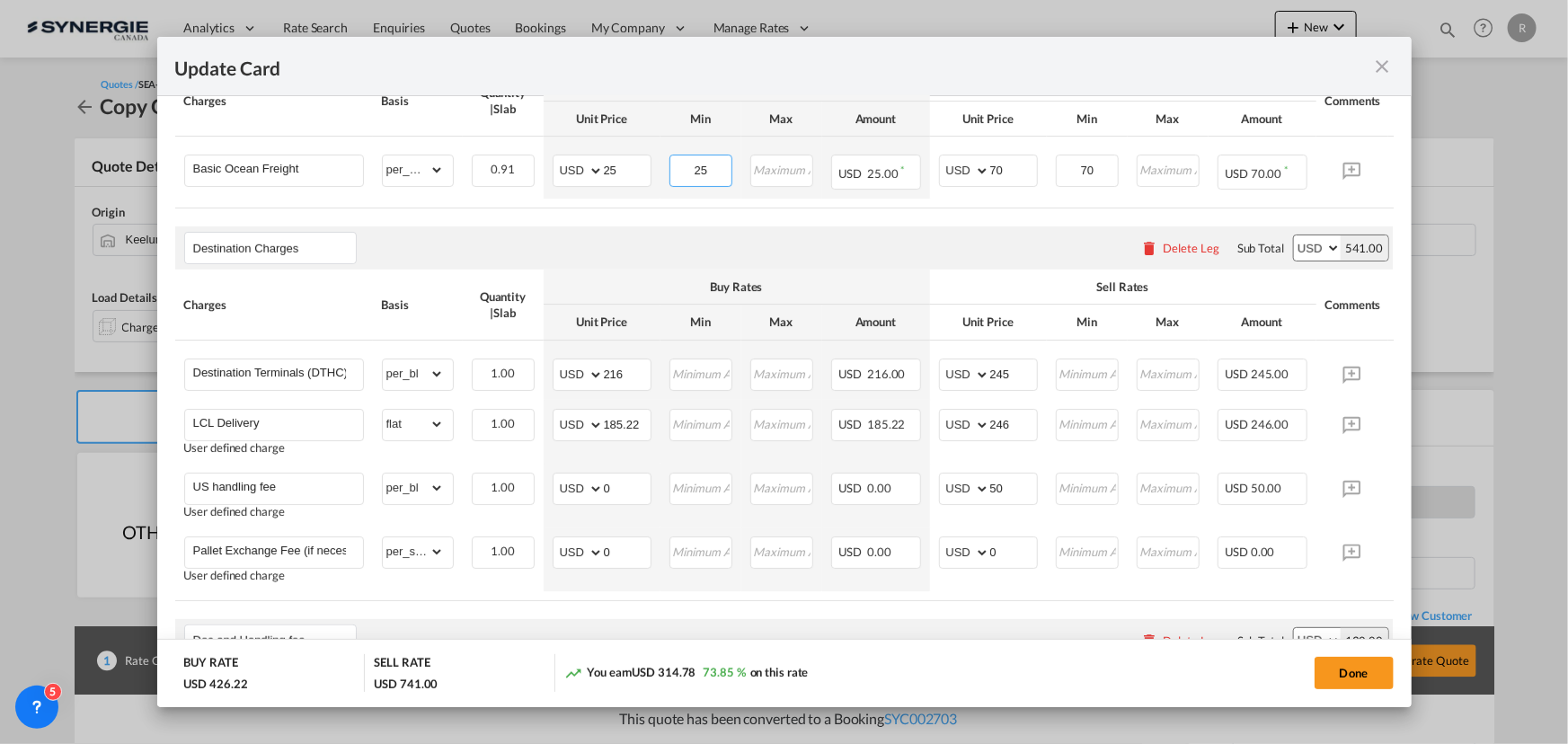
type input "25"
click at [600, 423] on select "AED AFN ALL AMD ANG AOA ARS AUD AWG AZN BAM BBD BDT BGN BHD BIF BMD BND BOB BRL…" at bounding box center [579, 425] width 46 height 25
click at [603, 427] on input "185.22" at bounding box center [626, 423] width 46 height 27
drag, startPoint x: 602, startPoint y: 427, endPoint x: 663, endPoint y: 428, distance: 61.0
click at [663, 428] on tr "LCL Delivery User defined charge Please Enter Already Exists gross_weight volum…" at bounding box center [811, 432] width 1273 height 64
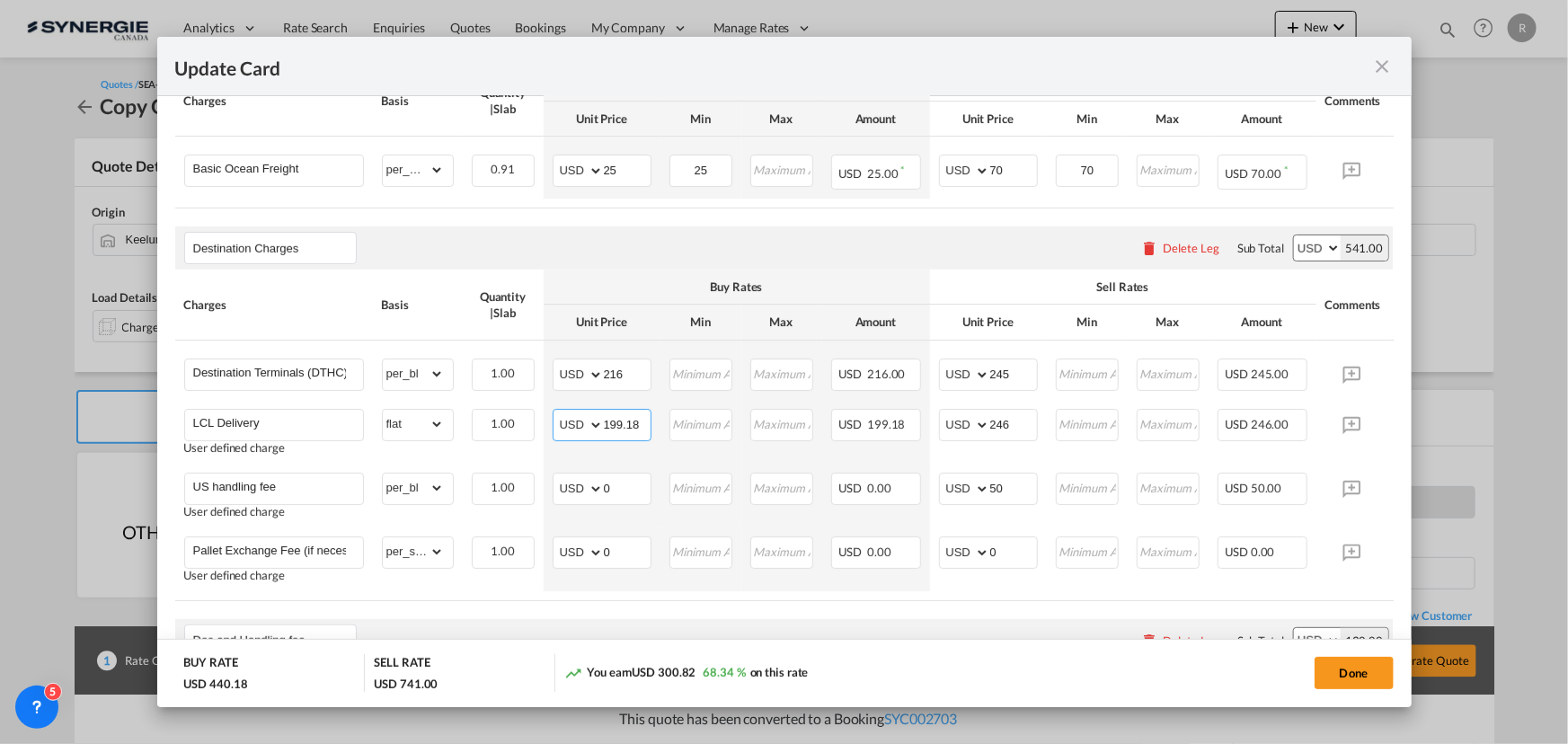
type input "199.18"
click at [1020, 418] on input "246" at bounding box center [1013, 423] width 46 height 27
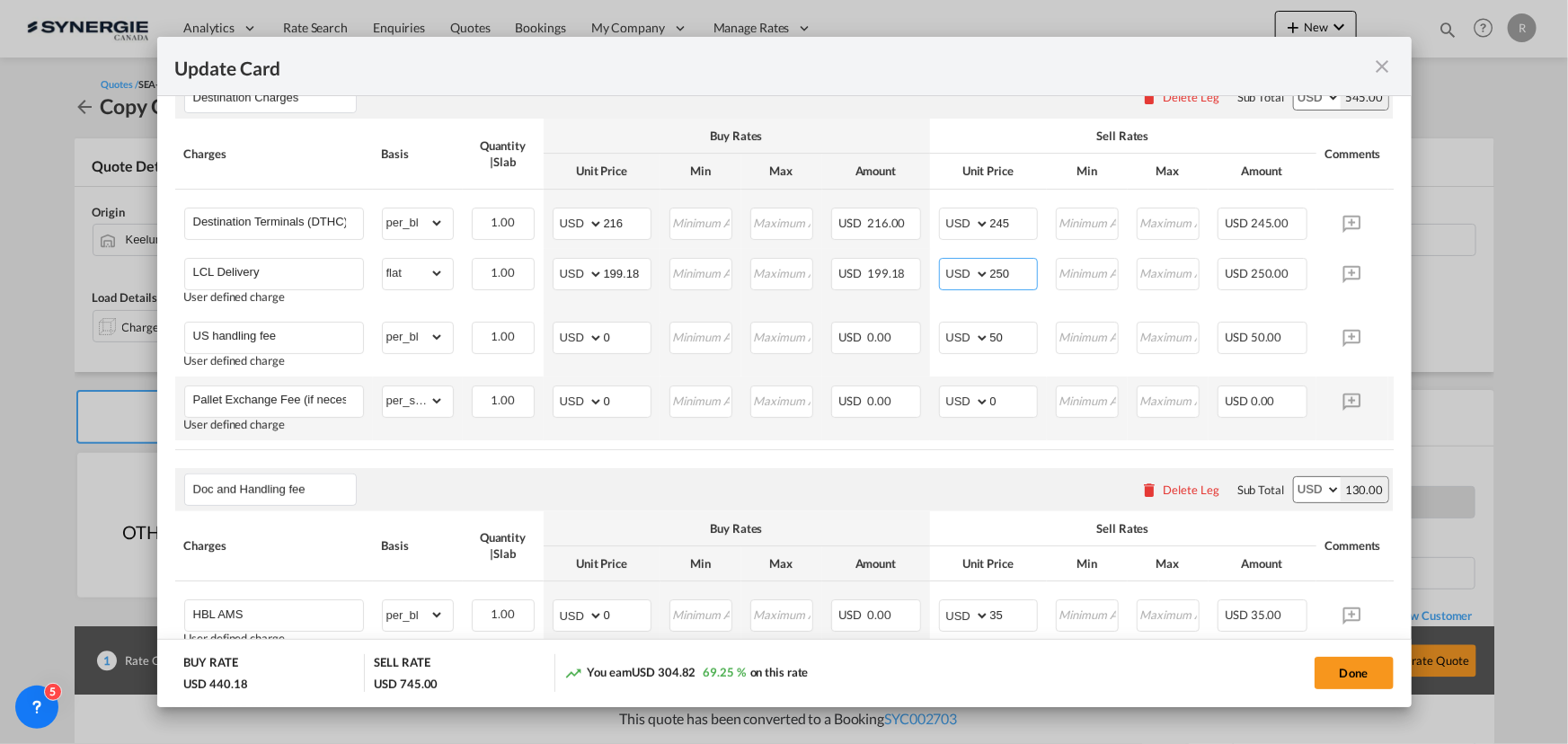
scroll to position [735, 0]
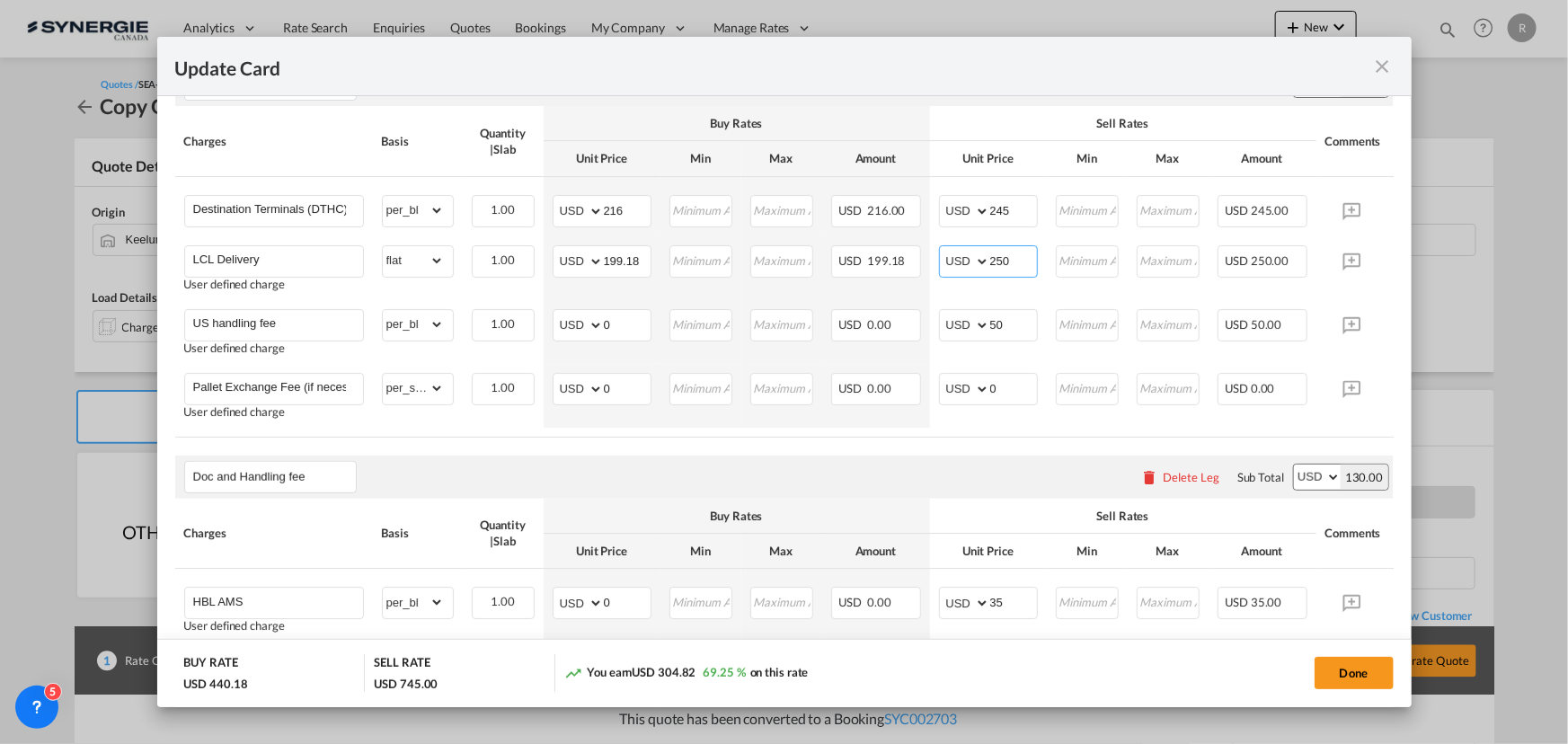
type input "250"
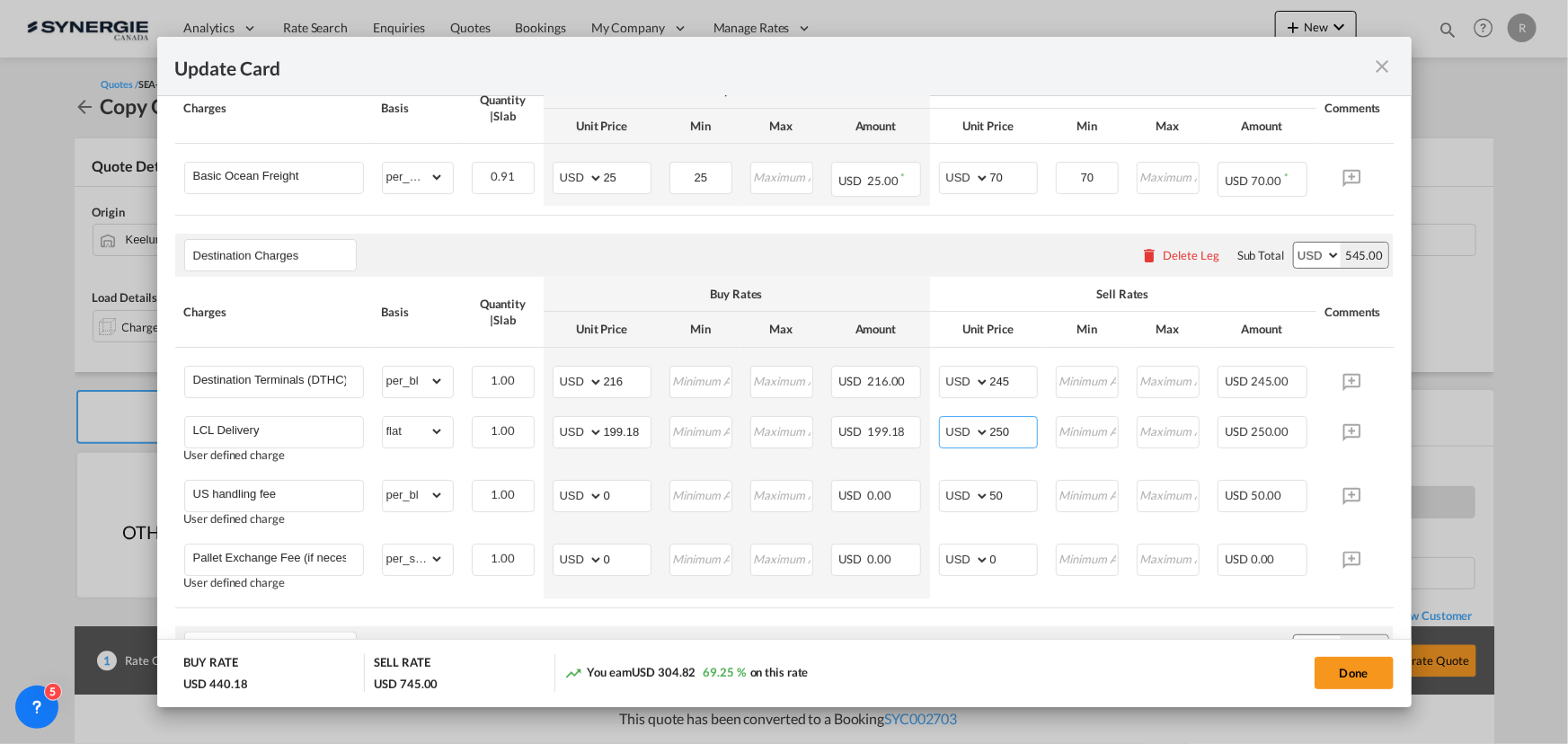
scroll to position [428, 0]
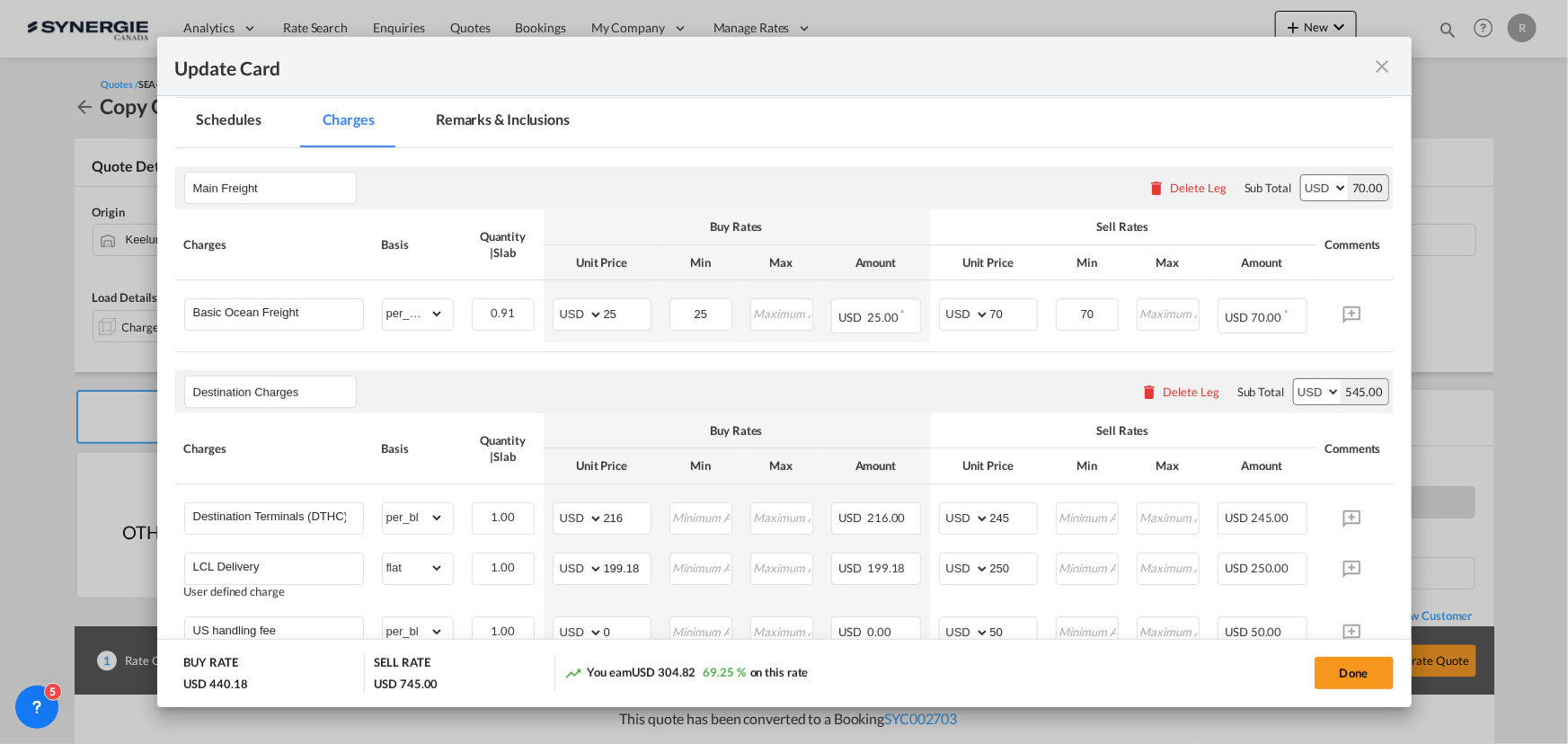
click at [479, 118] on md-tab-item "Remarks & Inclusions" at bounding box center [502, 123] width 177 height 49
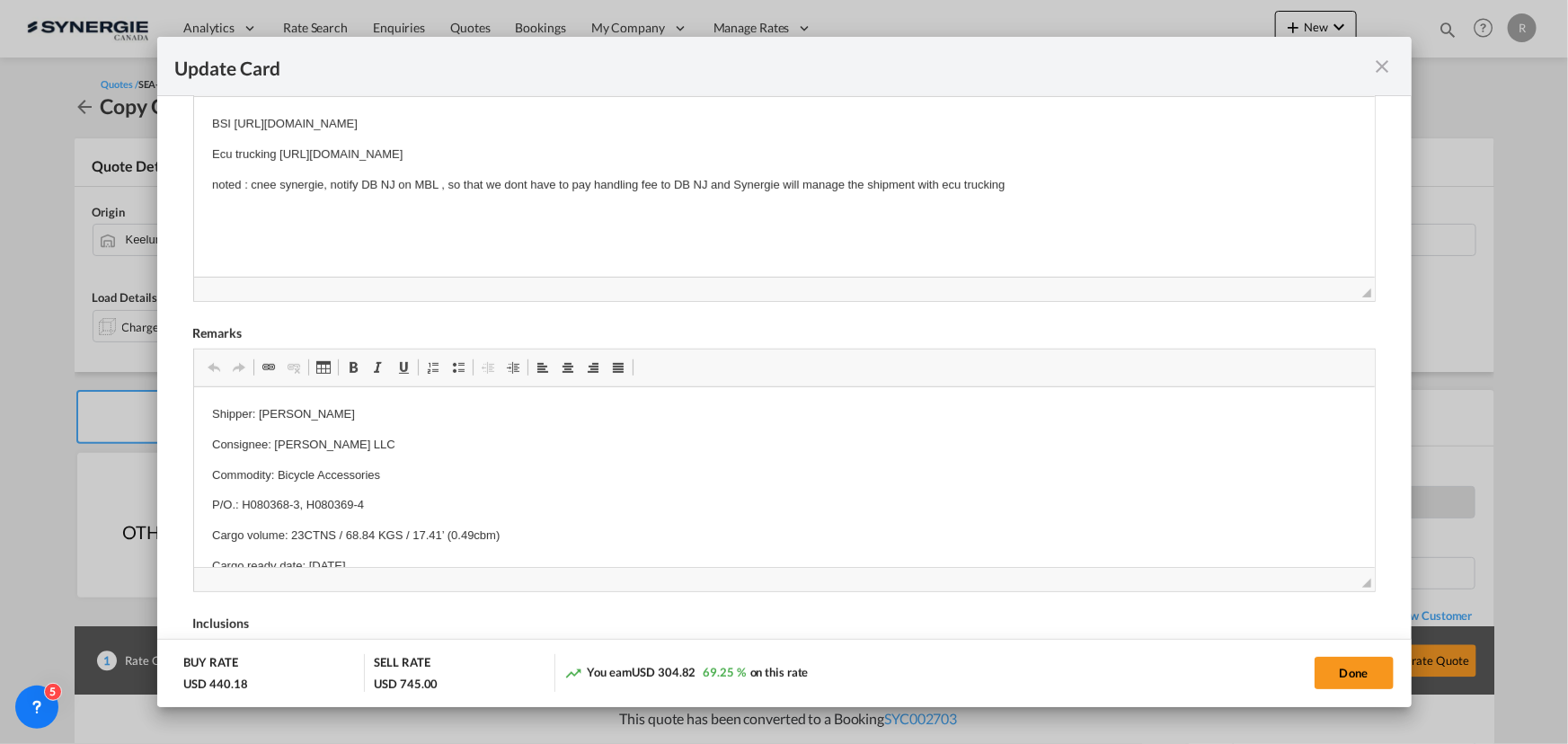
scroll to position [592, 0]
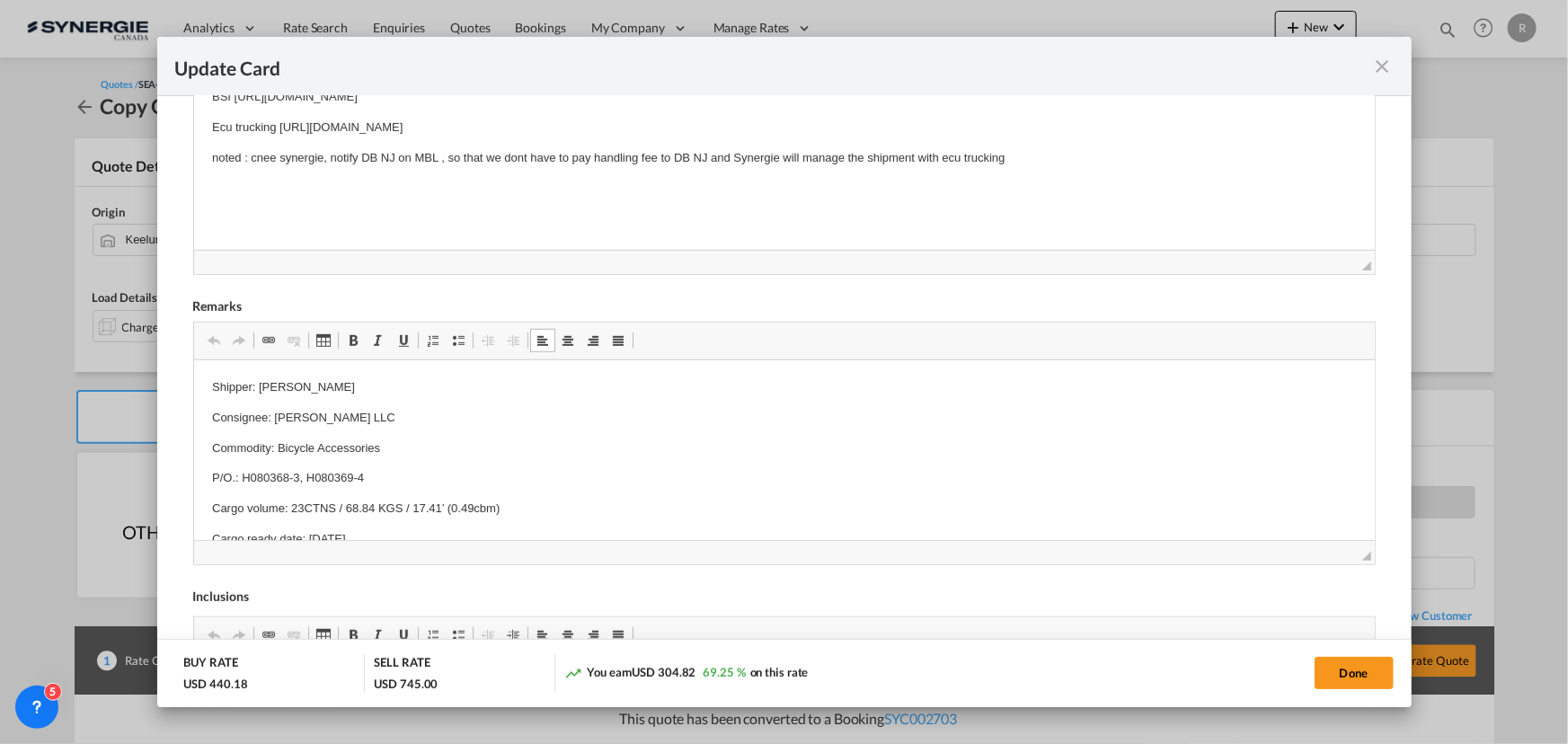
click at [245, 476] on p "P/O.: H080368-3, H080369-4" at bounding box center [783, 478] width 1144 height 19
drag, startPoint x: 240, startPoint y: 476, endPoint x: 460, endPoint y: 484, distance: 220.1
click at [460, 484] on p "P/O.: H080368-3, H080369-4" at bounding box center [783, 478] width 1144 height 19
click at [300, 508] on p "Cargo volume: 23CTNS / 68.84 KGS / 17.41’ (0.49cbm)" at bounding box center [783, 509] width 1144 height 19
click at [372, 509] on p "Cargo volume: 36CTNS / 68.84 KGS / 17.41’ (0.49cbm)" at bounding box center [783, 509] width 1144 height 19
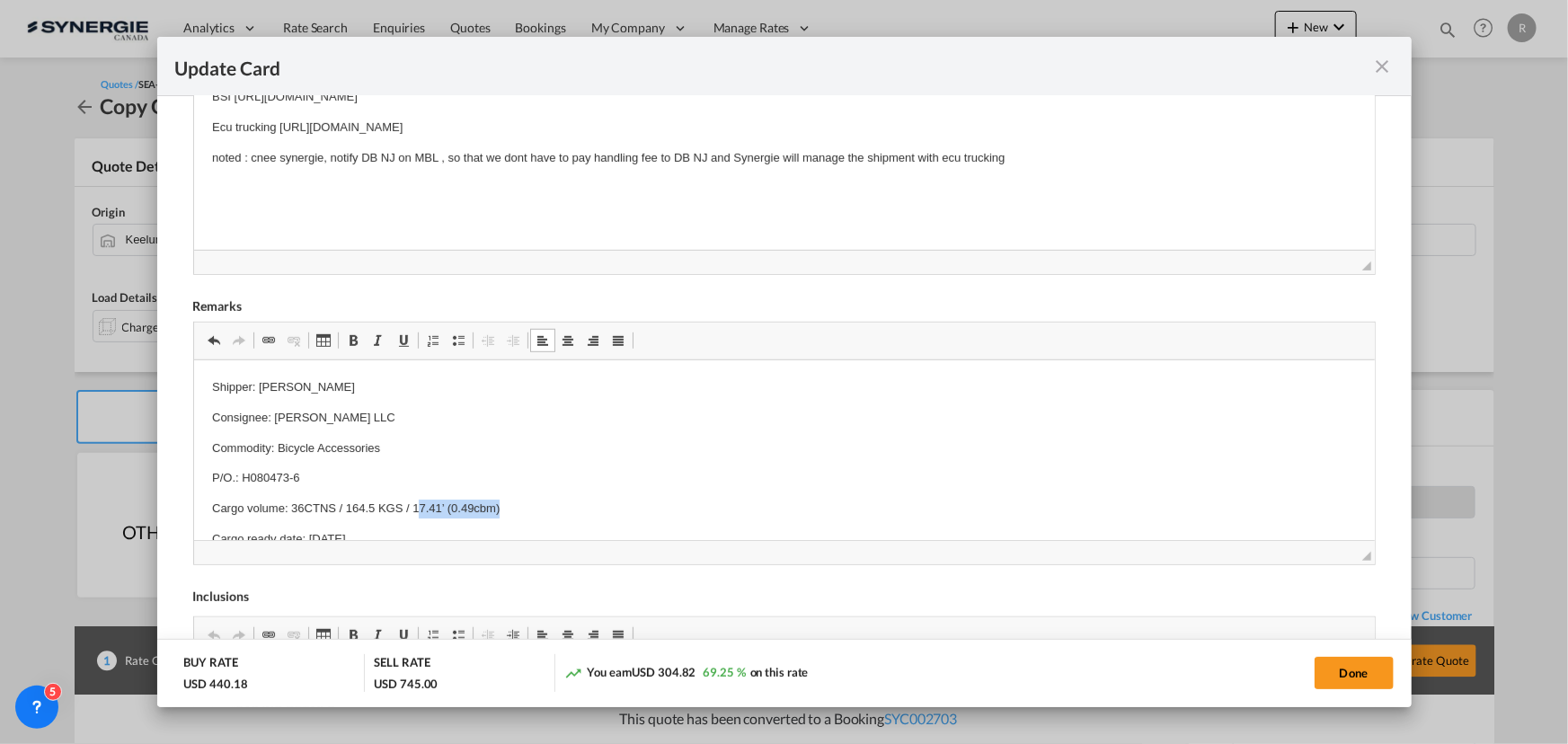
drag, startPoint x: 416, startPoint y: 508, endPoint x: 573, endPoint y: 513, distance: 157.1
click at [573, 513] on p "Cargo volume: 36CTNS / 164.5 KGS / 17.41’ (0.49cbm)" at bounding box center [783, 509] width 1144 height 19
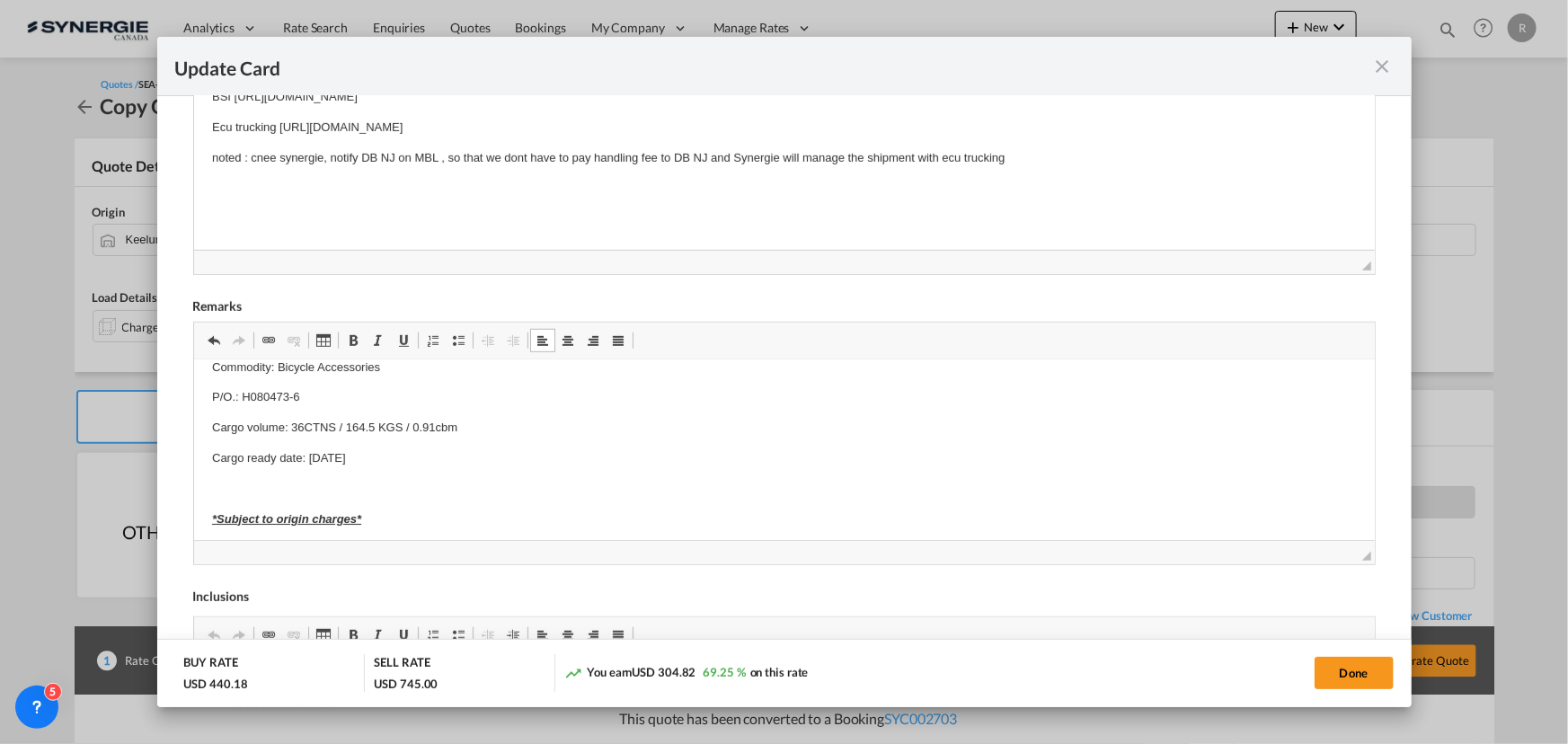
click at [375, 465] on p "Cargo ready date: Aug. 13" at bounding box center [783, 458] width 1144 height 19
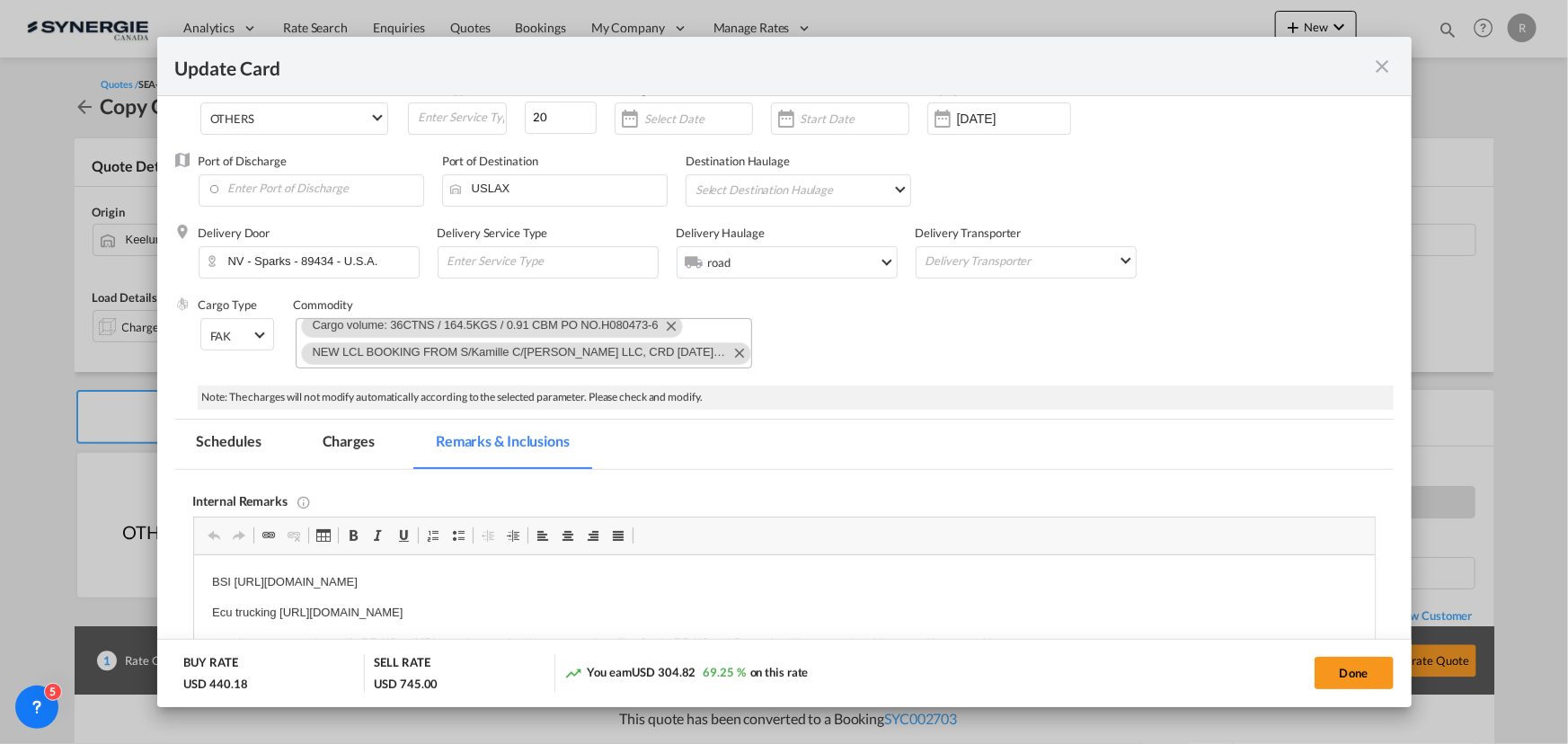
scroll to position [101, 0]
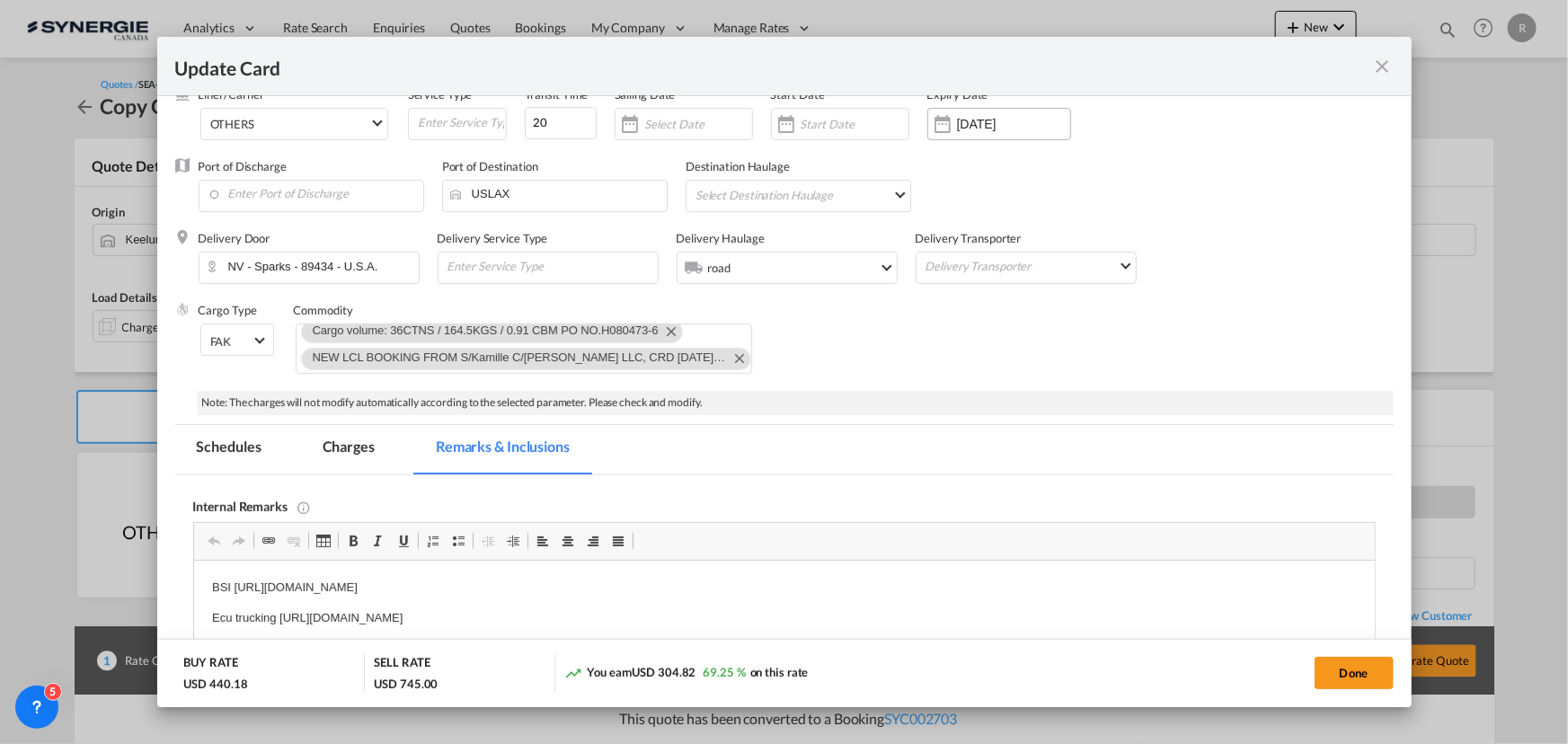
click at [975, 121] on input "31 Oct 2025" at bounding box center [1013, 124] width 114 height 15
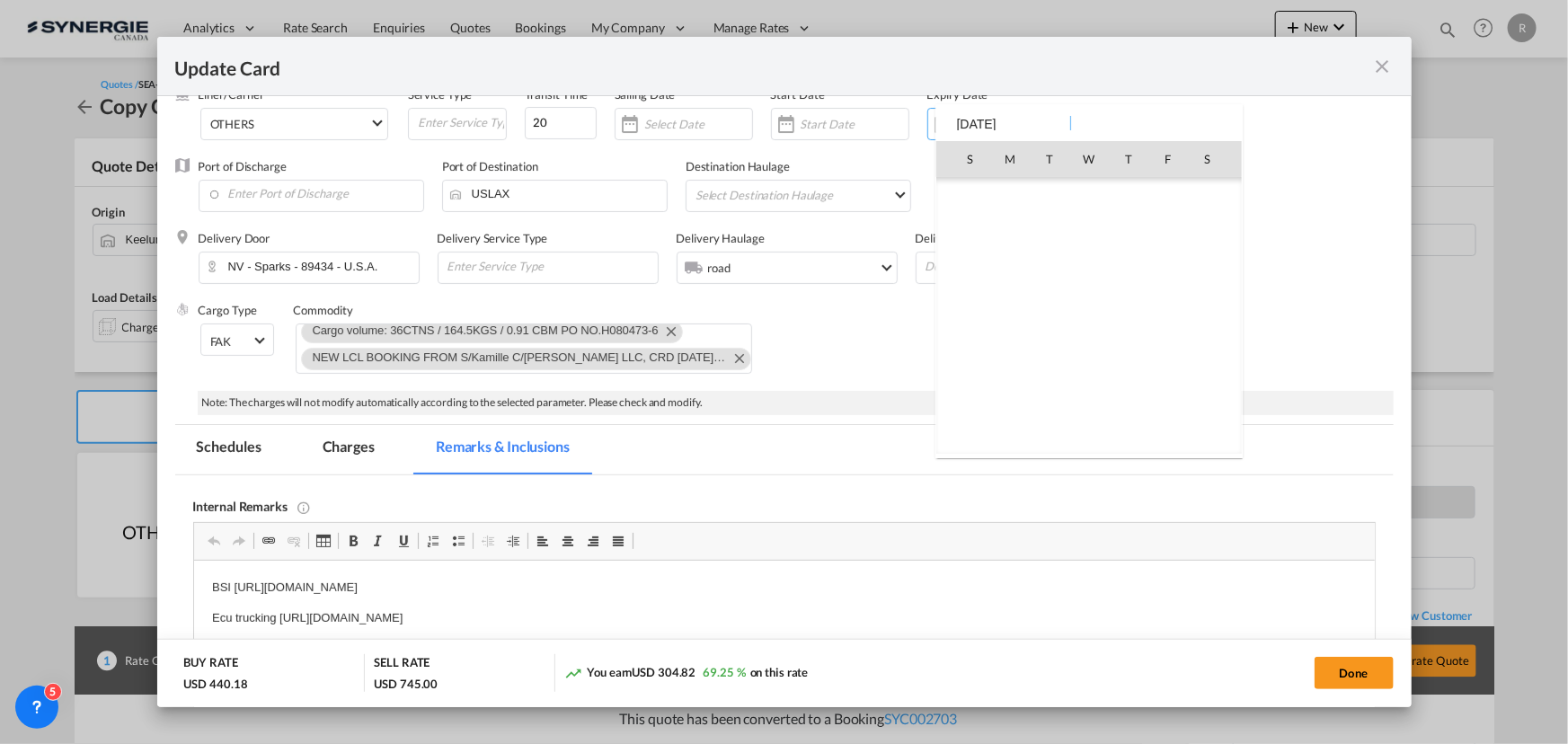
scroll to position [416617, 0]
click at [1047, 274] on span "14" at bounding box center [1049, 277] width 36 height 36
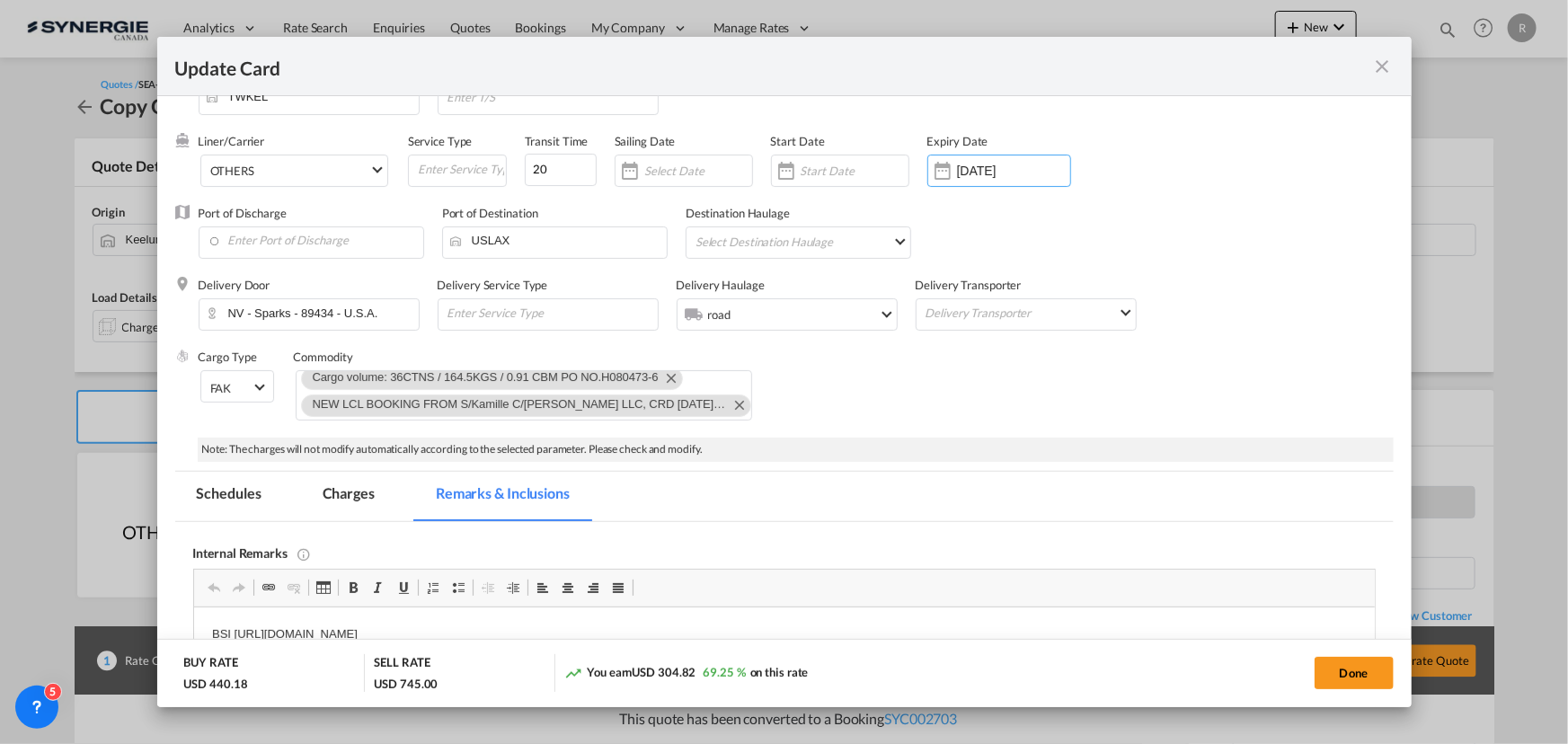
scroll to position [81, 0]
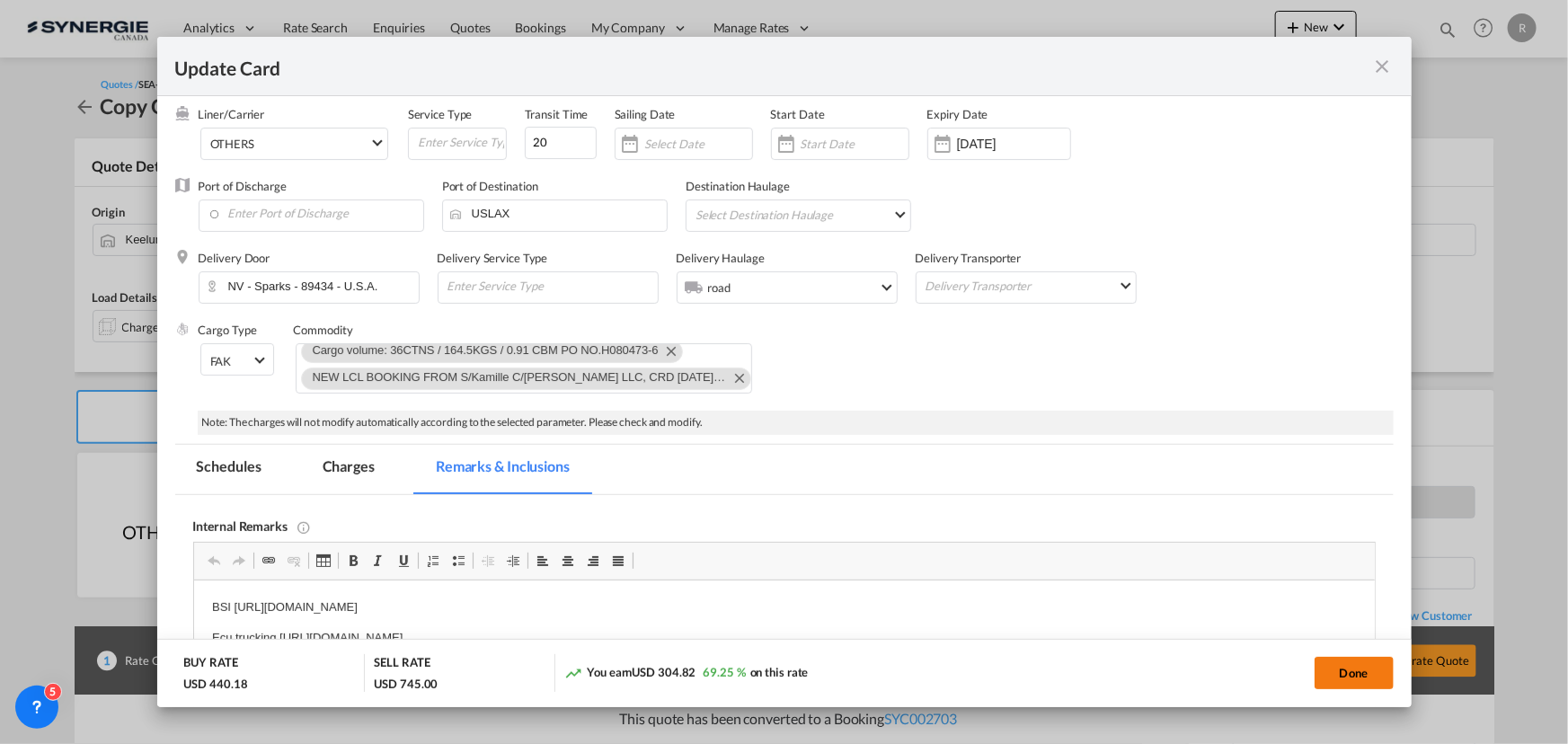
click at [1345, 679] on button "Done" at bounding box center [1354, 673] width 79 height 33
type input "13 Oct 2025"
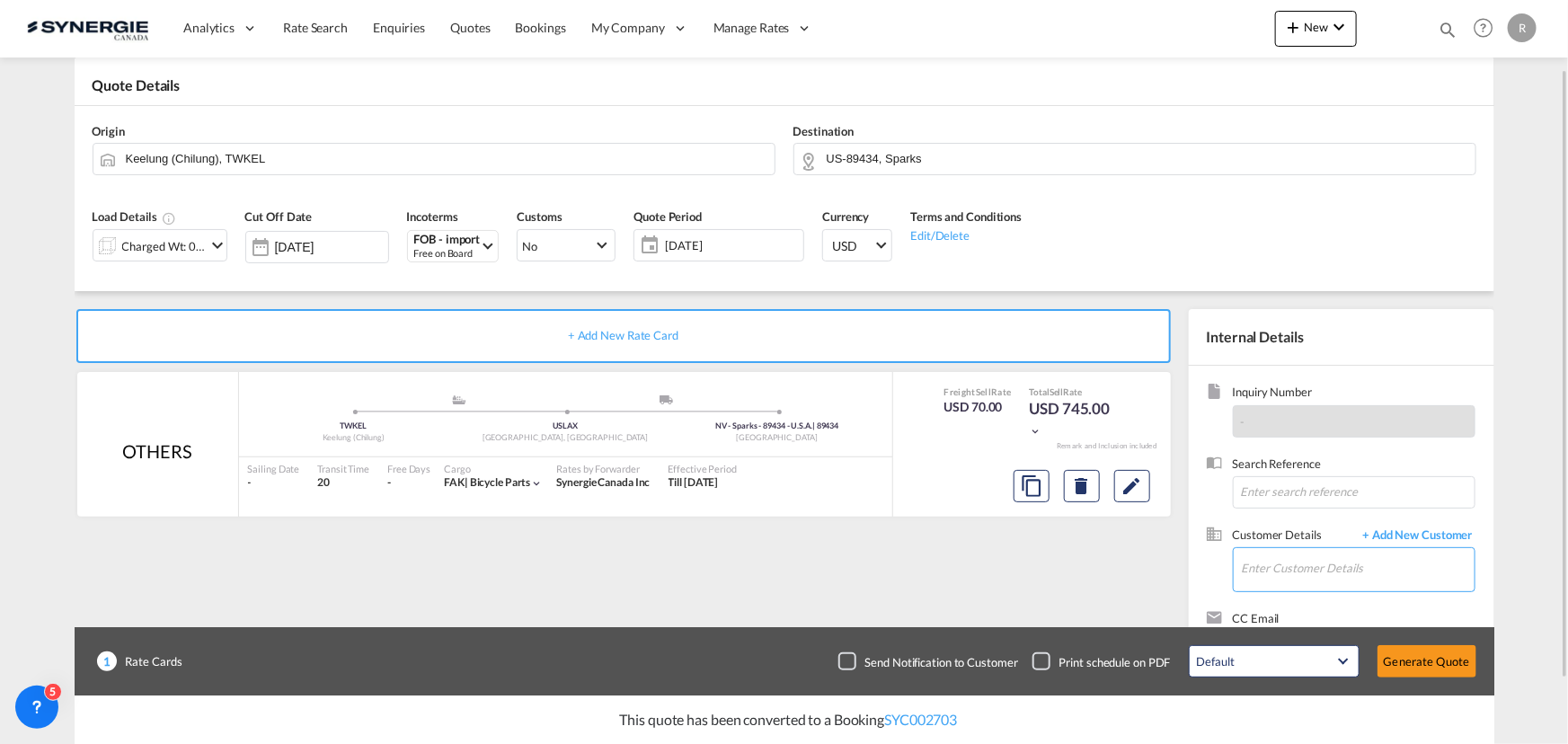
click at [1262, 577] on input "Enter Customer Details" at bounding box center [1358, 568] width 233 height 41
click at [1282, 534] on div "Hala Laalj freightus@hlc.bike | HLC bike" at bounding box center [1357, 522] width 234 height 48
type input "HLC bike, Hala Laalj, freightus@hlc.bike"
click at [1405, 657] on button "Generate Quote" at bounding box center [1427, 661] width 99 height 33
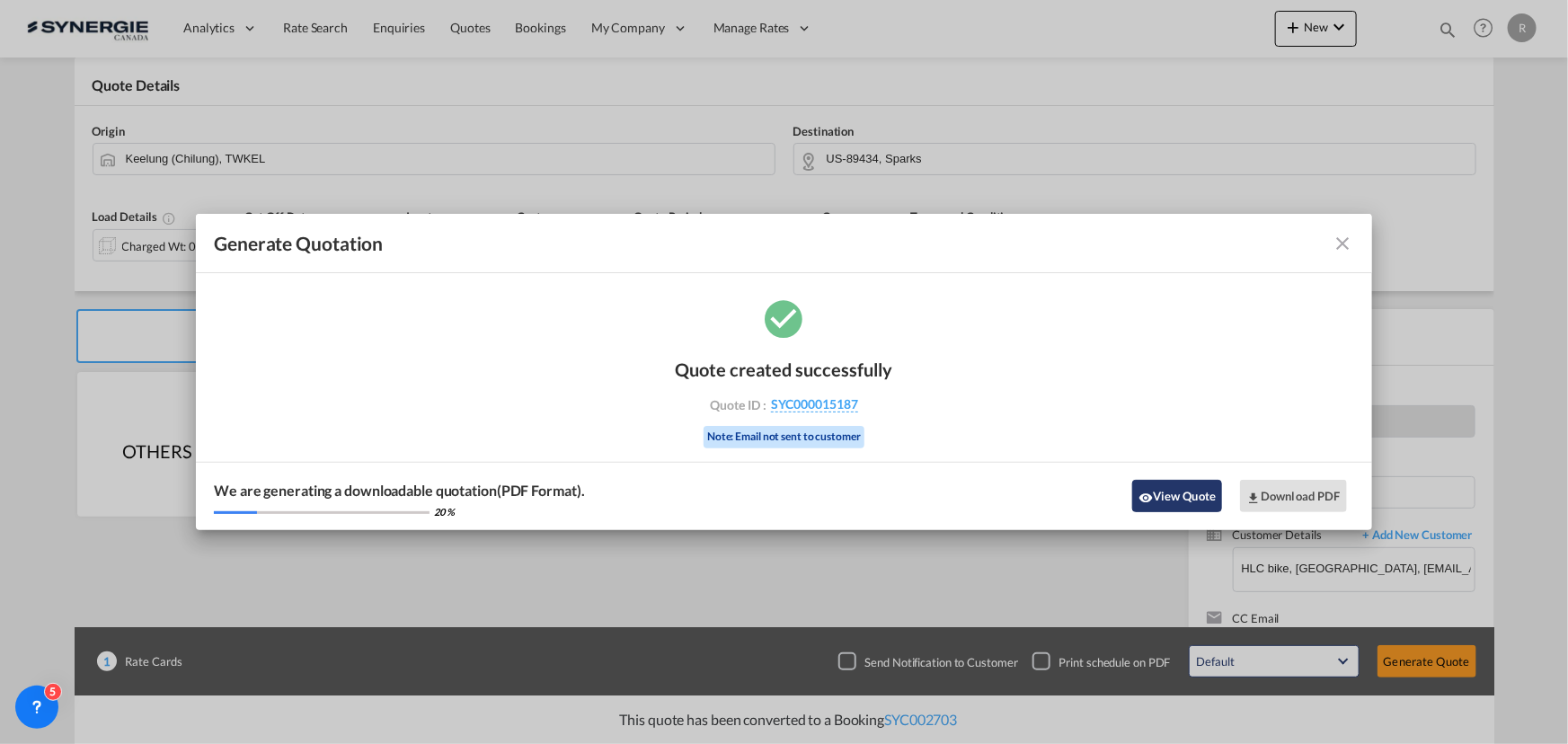
click at [1177, 494] on button "View Quote" at bounding box center [1176, 496] width 90 height 33
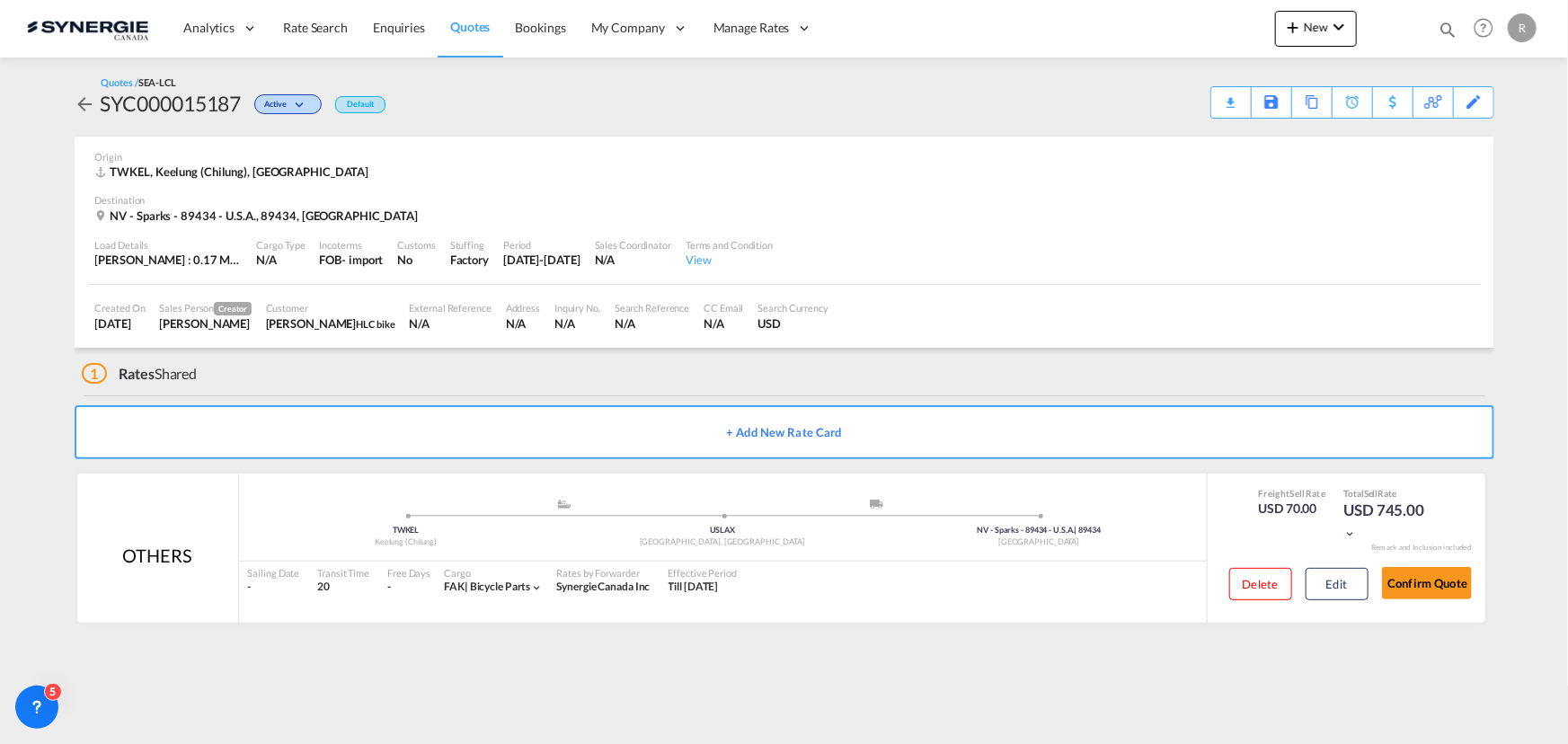
click at [0, 0] on div "Download Quote" at bounding box center [0, 0] width 0 height 0
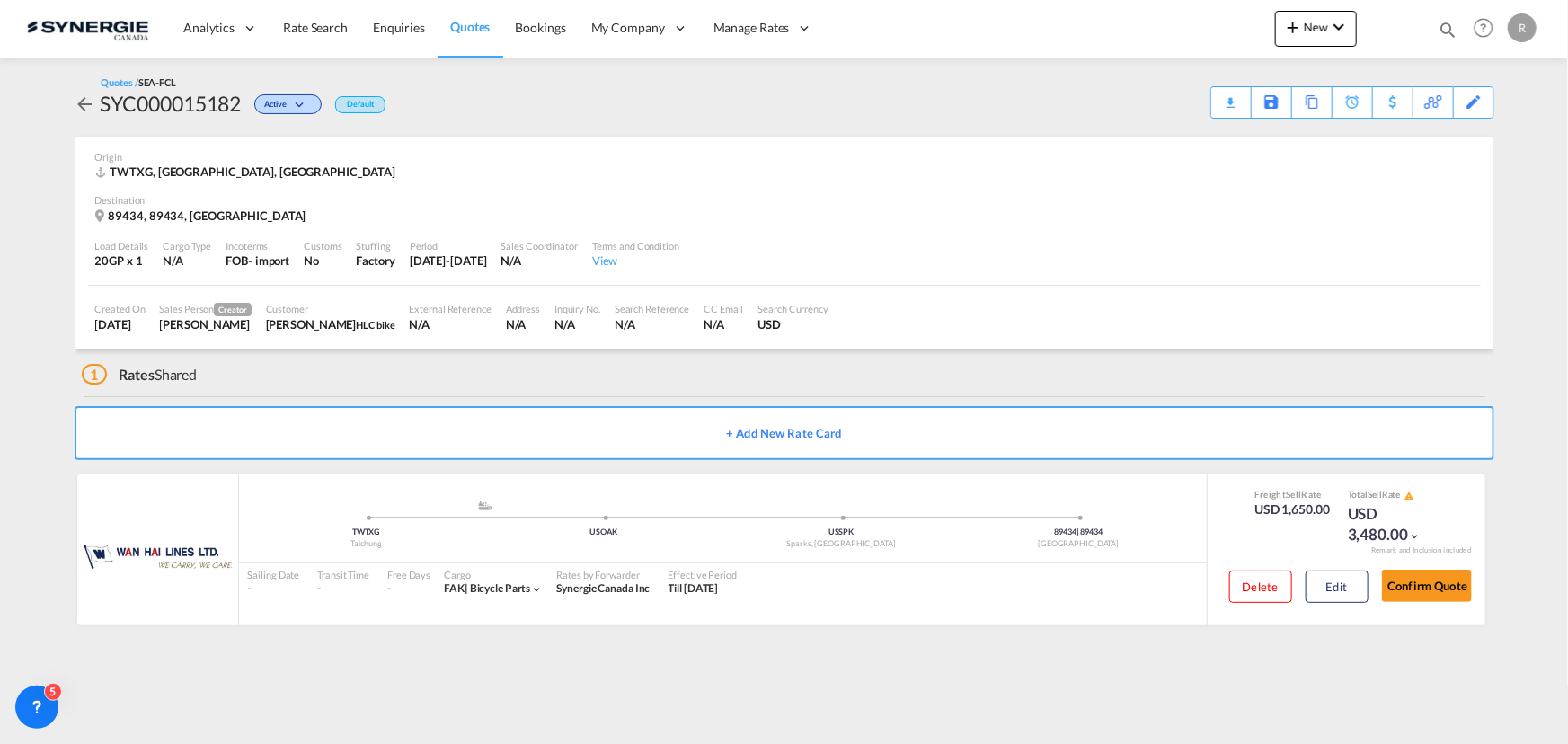
click at [1446, 29] on md-icon "icon-magnify" at bounding box center [1448, 30] width 20 height 20
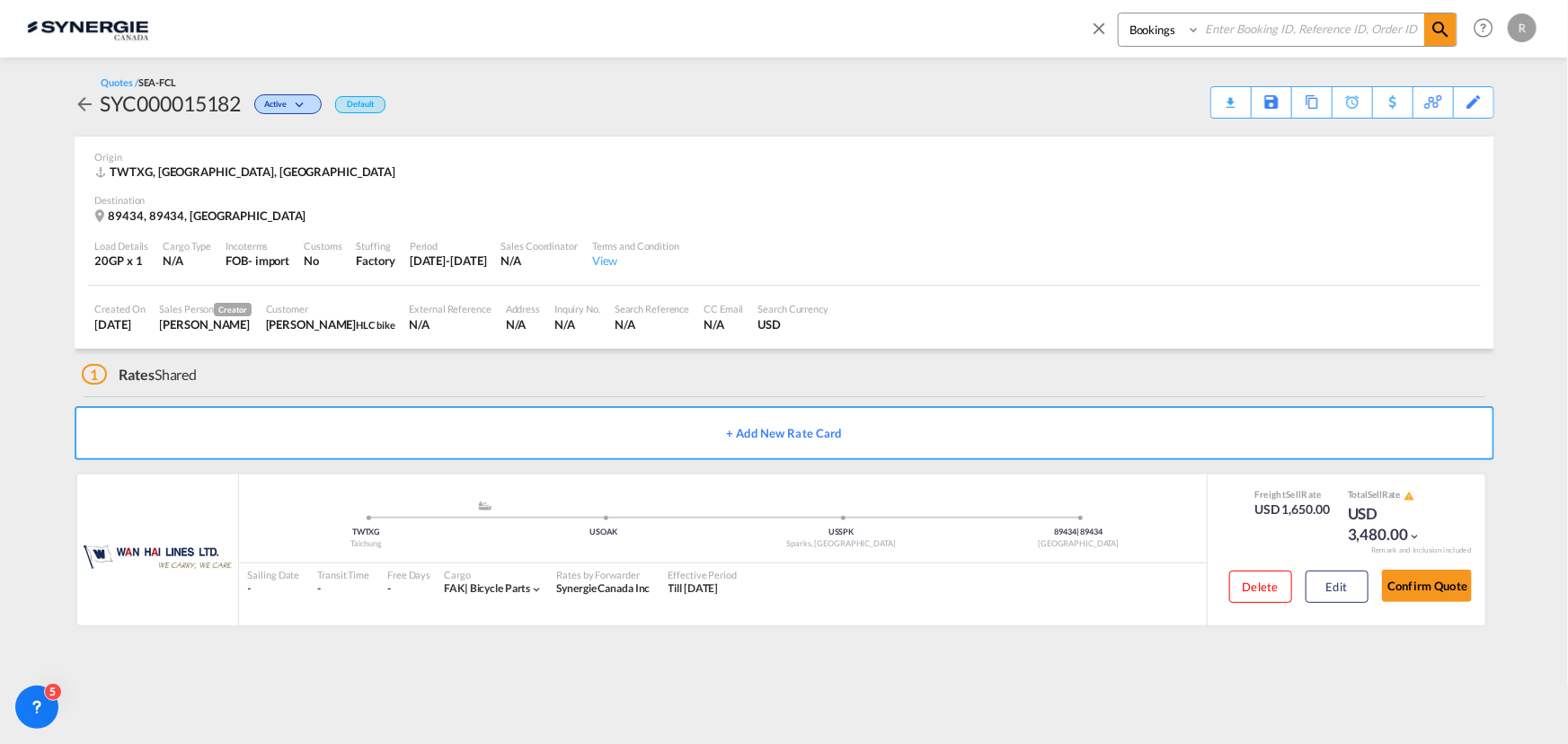
click at [1193, 31] on select "Bookings Quotes Enquiries" at bounding box center [1161, 30] width 85 height 33
select select "Quotes"
click at [1119, 14] on select "Bookings Quotes Enquiries" at bounding box center [1161, 30] width 85 height 33
click at [1253, 21] on input at bounding box center [1311, 30] width 224 height 32
type input "13231"
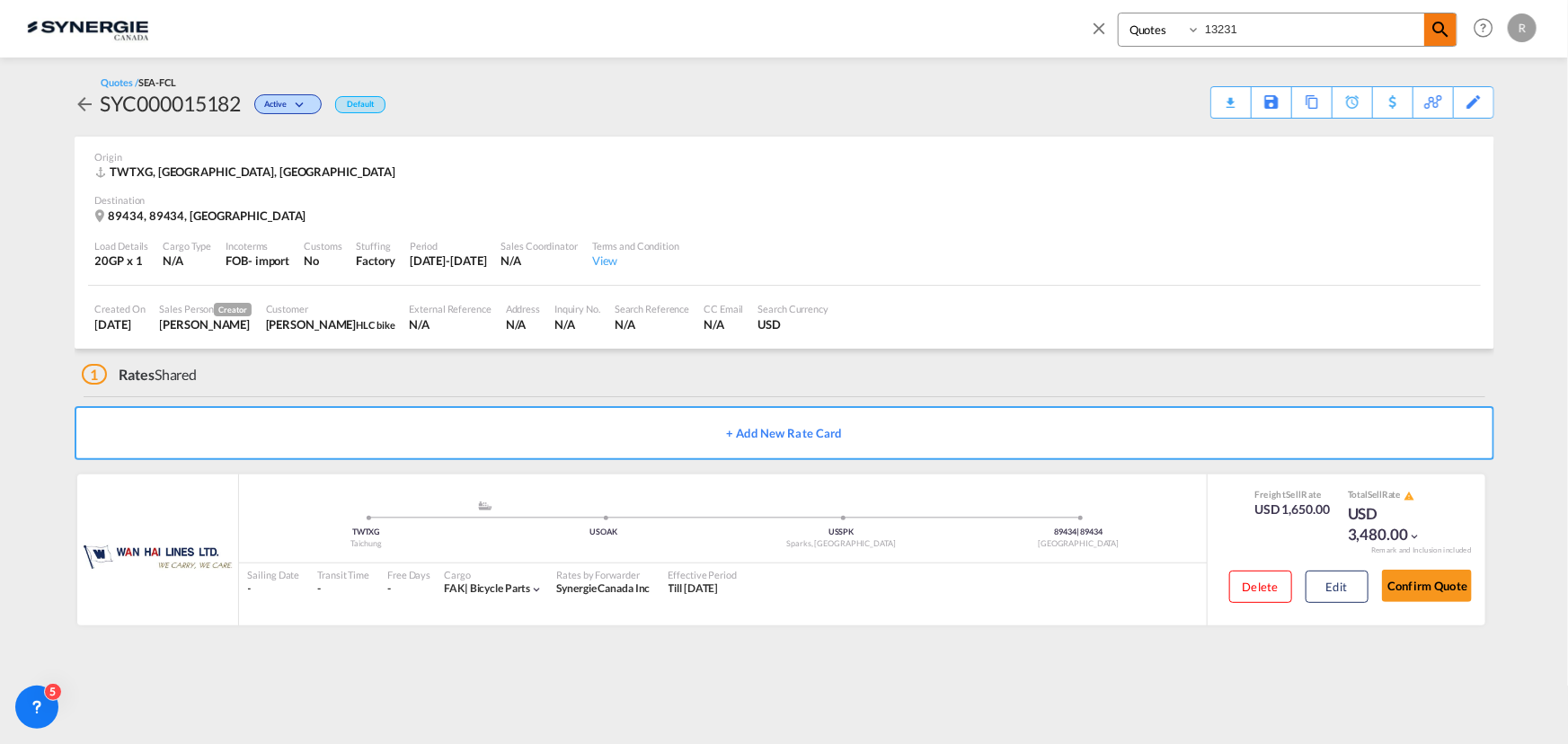
click at [1424, 29] on span at bounding box center [1440, 30] width 33 height 33
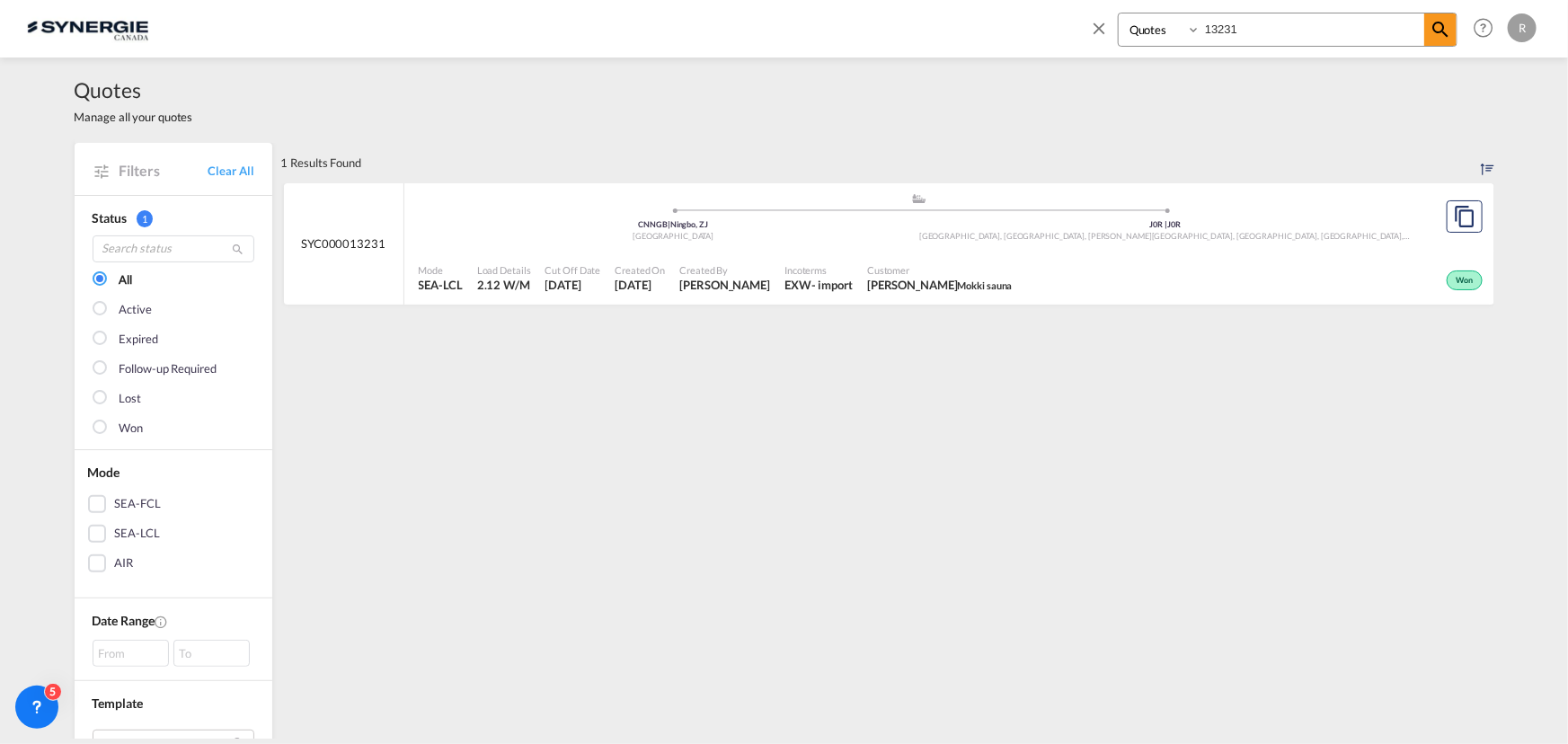
click at [1142, 248] on div ".a{fill:#aaa8ad;} .a{fill:#aaa8ad;} CNNGB | Ningbo, ZJ China J0R | [GEOGRAPHIC_…" at bounding box center [919, 221] width 1001 height 58
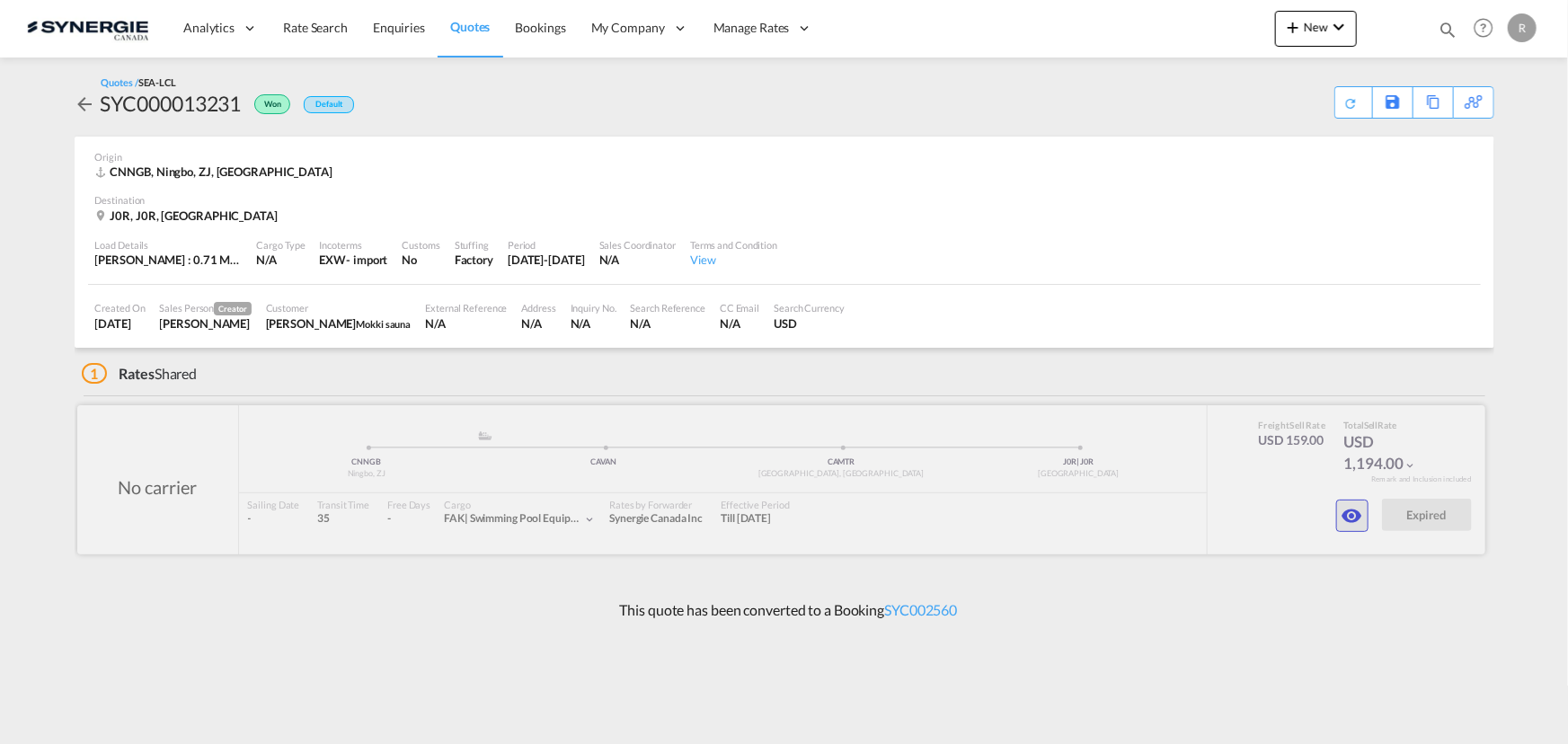
click at [1343, 515] on md-icon "icon-eye" at bounding box center [1352, 516] width 22 height 22
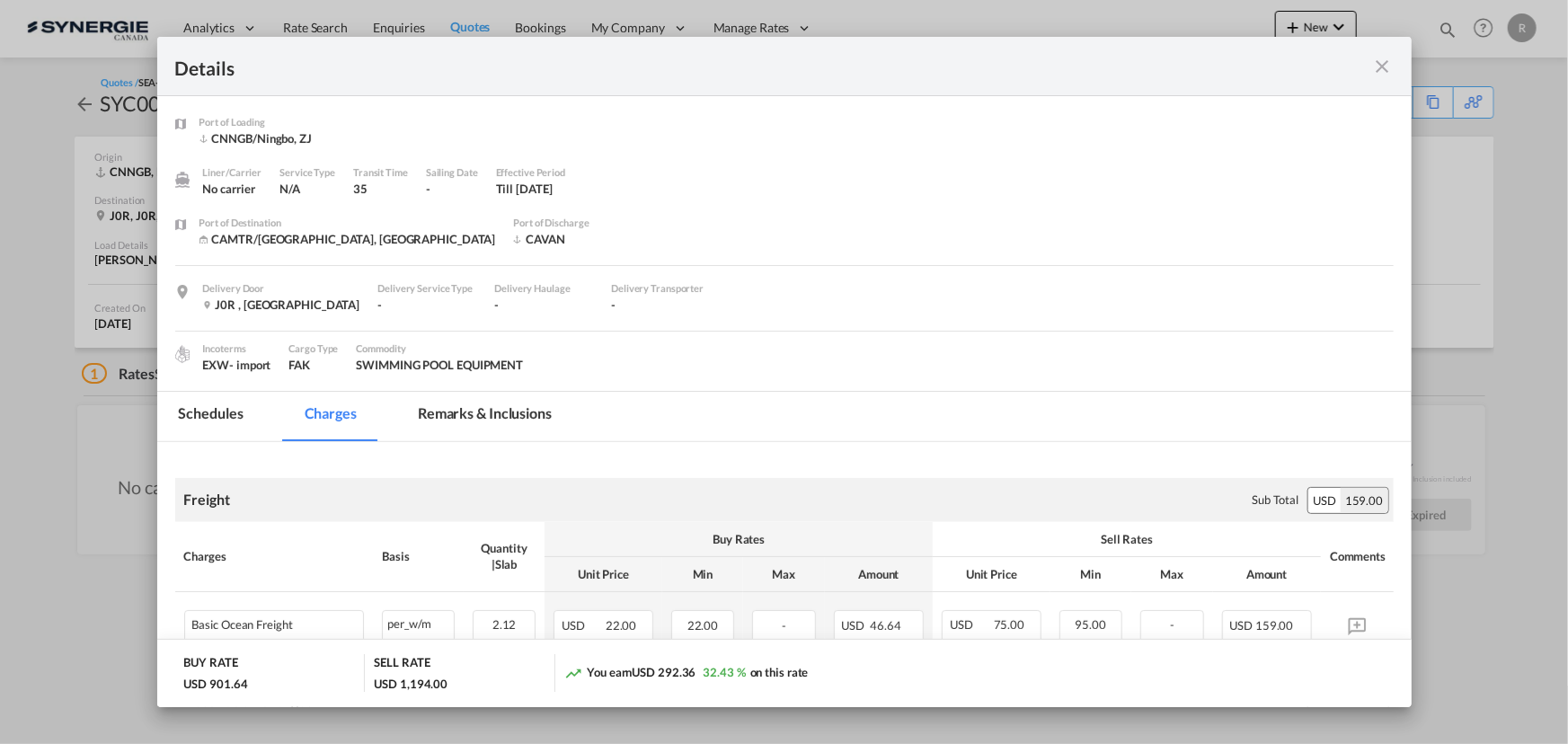
click at [487, 408] on md-tab-item "Remarks & Inclusions" at bounding box center [484, 417] width 177 height 49
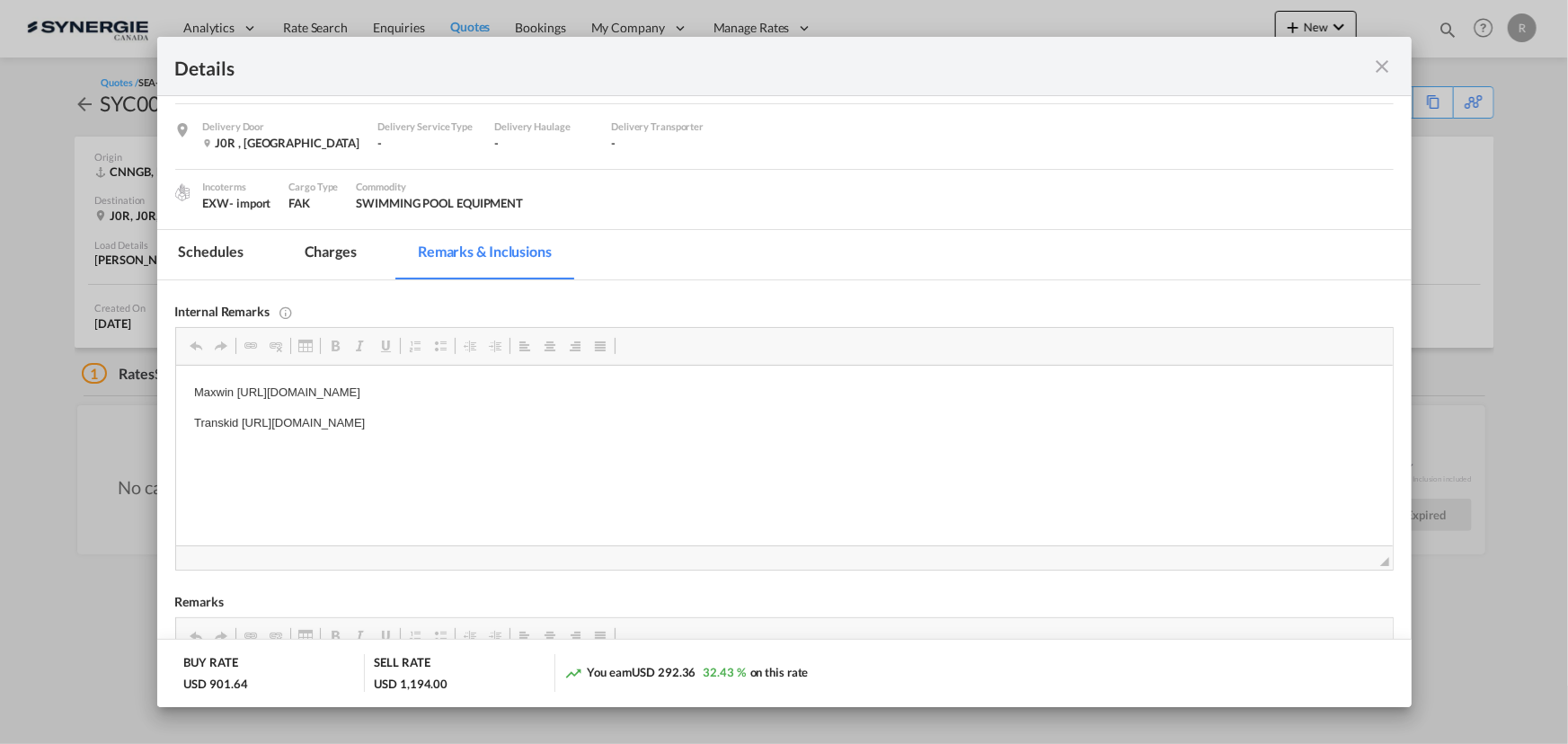
scroll to position [163, 0]
drag, startPoint x: 738, startPoint y: 423, endPoint x: 489, endPoint y: 430, distance: 249.1
click at [239, 416] on p "Transkid [URL][DOMAIN_NAME]" at bounding box center [783, 422] width 1180 height 19
drag, startPoint x: 242, startPoint y: 420, endPoint x: 769, endPoint y: 414, distance: 527.0
click at [769, 414] on p "Transkid [URL][DOMAIN_NAME]" at bounding box center [783, 422] width 1180 height 19
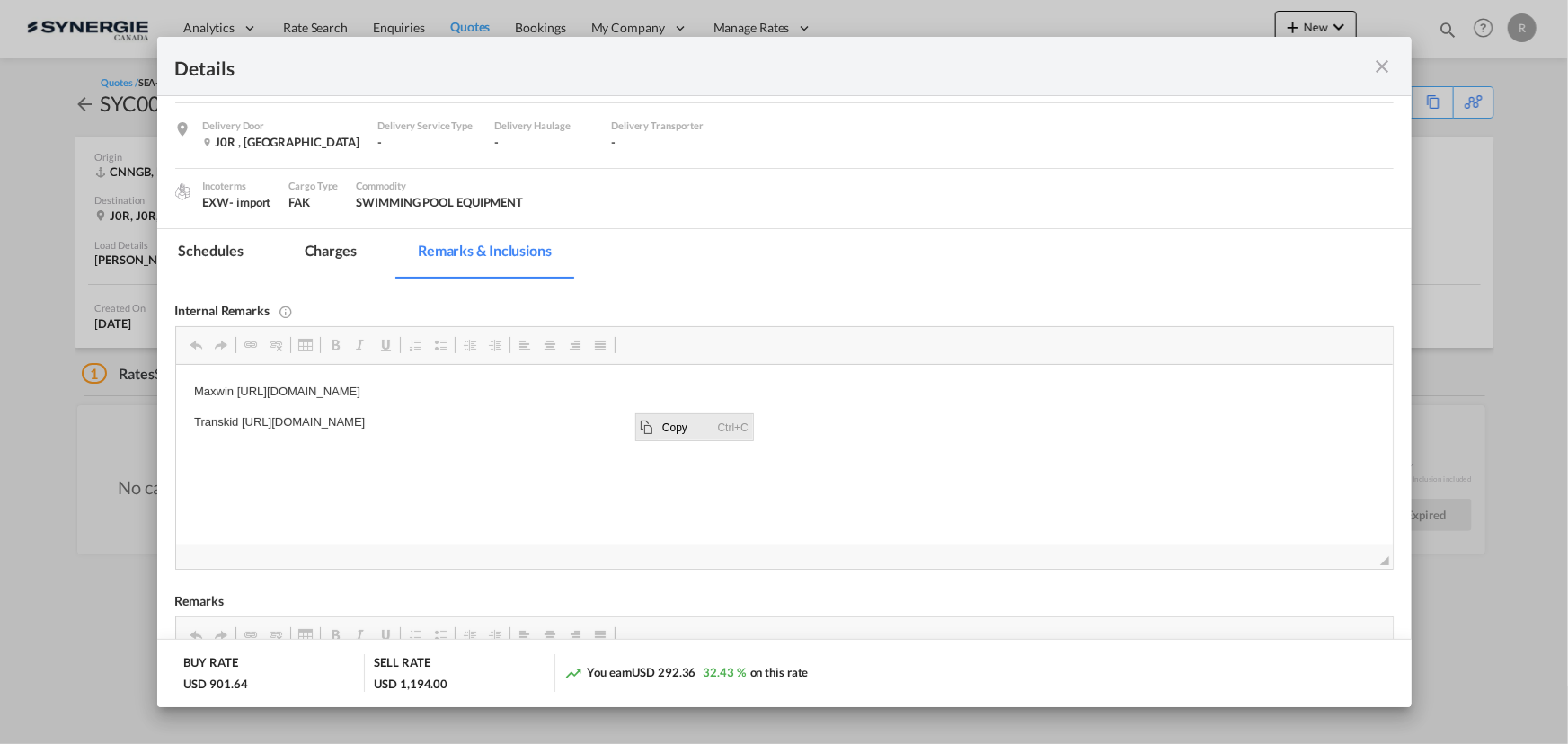
scroll to position [0, 0]
click at [676, 426] on span "Copy" at bounding box center [685, 426] width 55 height 26
copy p "[URL][DOMAIN_NAME]"
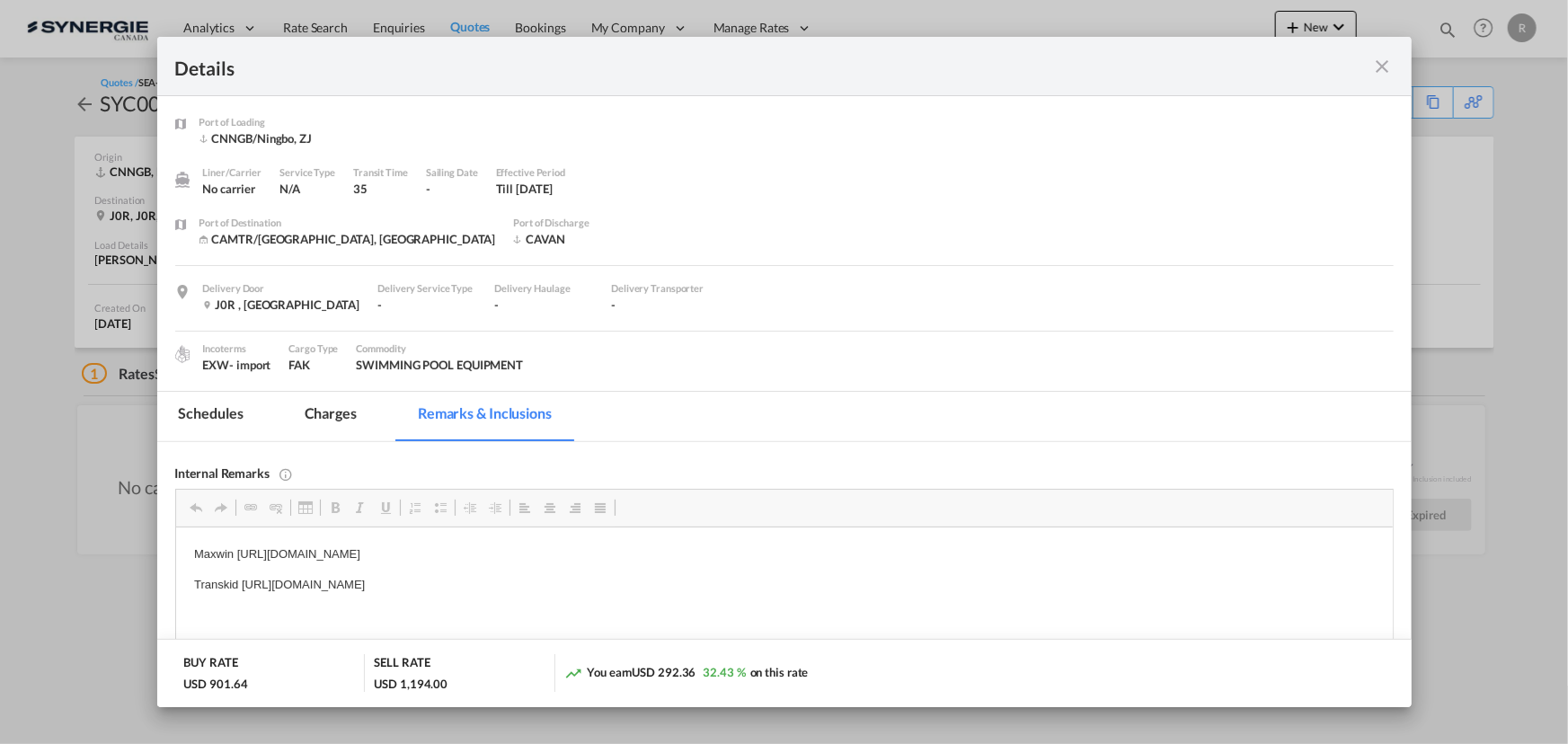
scroll to position [163, 0]
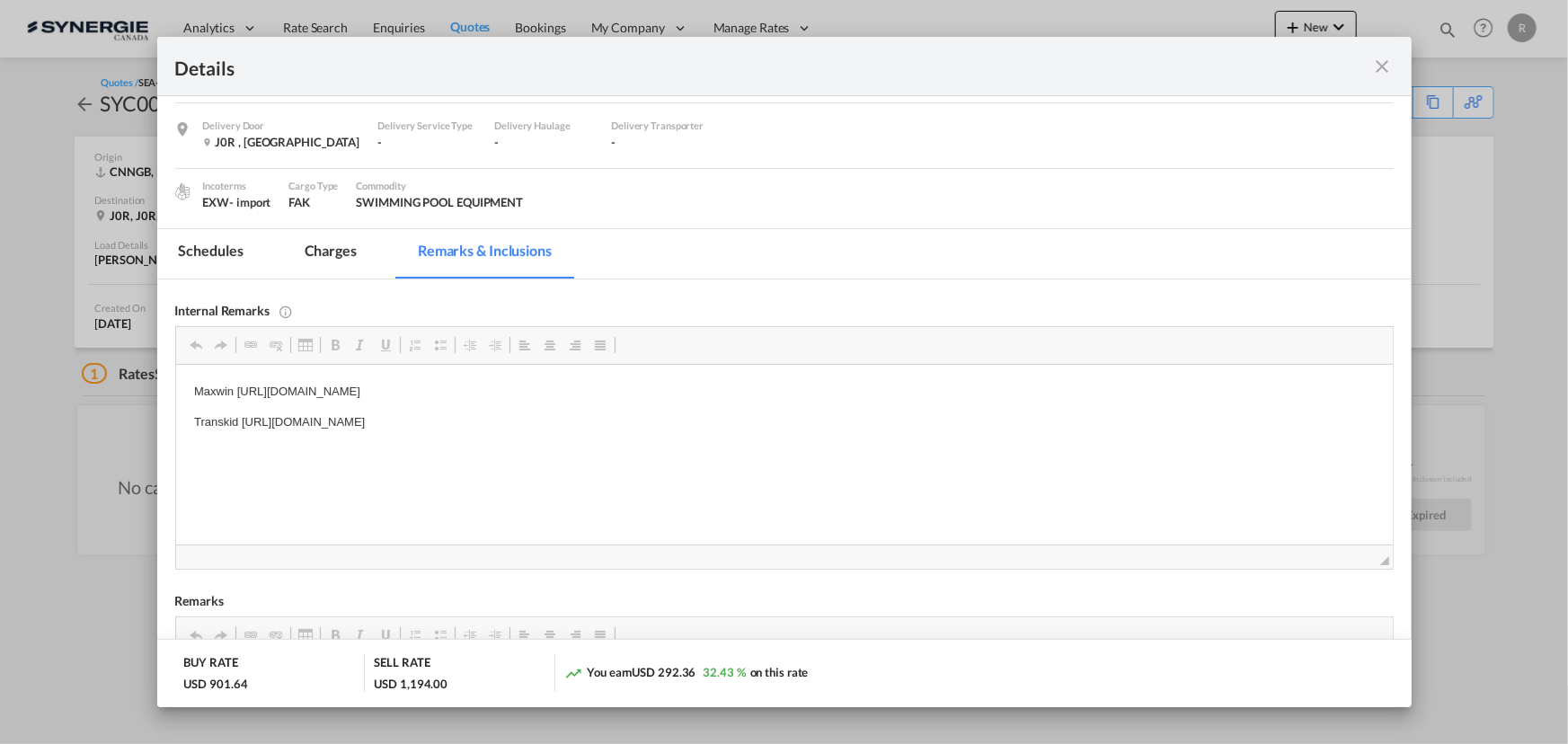
click at [1396, 75] on div "Details" at bounding box center [784, 66] width 1254 height 59
click at [1377, 64] on md-icon "icon-close fg-AAA8AD m-0 cursor" at bounding box center [1382, 66] width 22 height 22
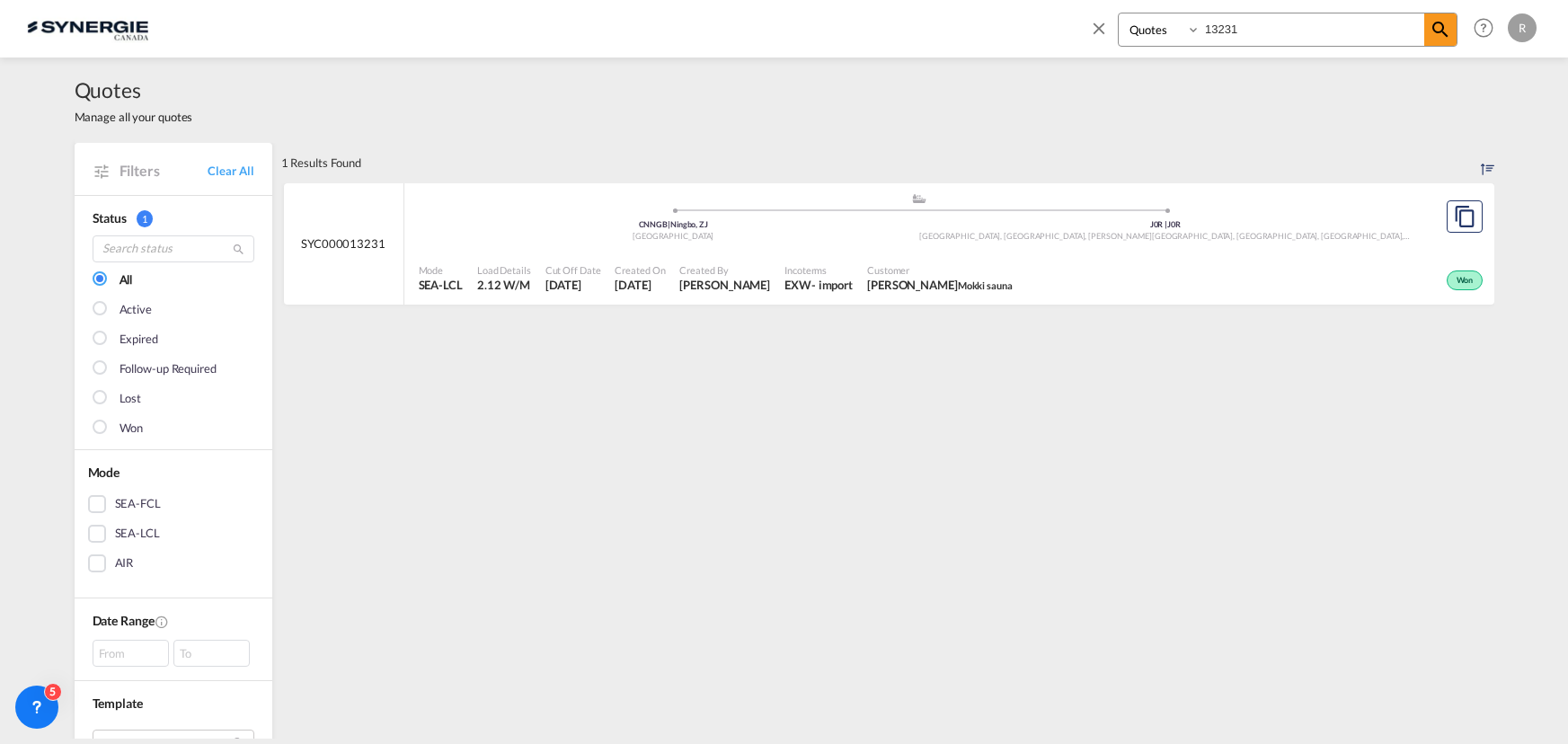
select select "Quotes"
drag, startPoint x: 1244, startPoint y: 34, endPoint x: 1033, endPoint y: 4, distance: 213.1
click at [1033, 4] on div "Bookings Quotes Enquiries 13231 Help Resources Product Release R My Profile Log…" at bounding box center [783, 28] width 1514 height 55
type input "12853"
click at [1444, 35] on md-icon "icon-magnify" at bounding box center [1440, 30] width 22 height 22
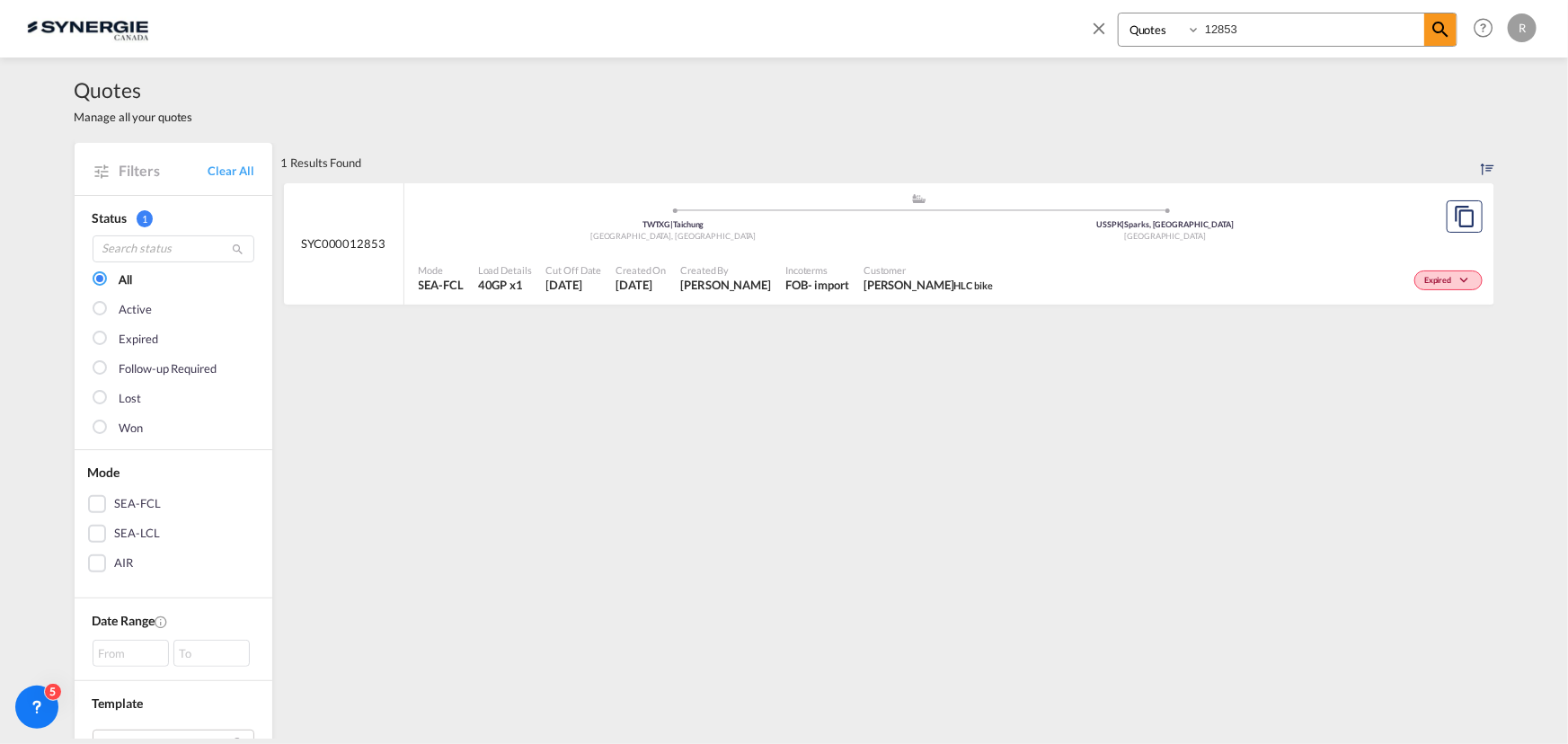
click at [778, 275] on div "Incoterms FOB - import" at bounding box center [817, 278] width 78 height 44
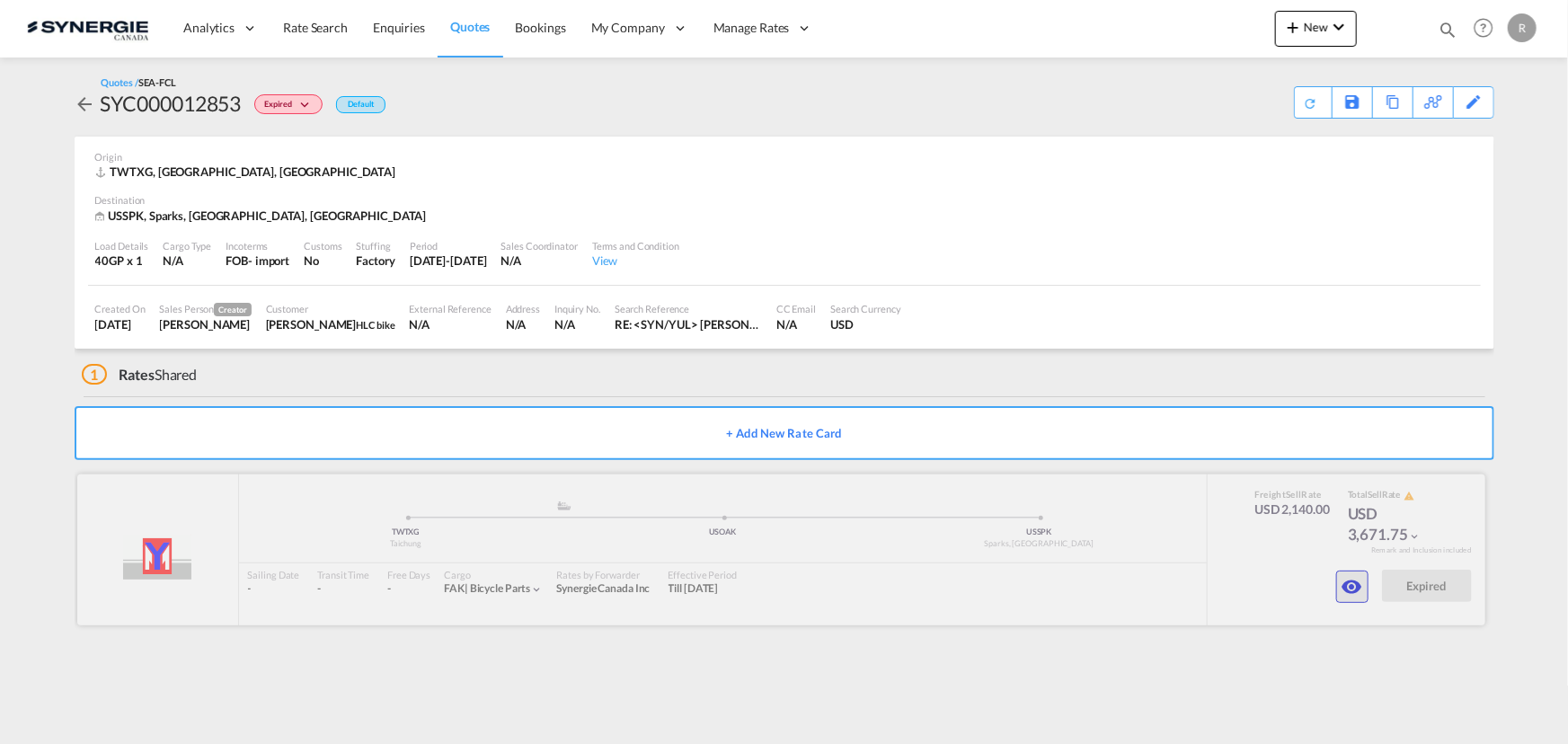
click at [1355, 594] on md-icon "icon-eye" at bounding box center [1352, 587] width 22 height 22
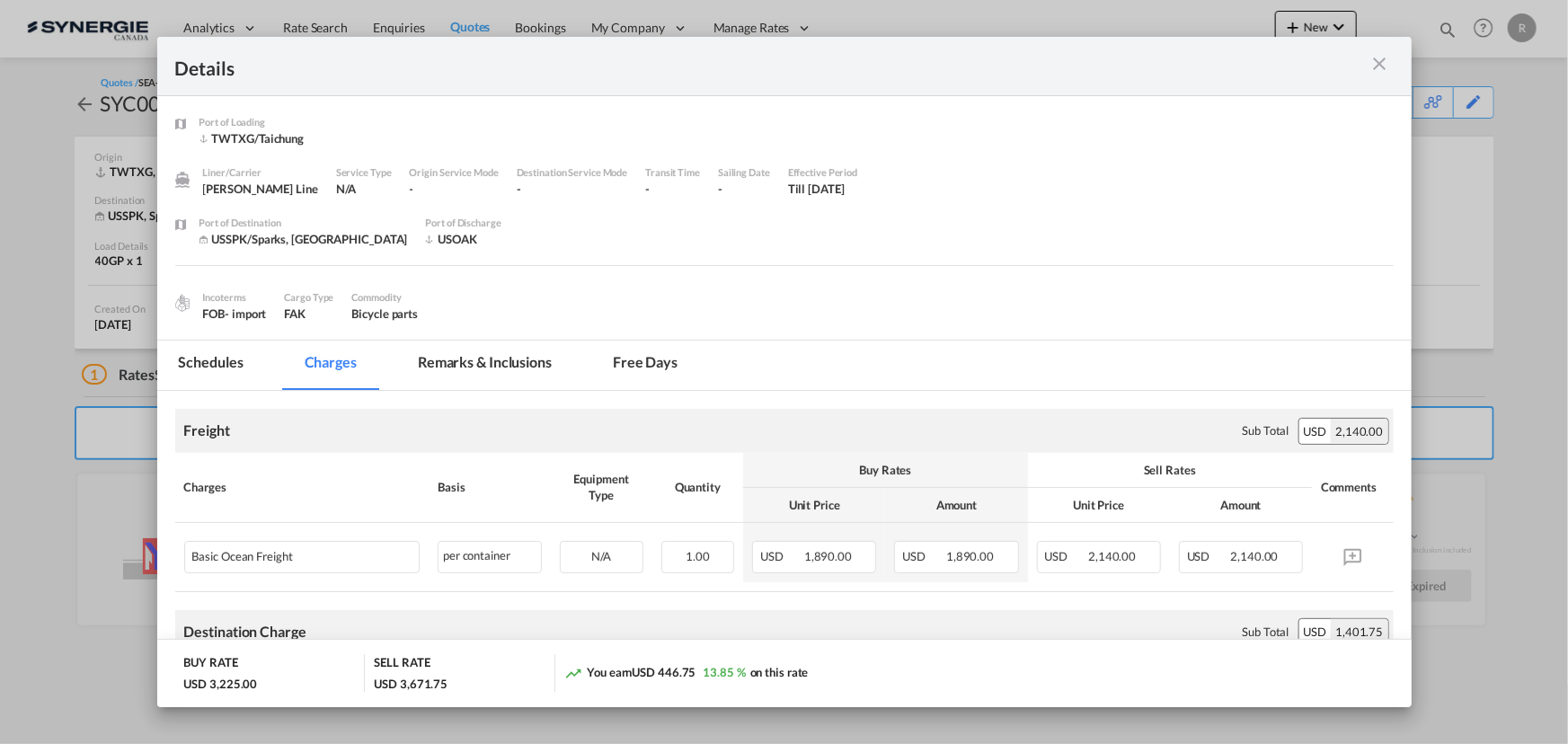
click at [491, 363] on md-tab-item "Remarks & Inclusions" at bounding box center [484, 366] width 177 height 49
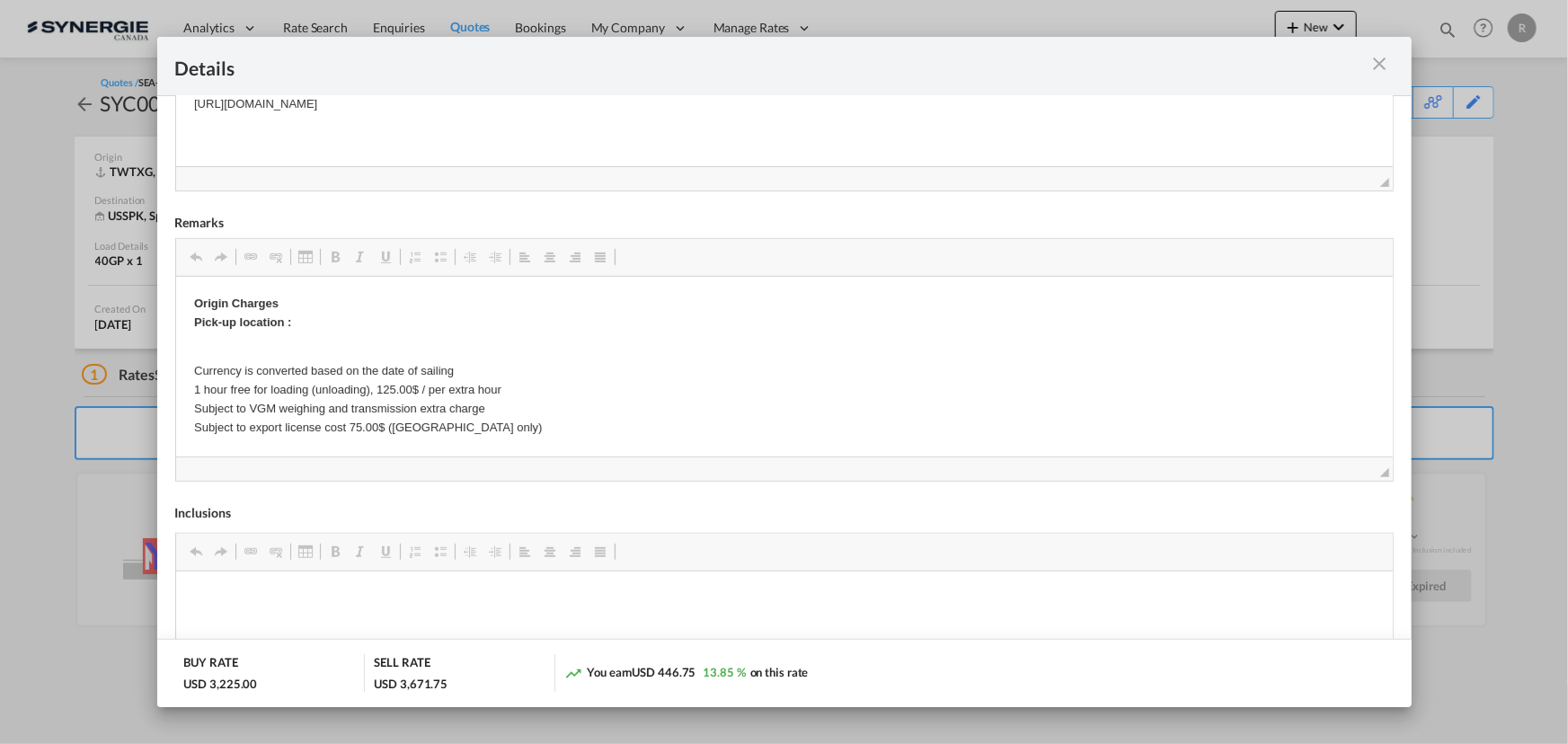
click at [1372, 70] on md-icon "icon-close m-3 fg-AAA8AD cursor" at bounding box center [1379, 64] width 22 height 22
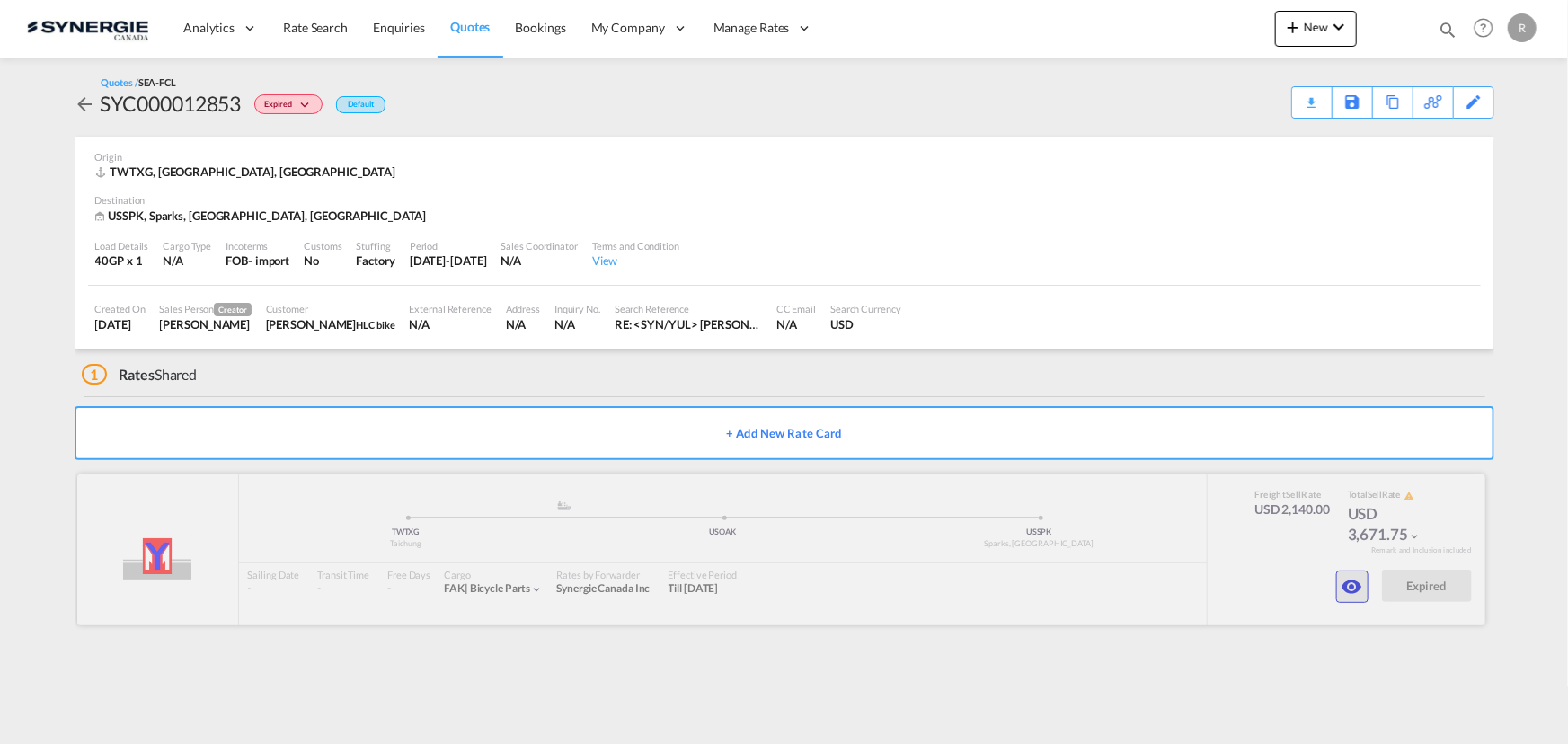
click at [1350, 590] on md-icon "icon-eye" at bounding box center [1352, 587] width 22 height 22
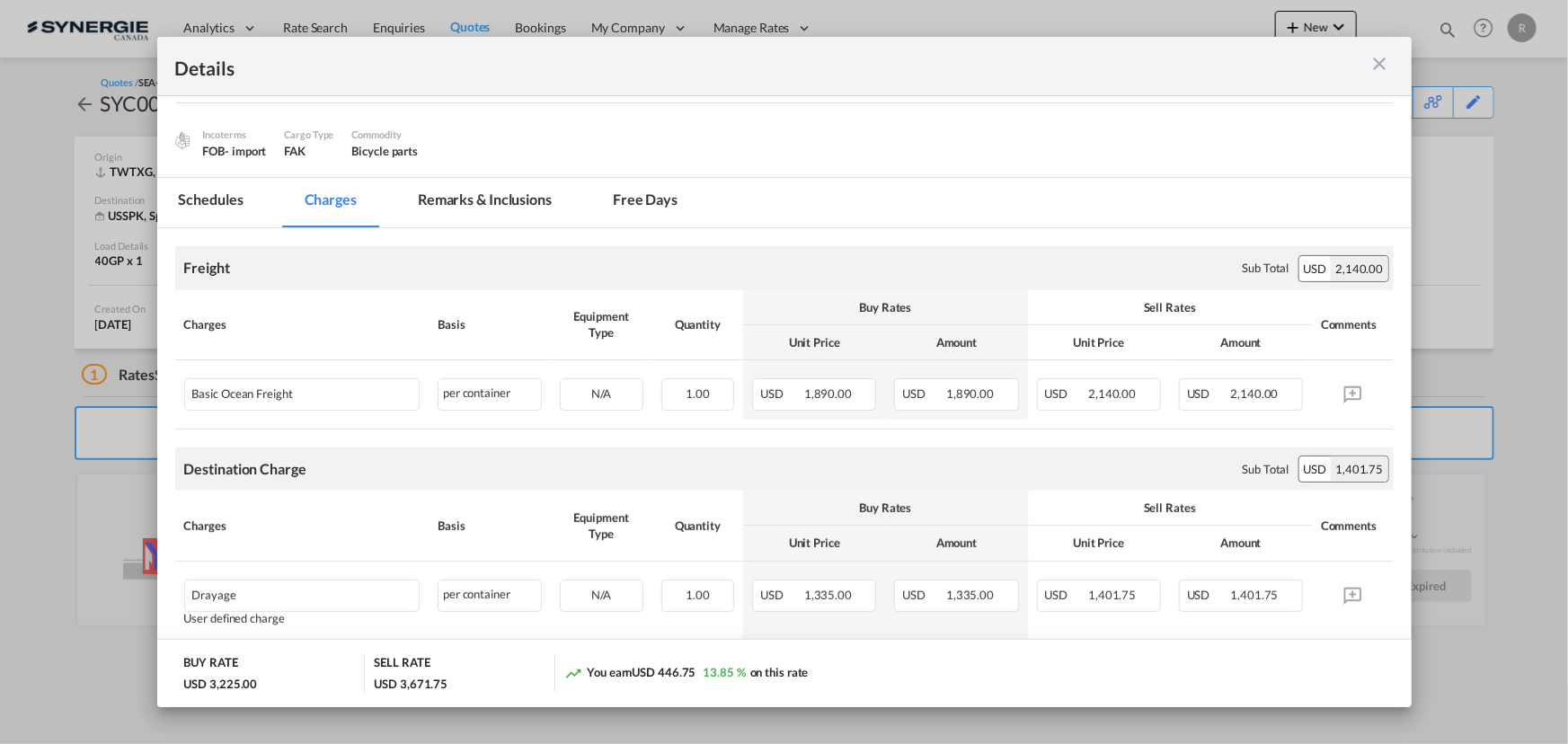
scroll to position [326, 0]
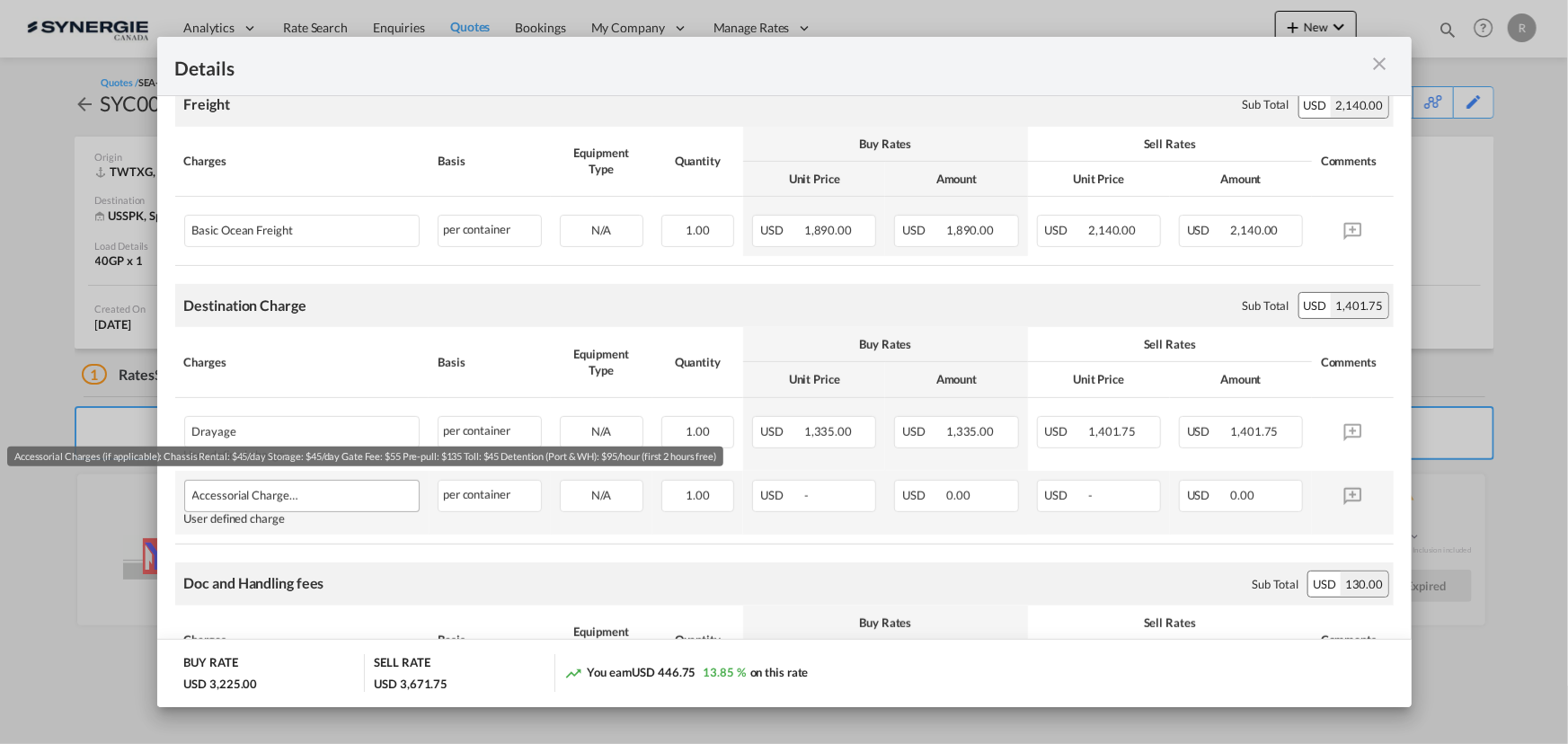
click at [296, 500] on div "Accessorial Charges (if applicable): Chassis Rental: $45/day Storage: $45/day G…" at bounding box center [274, 492] width 164 height 22
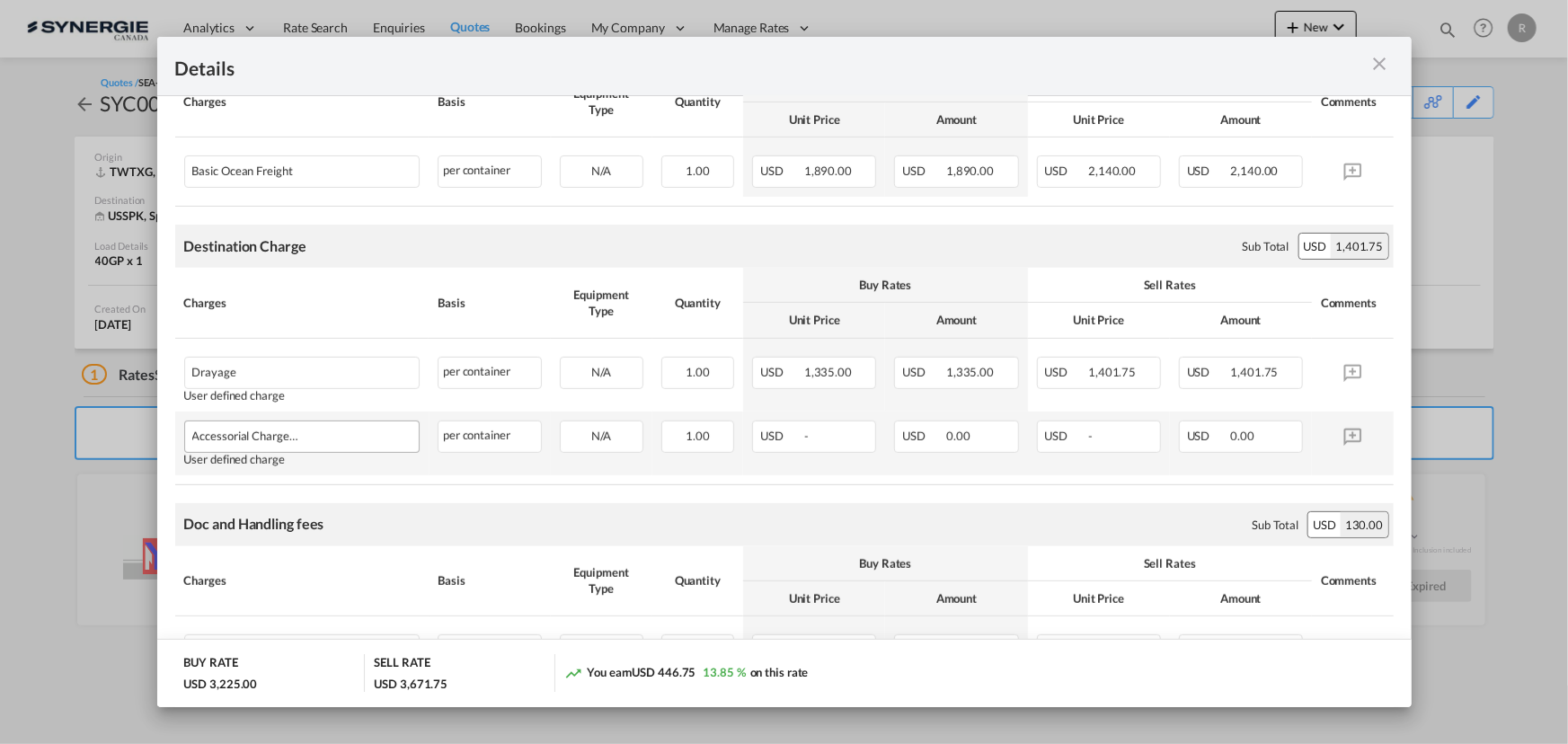
scroll to position [408, 0]
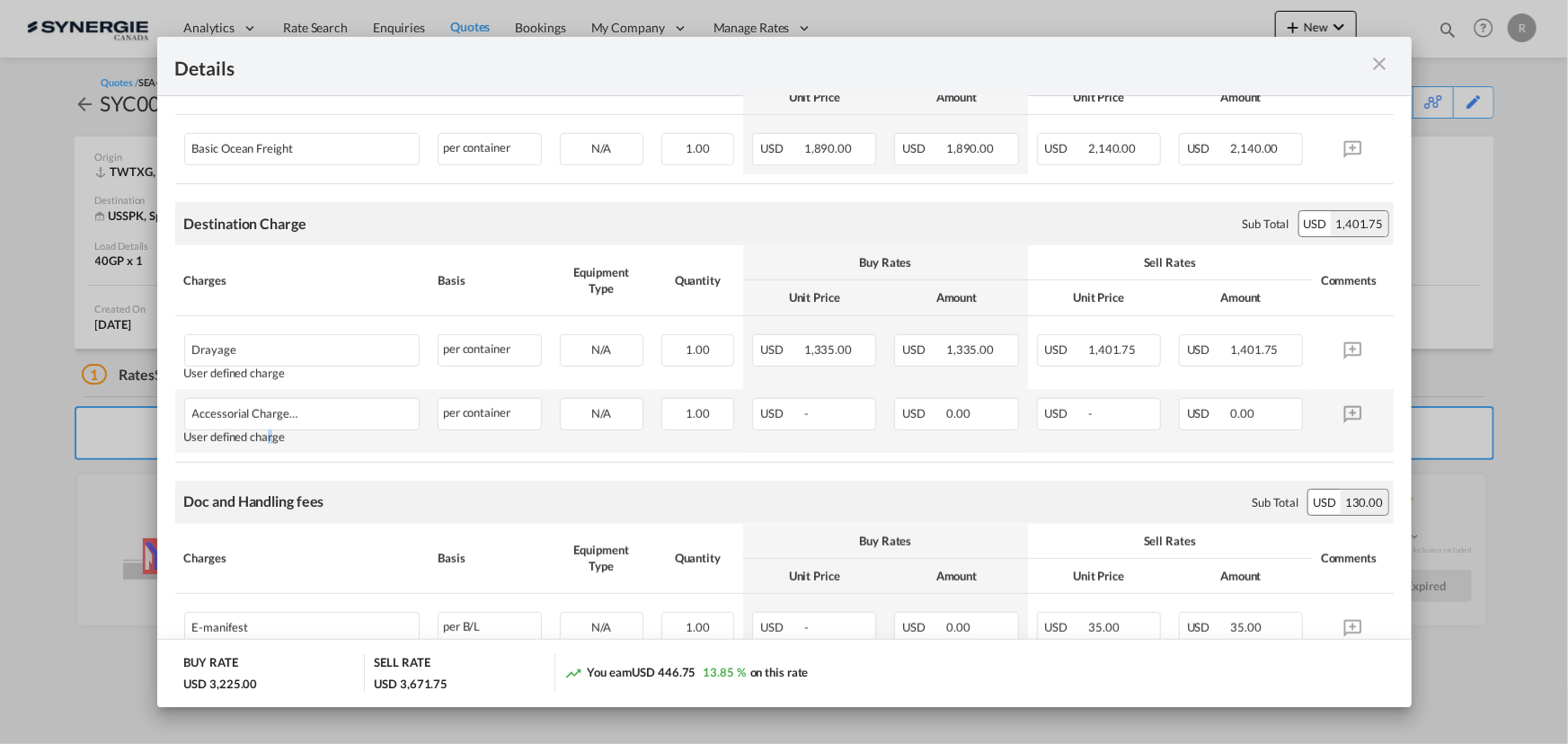
click at [265, 439] on div "User defined charge" at bounding box center [301, 438] width 236 height 14
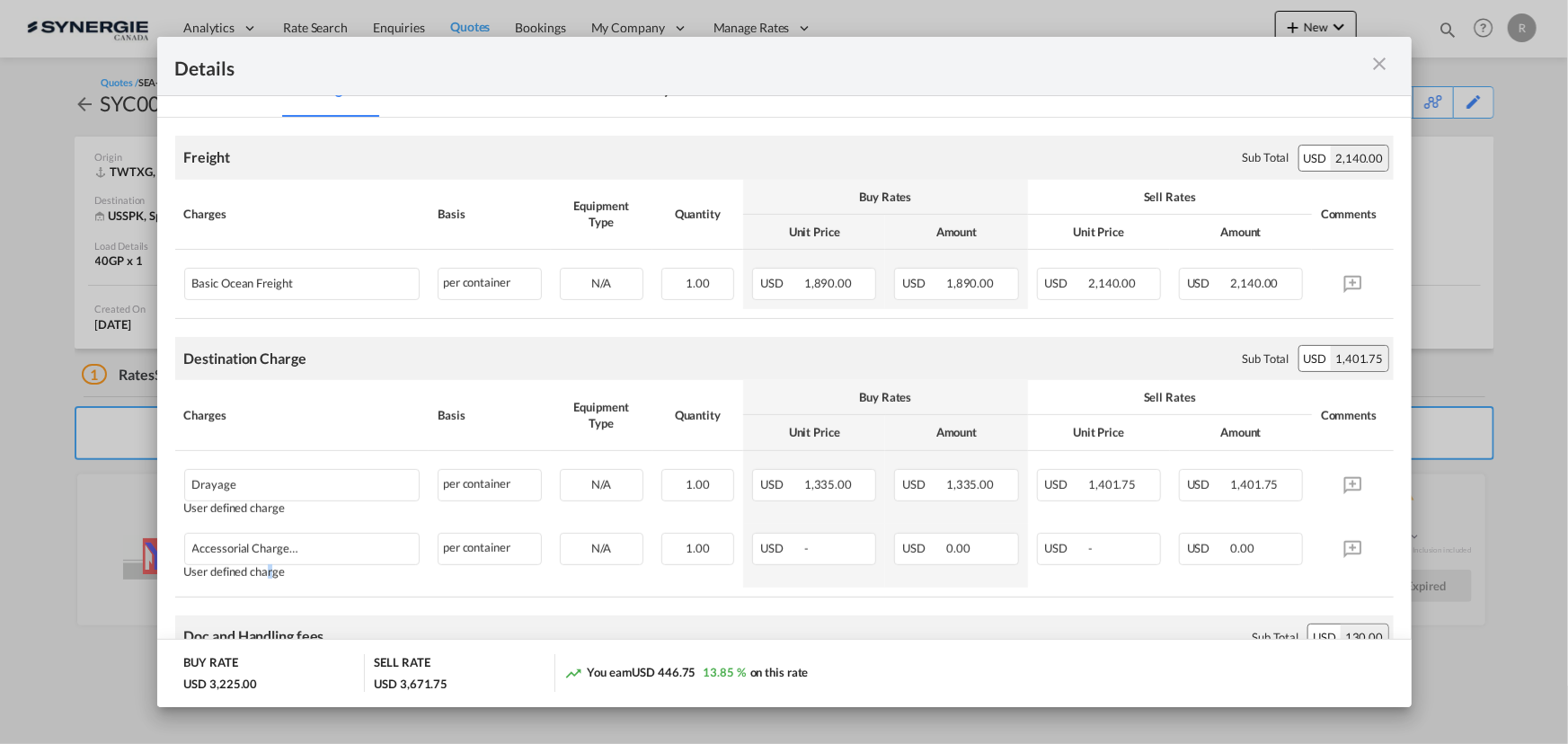
scroll to position [81, 0]
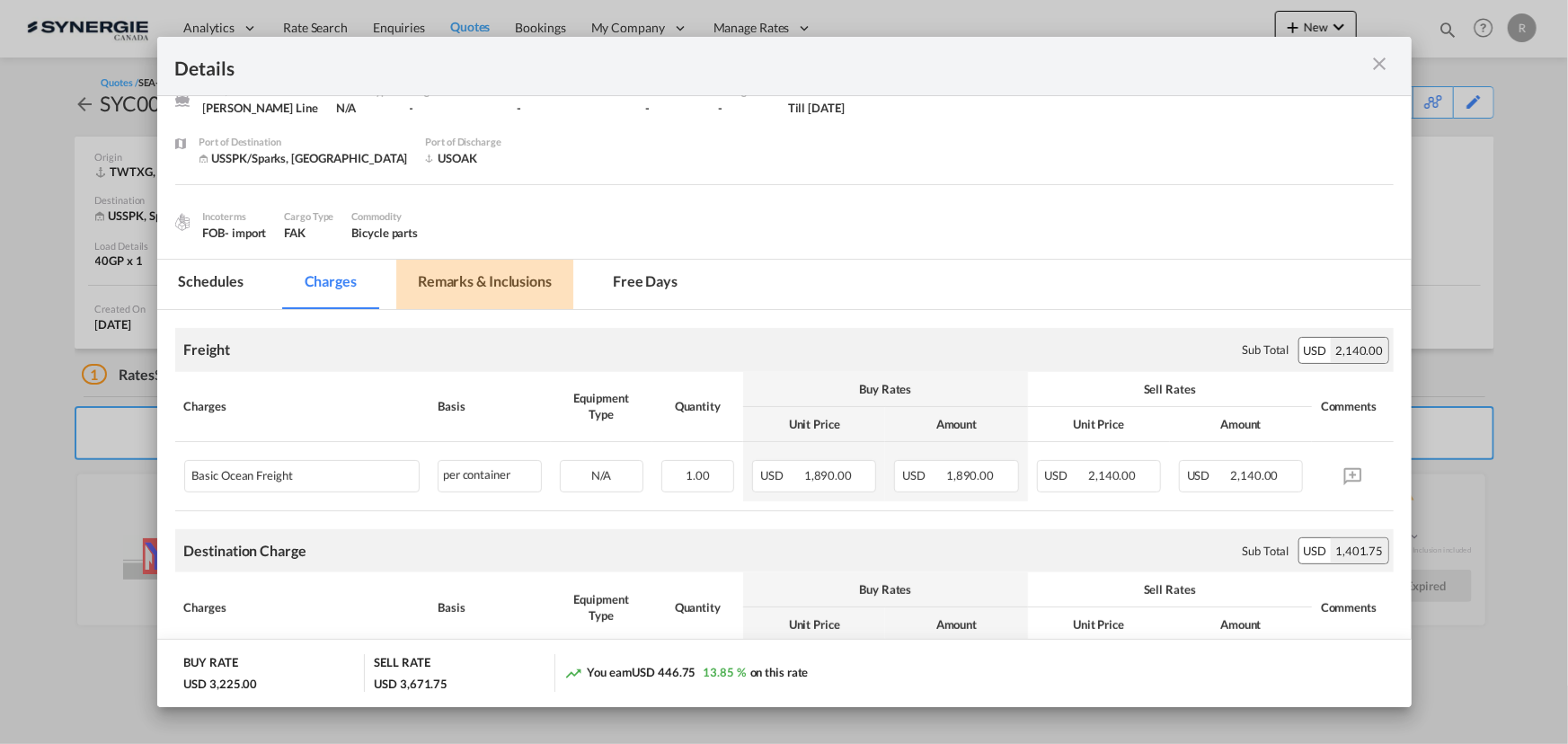
click at [495, 275] on md-tab-item "Remarks & Inclusions" at bounding box center [484, 285] width 177 height 49
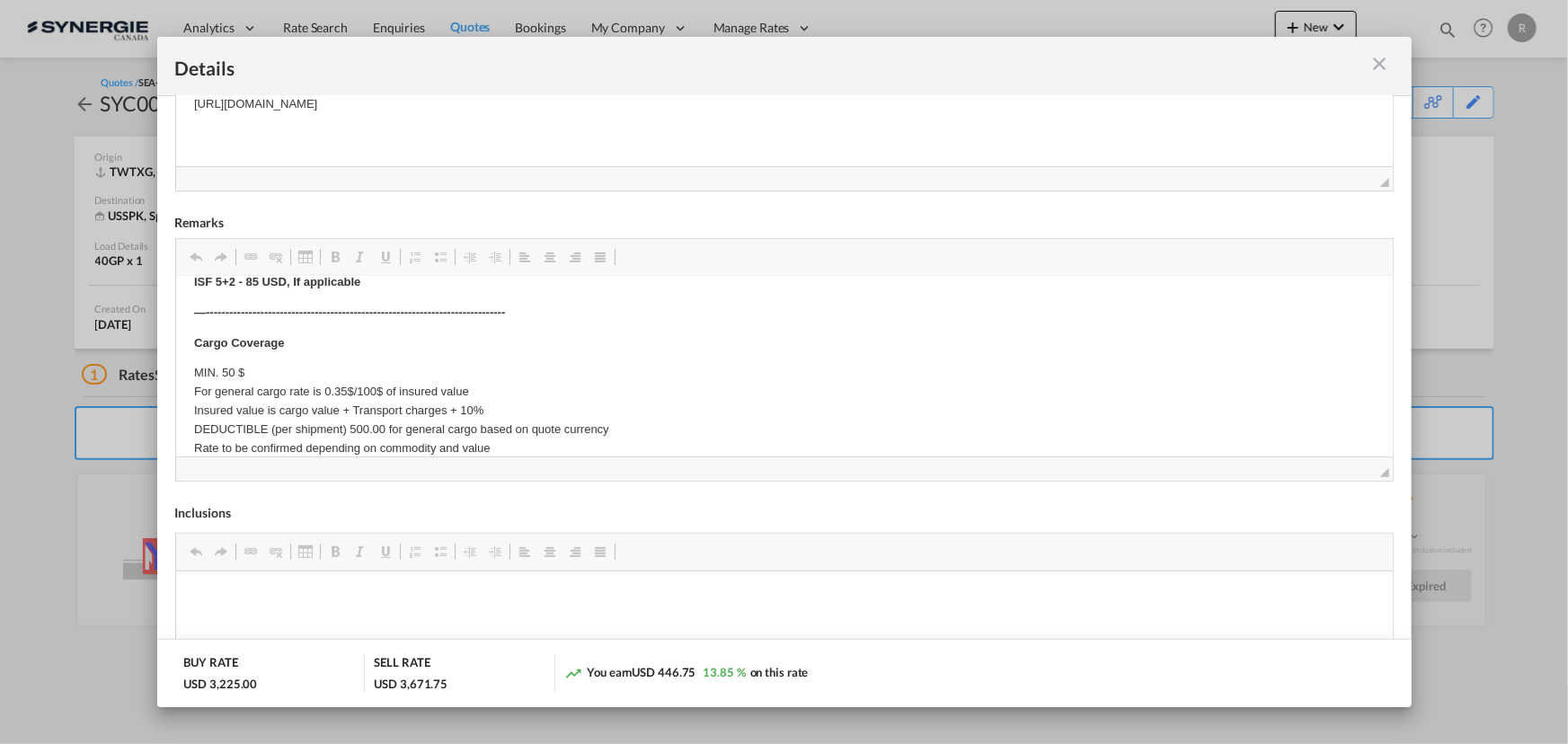
scroll to position [1131, 0]
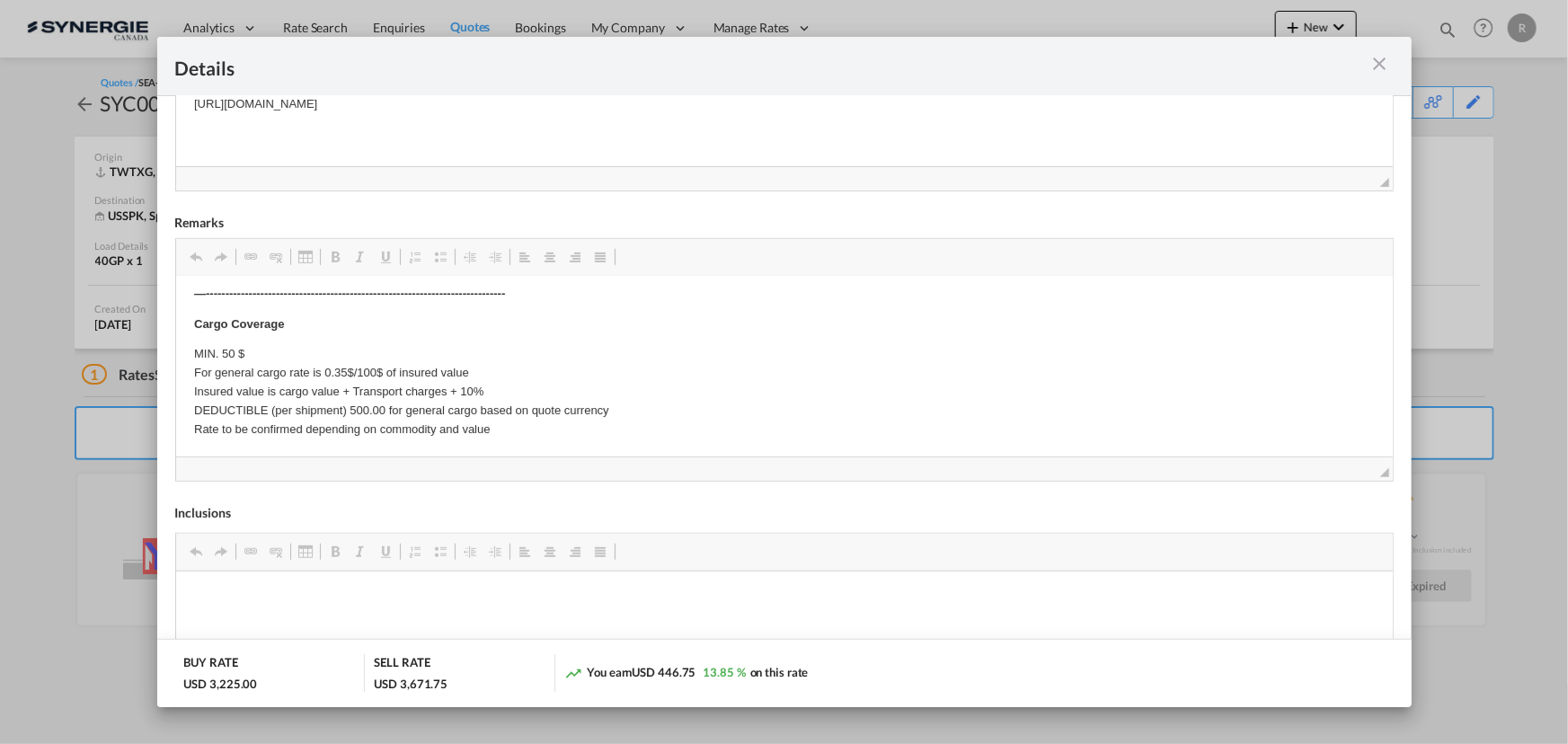
click at [1384, 67] on md-icon "icon-close m-3 fg-AAA8AD cursor" at bounding box center [1379, 64] width 22 height 22
